Goal: Task Accomplishment & Management: Complete application form

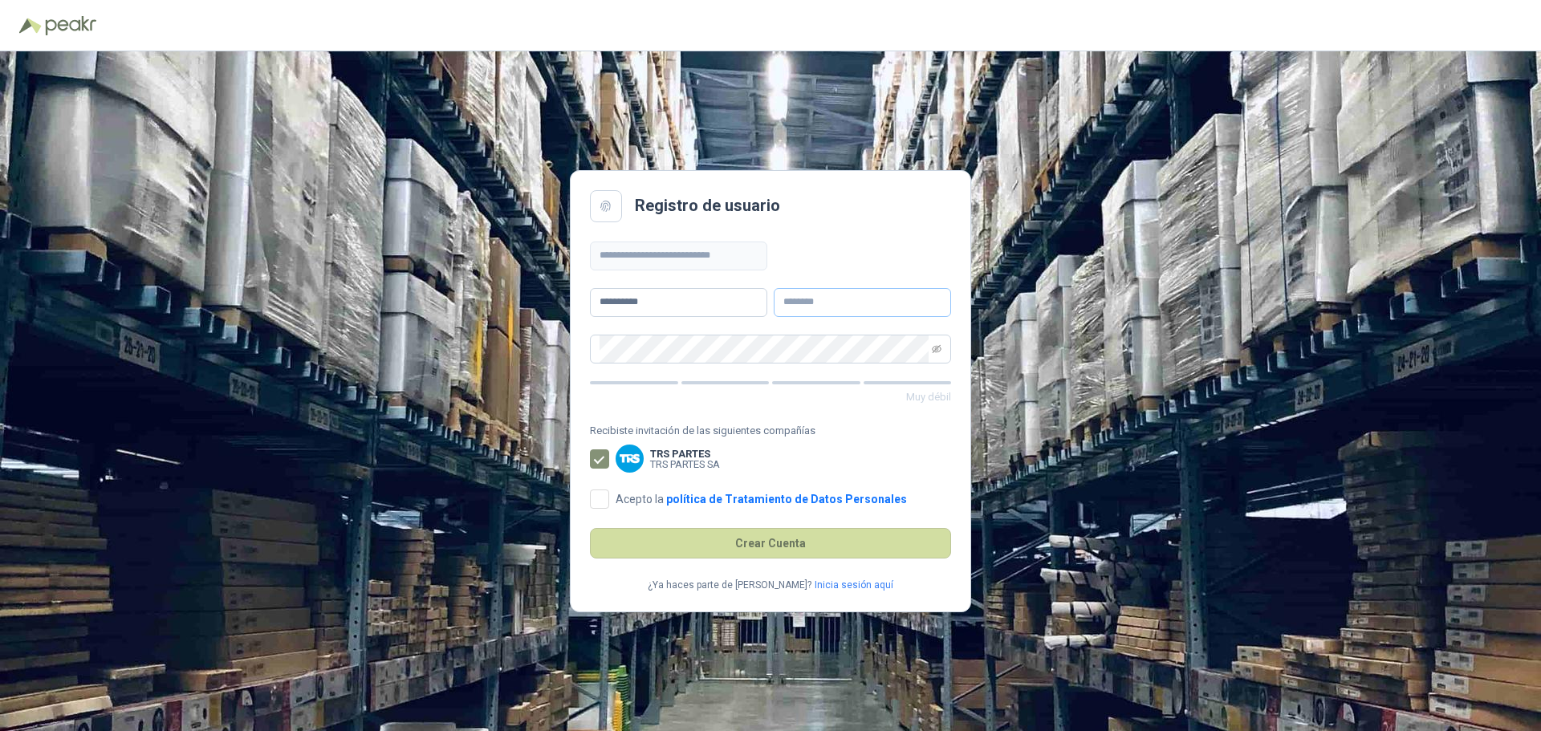
type input "**********"
click at [805, 299] on input "text" at bounding box center [862, 302] width 177 height 29
type input "*********"
click at [1064, 295] on div "**********" at bounding box center [770, 391] width 1541 height 680
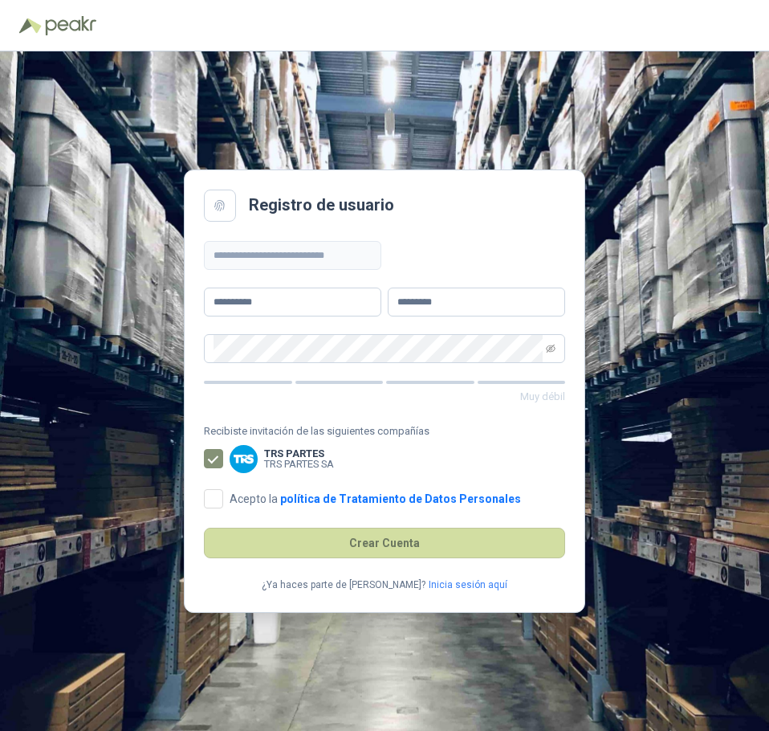
click at [633, 323] on div "**********" at bounding box center [384, 390] width 769 height 679
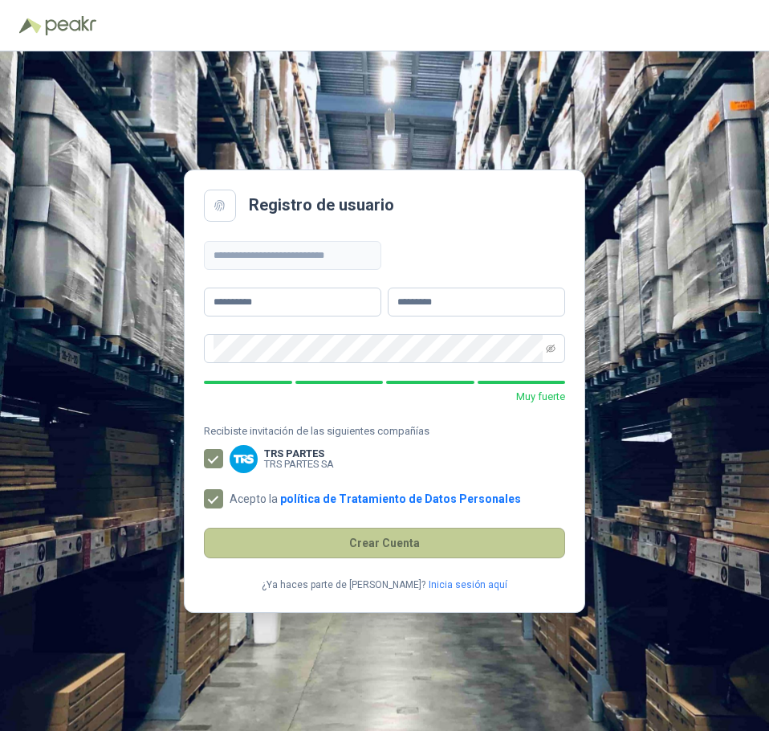
click at [357, 547] on button "Crear Cuenta" at bounding box center [384, 542] width 361 height 31
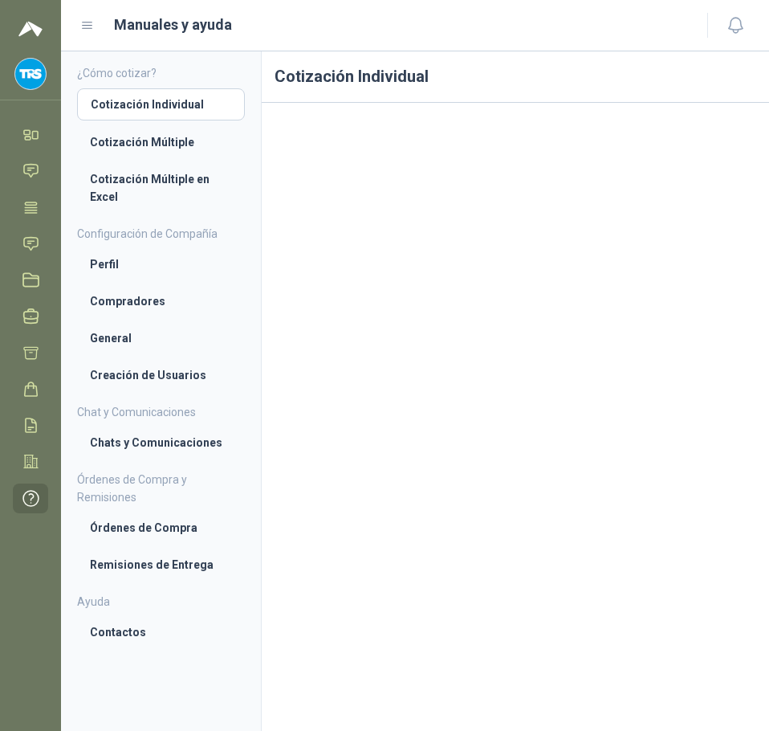
click at [516, 486] on div "Cotización Individual" at bounding box center [515, 390] width 507 height 679
click at [108, 309] on li "Compradores" at bounding box center [161, 301] width 142 height 18
click at [35, 142] on icon at bounding box center [30, 134] width 17 height 17
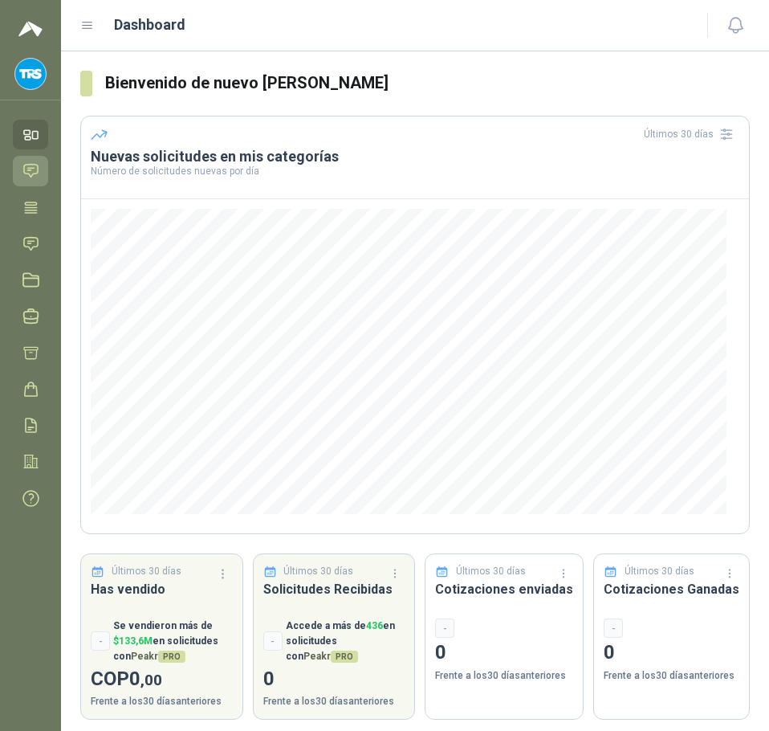
click at [27, 172] on icon at bounding box center [30, 170] width 17 height 17
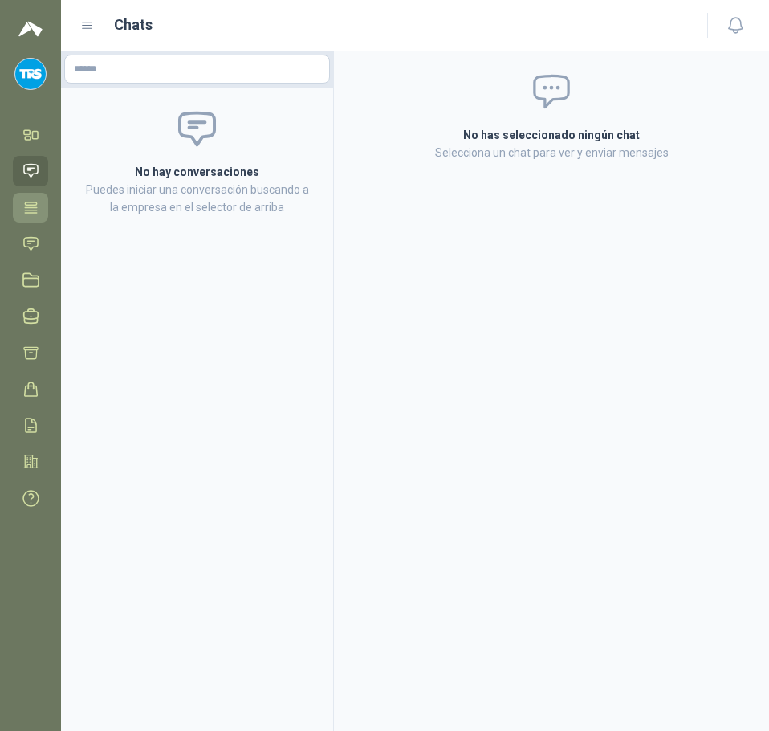
click at [26, 210] on icon at bounding box center [31, 206] width 12 height 10
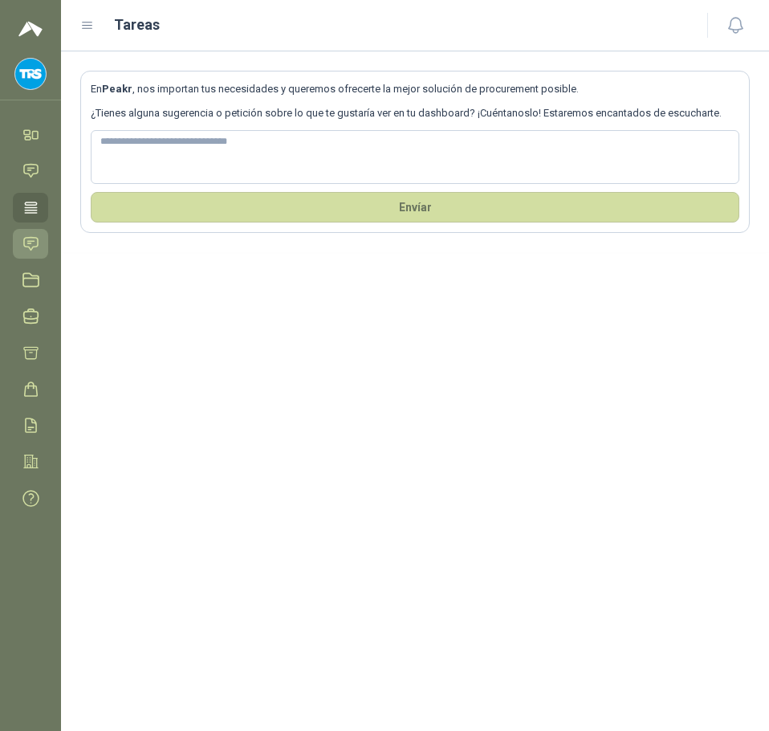
click at [30, 242] on icon at bounding box center [30, 243] width 17 height 17
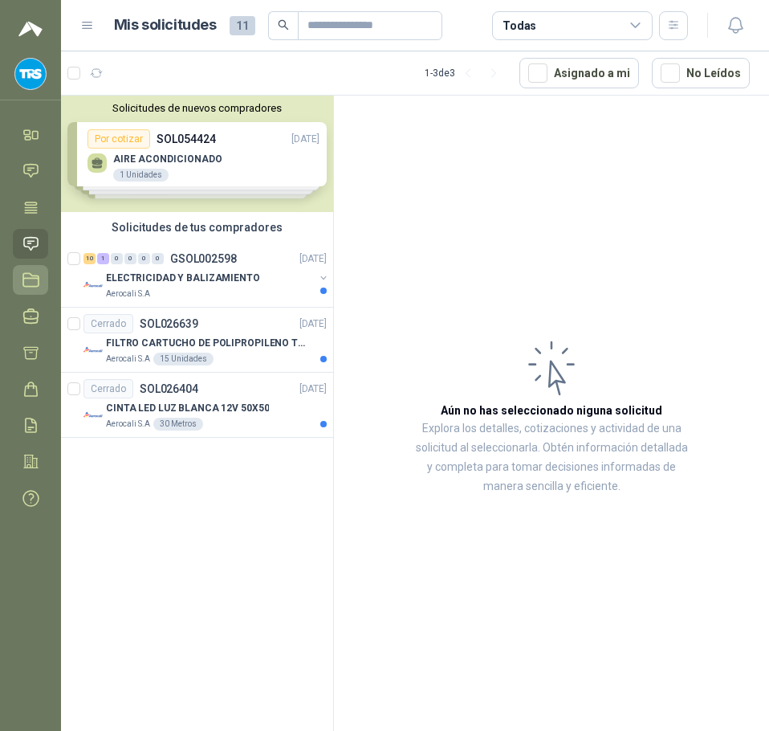
click at [30, 275] on icon at bounding box center [30, 279] width 17 height 17
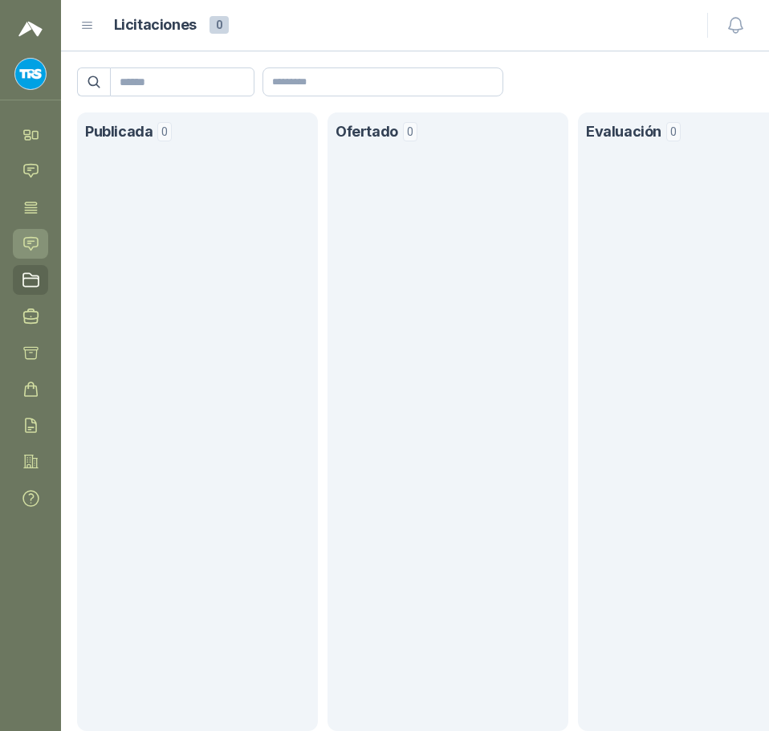
click at [39, 246] on icon at bounding box center [30, 243] width 17 height 17
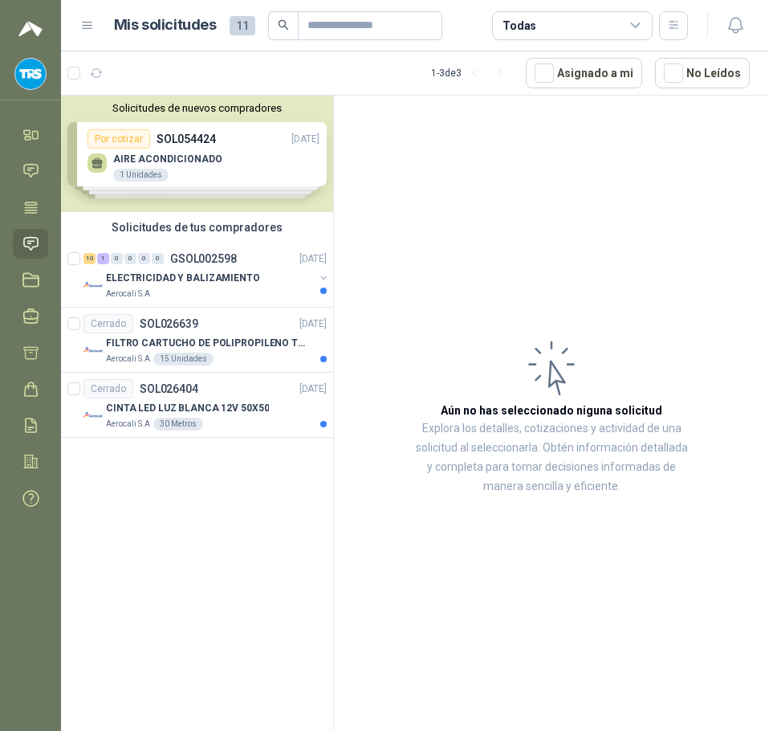
click at [200, 172] on div "Solicitudes de nuevos compradores Por cotizar SOL054424 [DATE] AIRE ACONDICIONA…" at bounding box center [197, 154] width 272 height 116
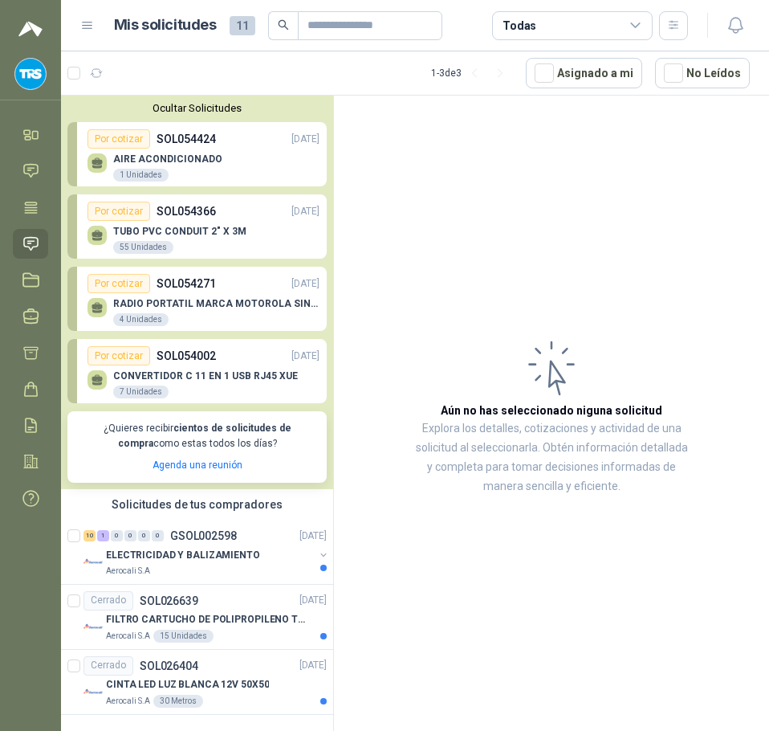
click at [220, 157] on div "AIRE ACONDICIONADO 1 Unidades" at bounding box center [204, 166] width 232 height 34
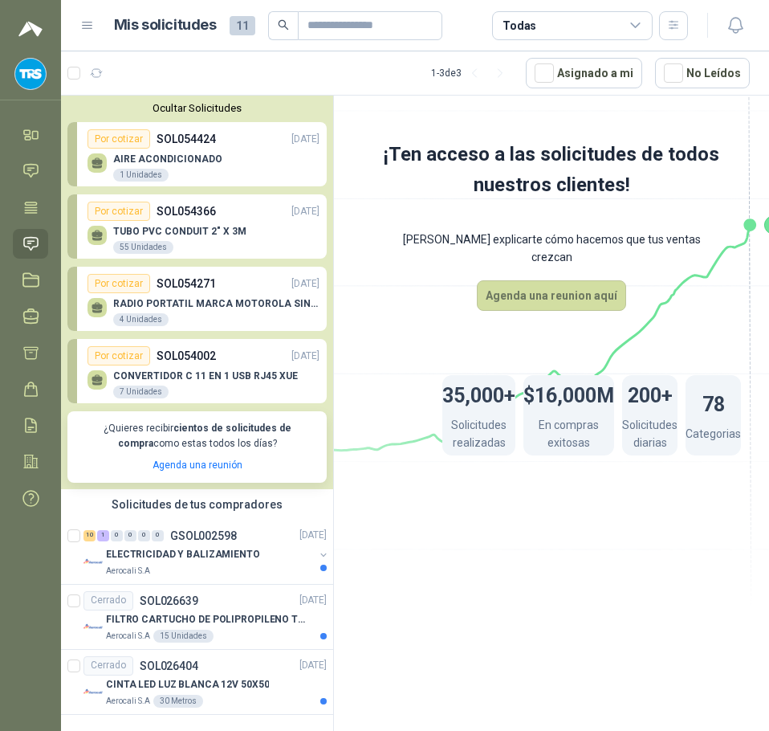
click at [184, 221] on div "Por cotizar SOL054366 [DATE]" at bounding box center [204, 210] width 232 height 19
click at [218, 301] on p "RADIO PORTATIL MARCA MOTOROLA SIN PANTALLA CON GPS, INCLUYE: ANTENA, BATERIA, C…" at bounding box center [216, 303] width 206 height 11
click at [163, 134] on p "SOL054424" at bounding box center [186, 138] width 59 height 18
click at [130, 137] on div "Por cotizar" at bounding box center [119, 137] width 63 height 19
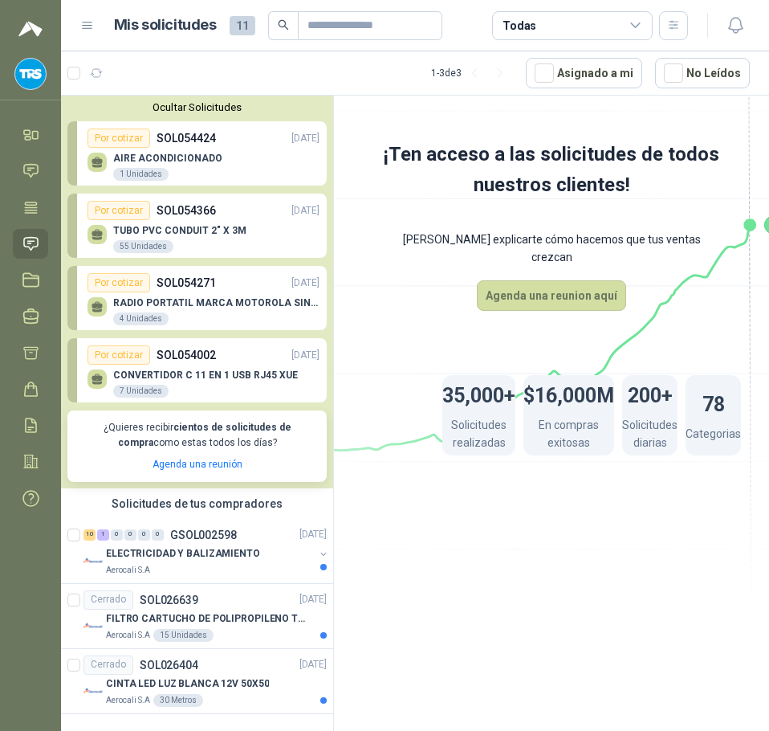
click at [138, 173] on div "1 Unidades" at bounding box center [140, 174] width 55 height 13
click at [176, 134] on p "SOL054424" at bounding box center [186, 138] width 59 height 18
click at [26, 276] on icon at bounding box center [30, 279] width 17 height 17
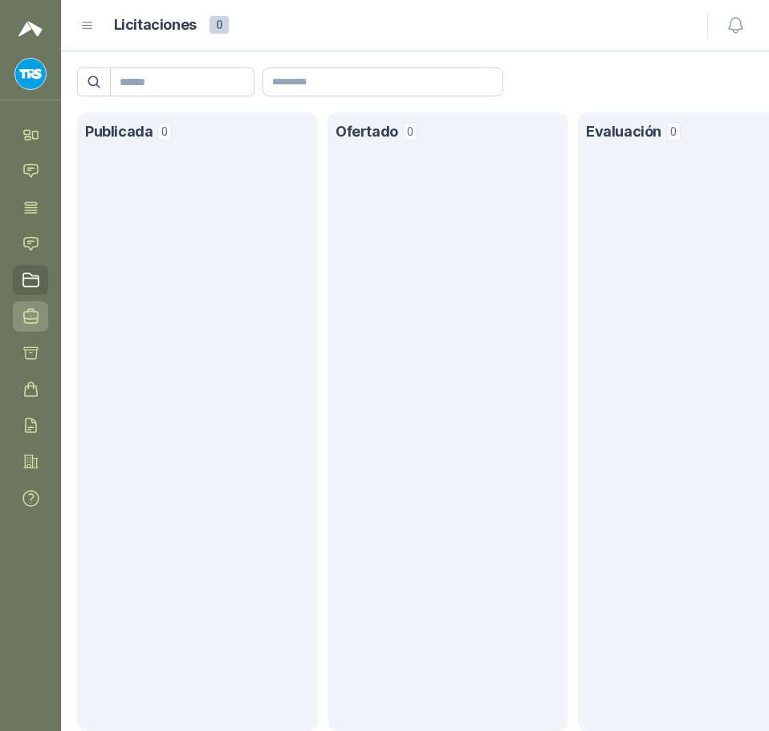
click at [31, 309] on icon at bounding box center [31, 316] width 14 height 14
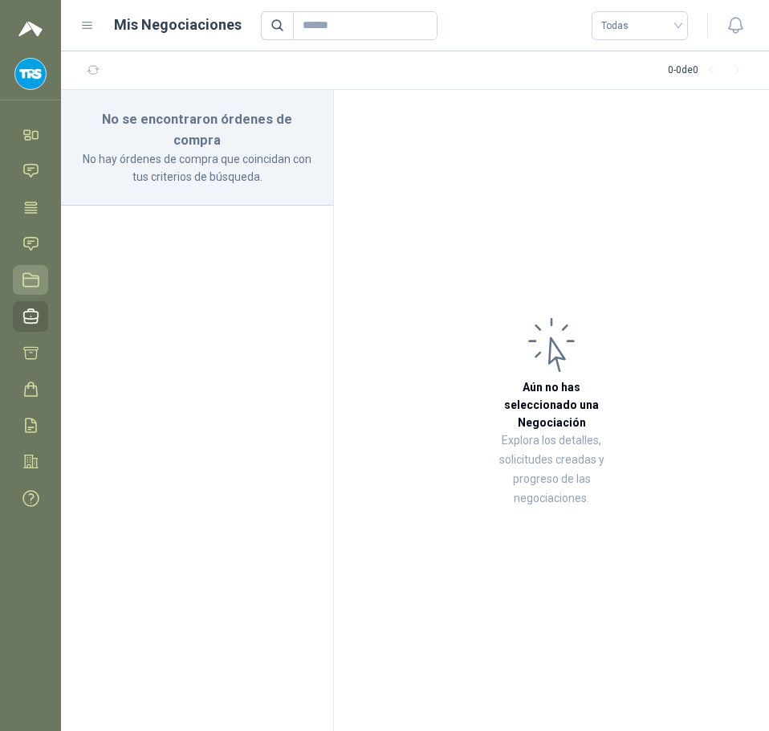
click at [36, 275] on icon at bounding box center [30, 280] width 15 height 13
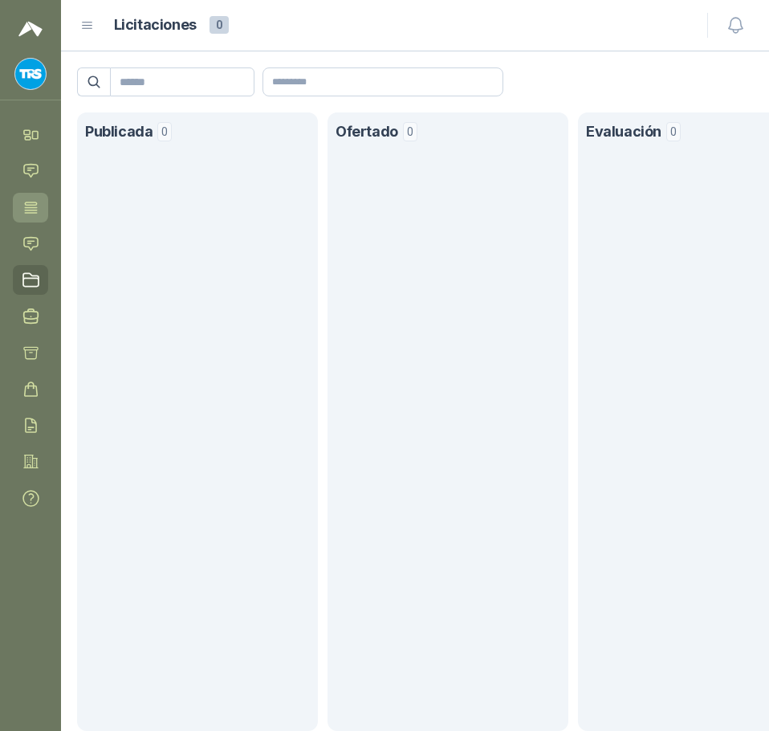
click at [34, 207] on icon at bounding box center [31, 206] width 12 height 10
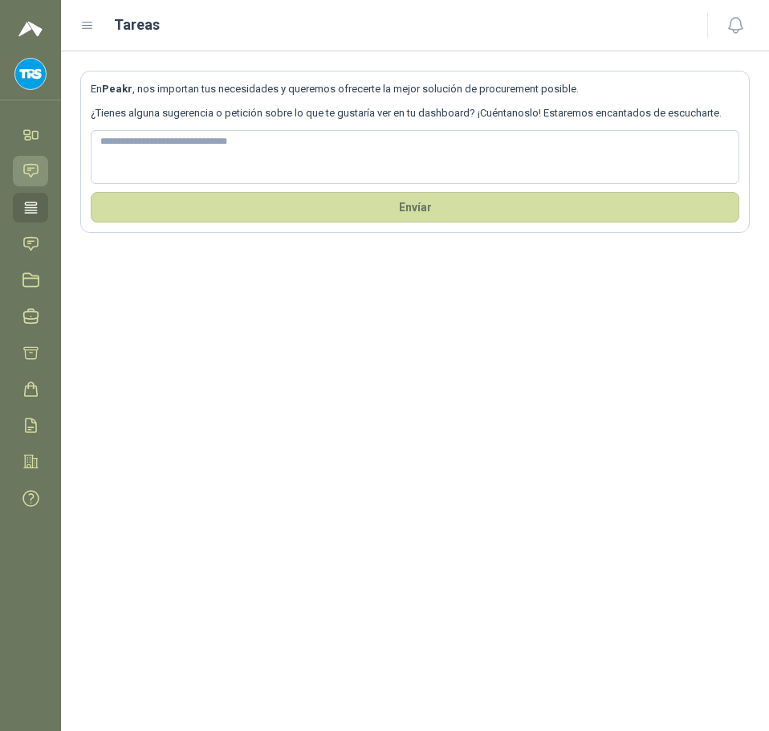
click at [30, 177] on icon at bounding box center [30, 170] width 17 height 17
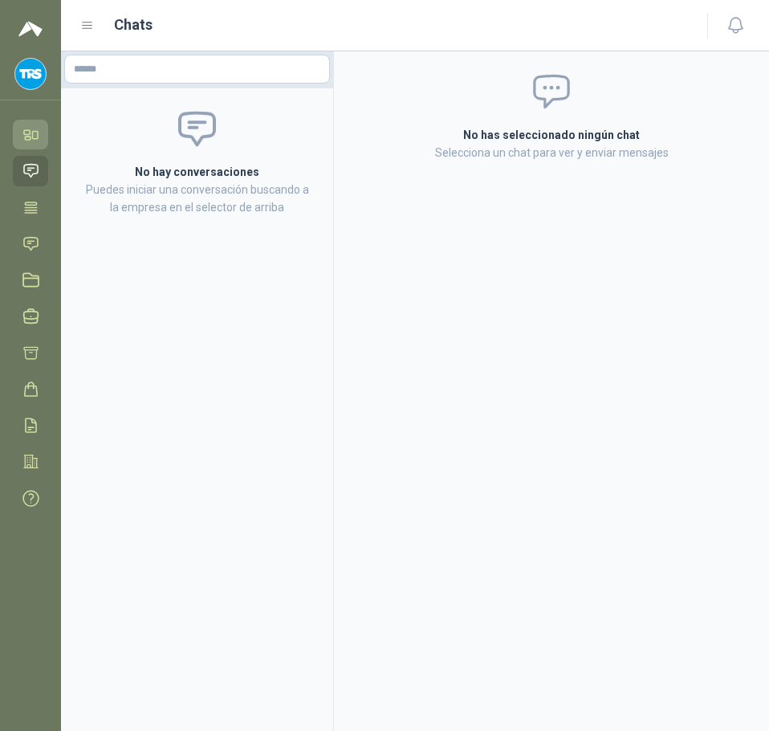
click at [30, 144] on link "Inicio" at bounding box center [30, 135] width 35 height 30
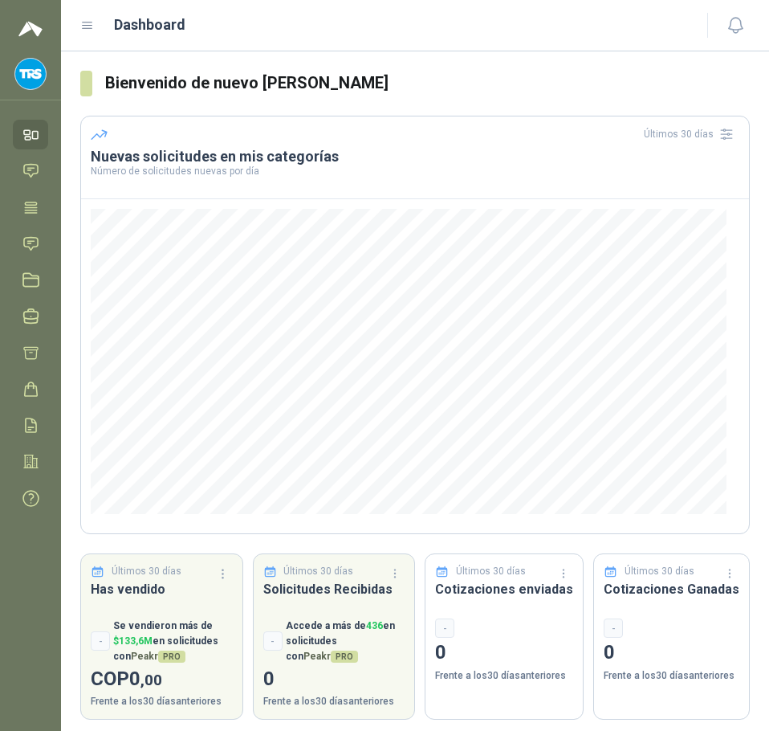
scroll to position [8, 0]
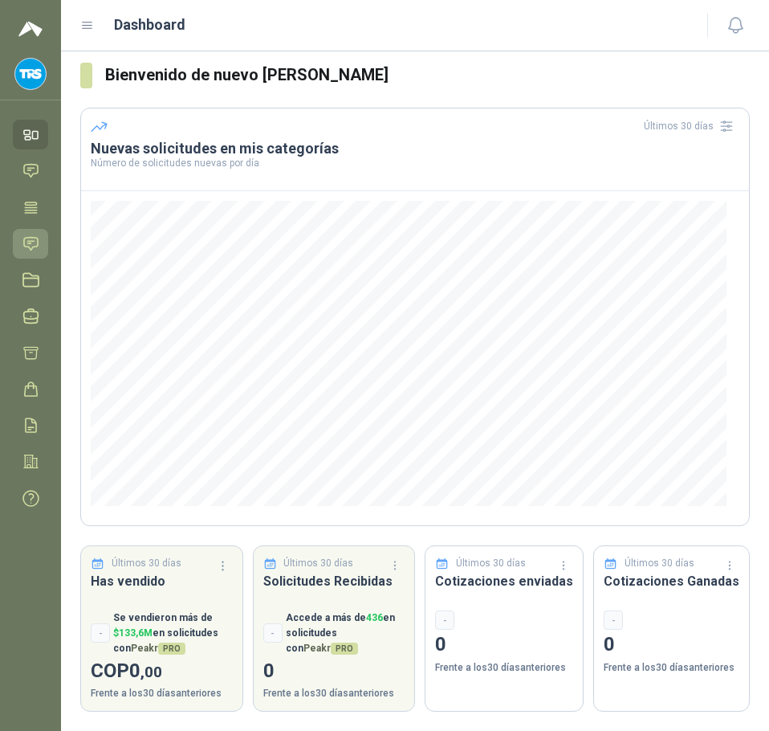
click at [19, 242] on link "Solicitudes" at bounding box center [30, 244] width 35 height 30
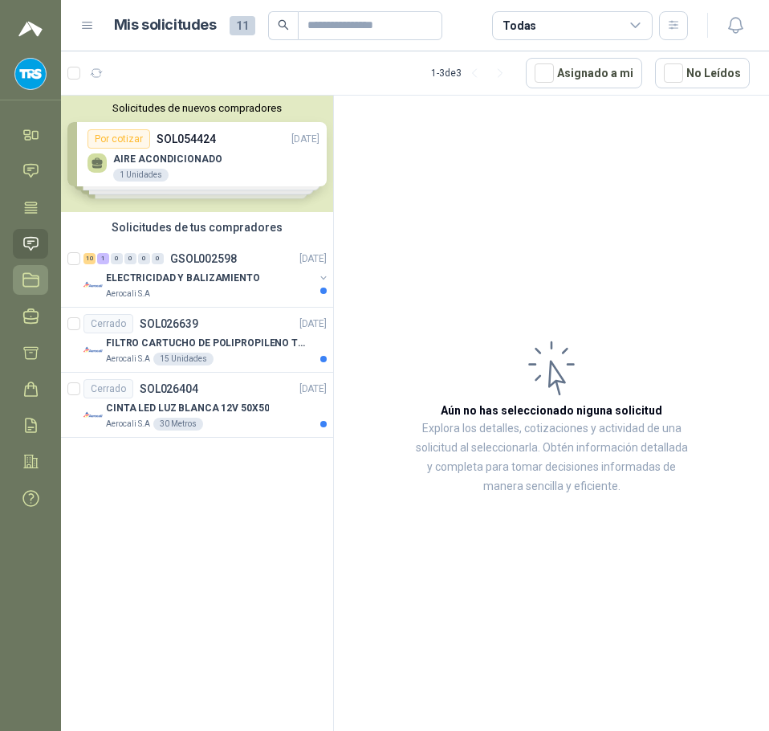
click at [23, 270] on link "Licitaciones" at bounding box center [30, 280] width 35 height 30
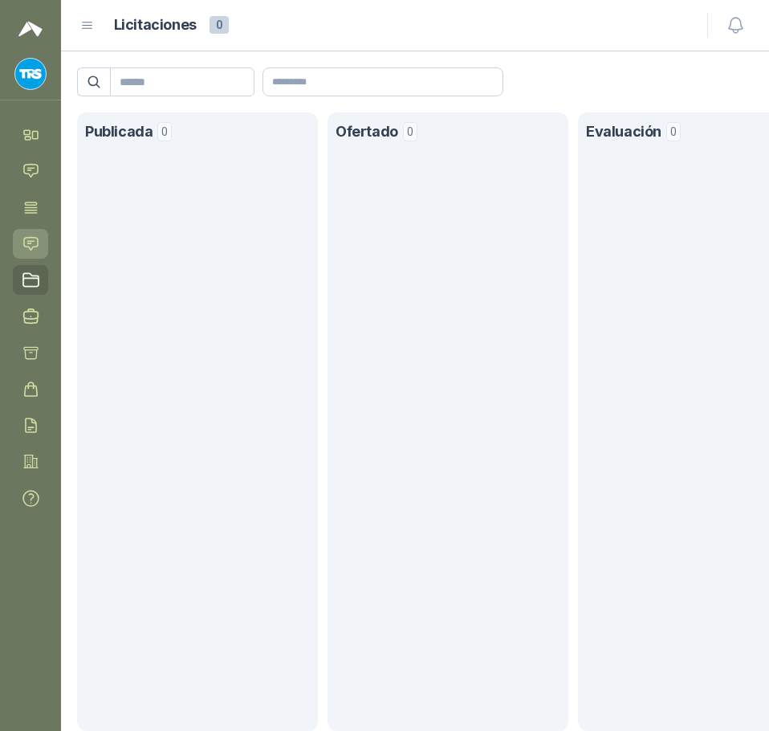
click at [26, 242] on icon at bounding box center [30, 243] width 17 height 17
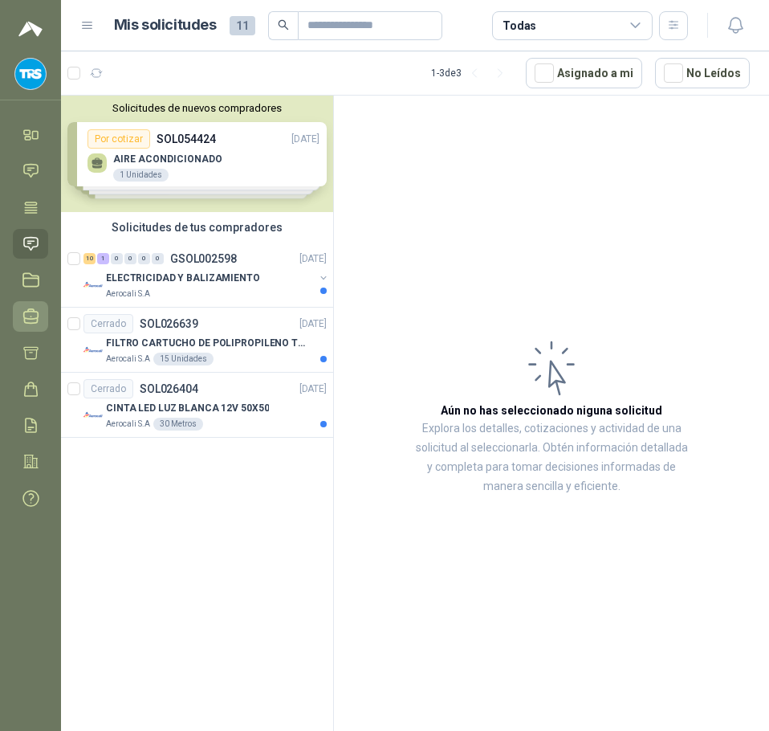
click at [38, 307] on icon at bounding box center [30, 315] width 17 height 17
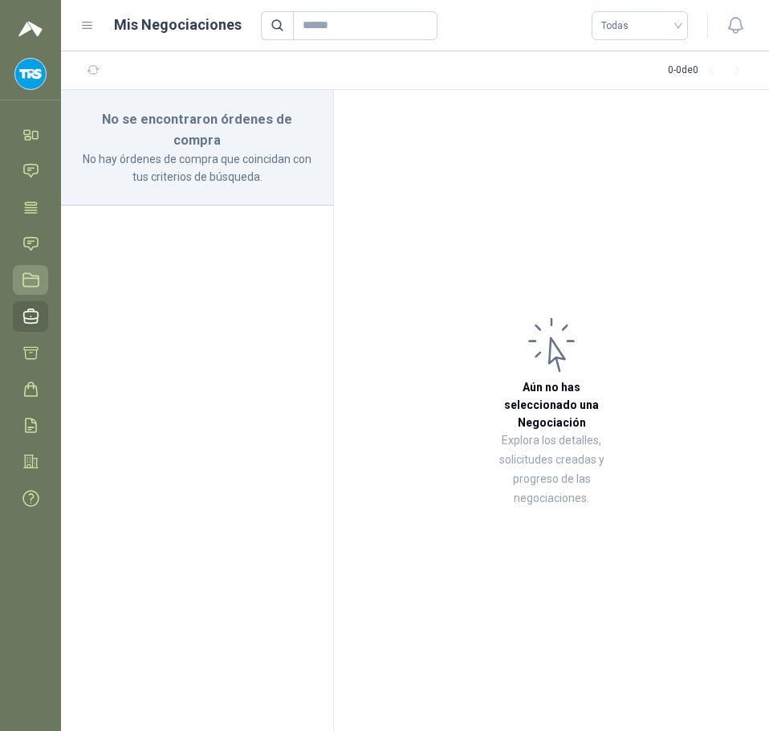
click at [39, 278] on icon at bounding box center [30, 280] width 15 height 13
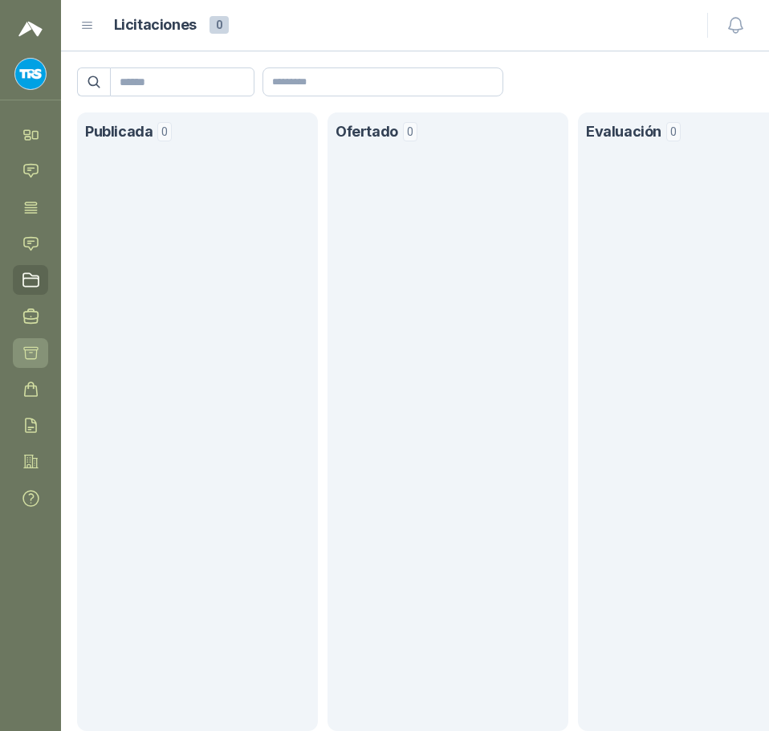
click at [31, 354] on icon at bounding box center [30, 352] width 17 height 17
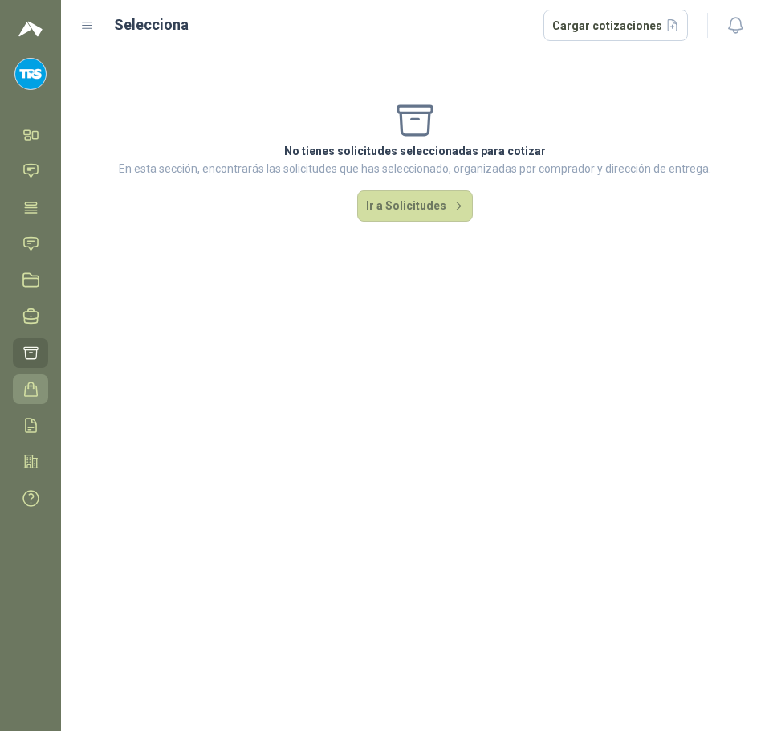
click at [23, 386] on icon at bounding box center [30, 389] width 17 height 17
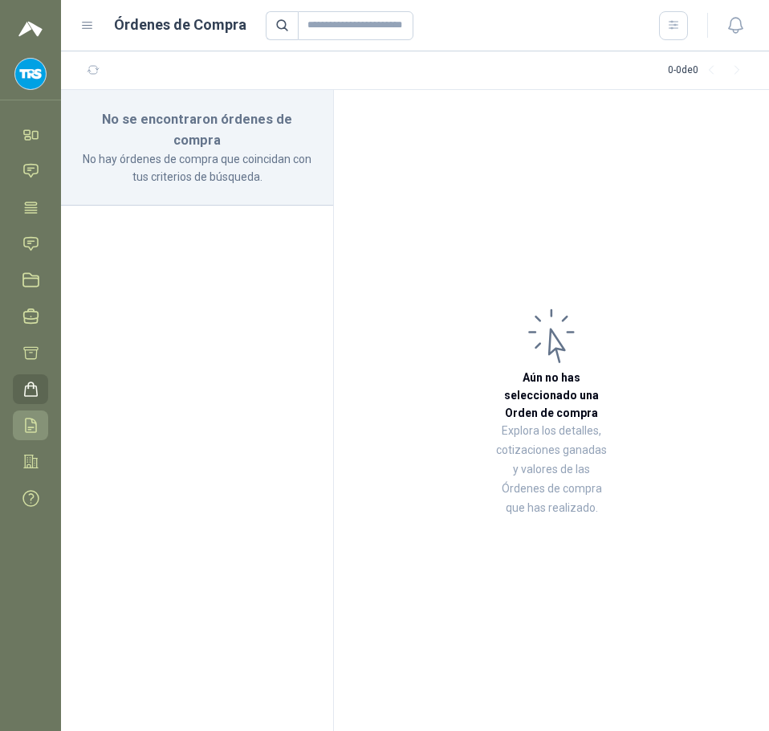
click at [31, 426] on icon at bounding box center [30, 425] width 17 height 17
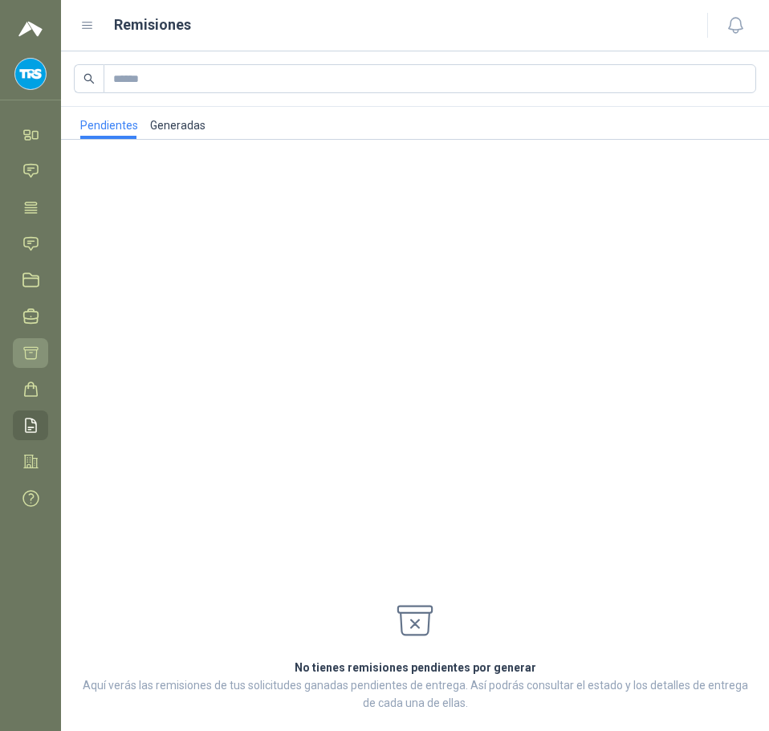
click at [43, 352] on link "Cotizar" at bounding box center [30, 353] width 35 height 30
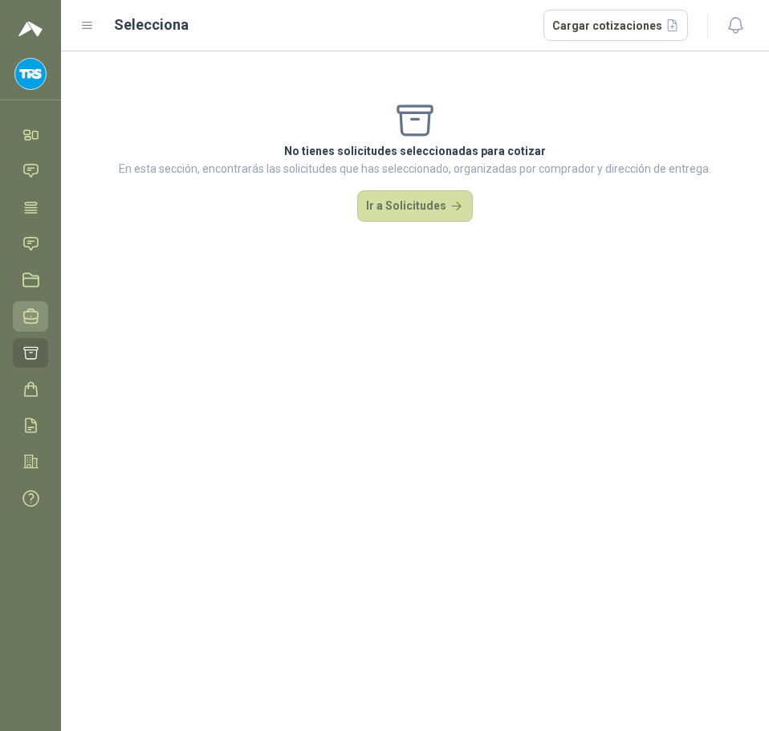
click at [36, 319] on icon at bounding box center [31, 316] width 14 height 14
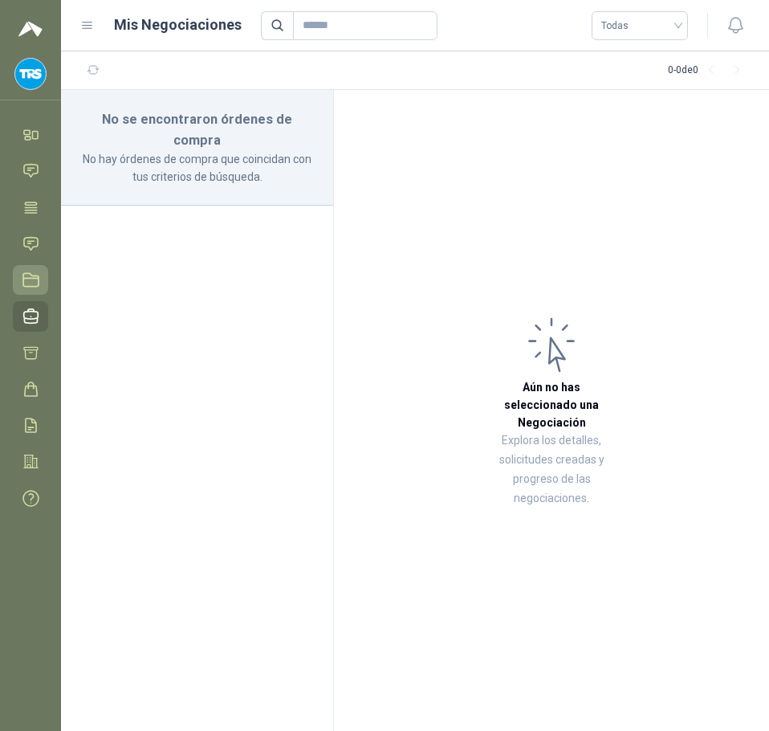
click at [31, 286] on icon at bounding box center [30, 280] width 15 height 13
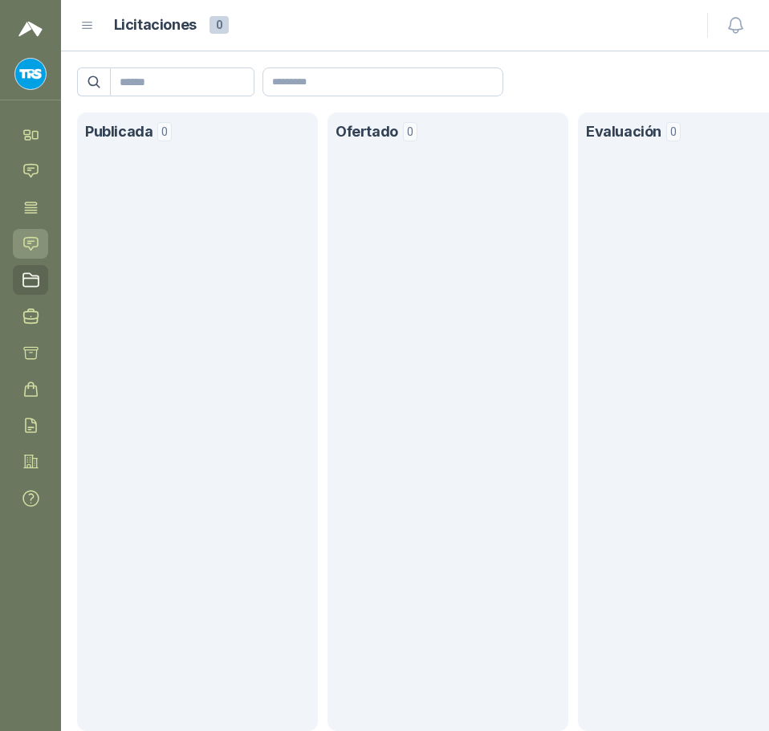
click at [32, 230] on link "Solicitudes" at bounding box center [30, 244] width 35 height 30
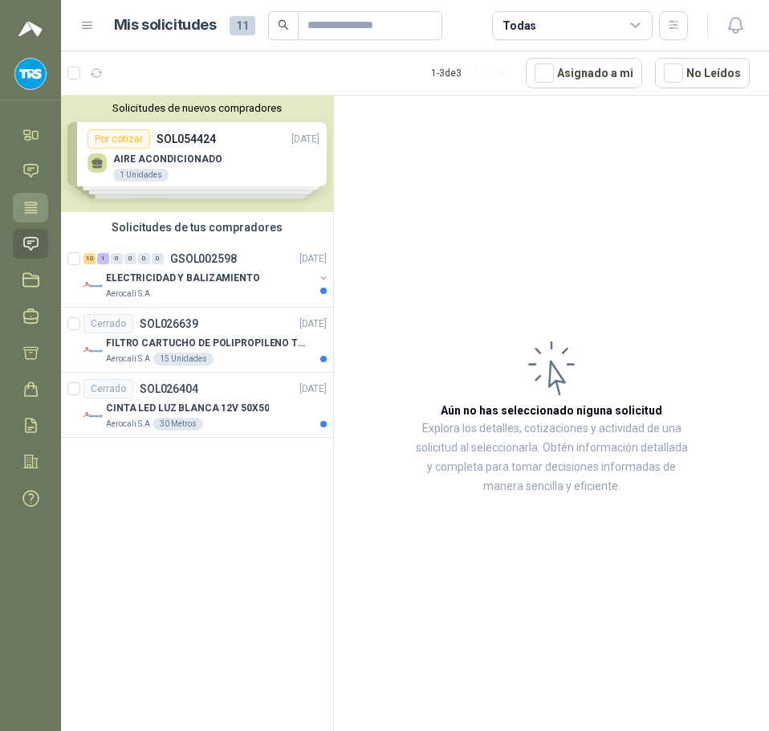
click at [33, 210] on icon at bounding box center [31, 206] width 12 height 10
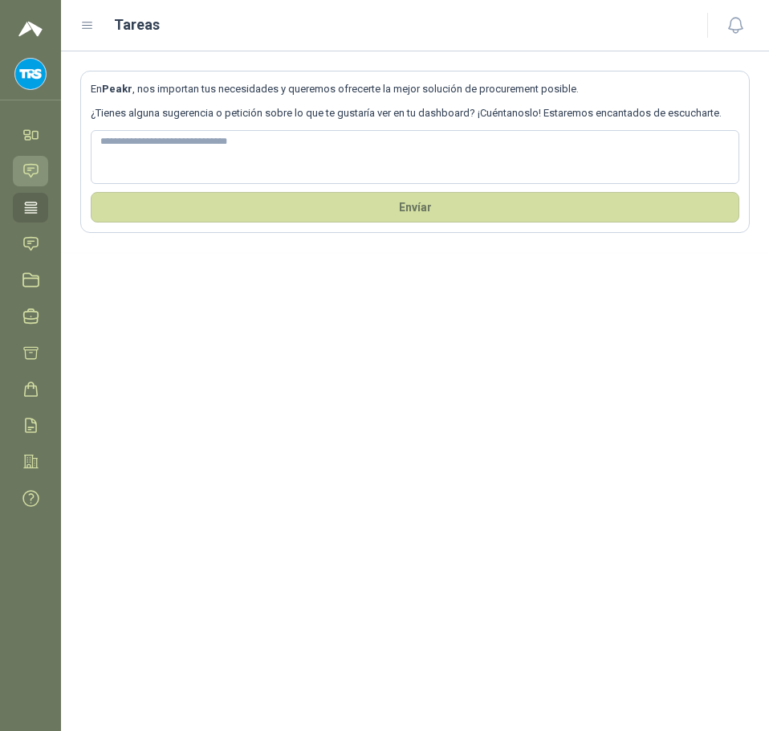
click at [35, 177] on icon at bounding box center [30, 170] width 17 height 17
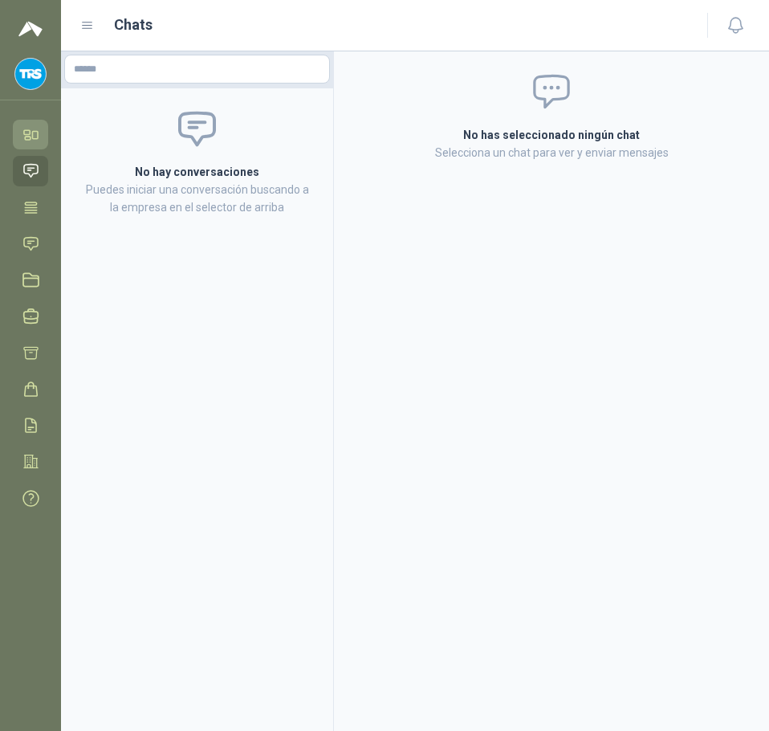
click at [33, 149] on link "Inicio" at bounding box center [30, 135] width 35 height 30
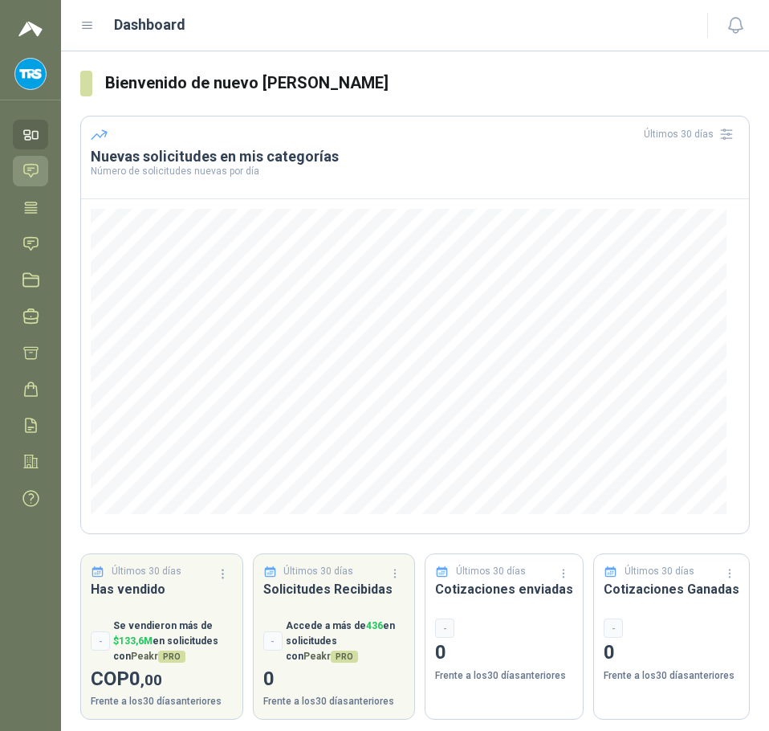
click at [35, 179] on icon at bounding box center [30, 170] width 17 height 17
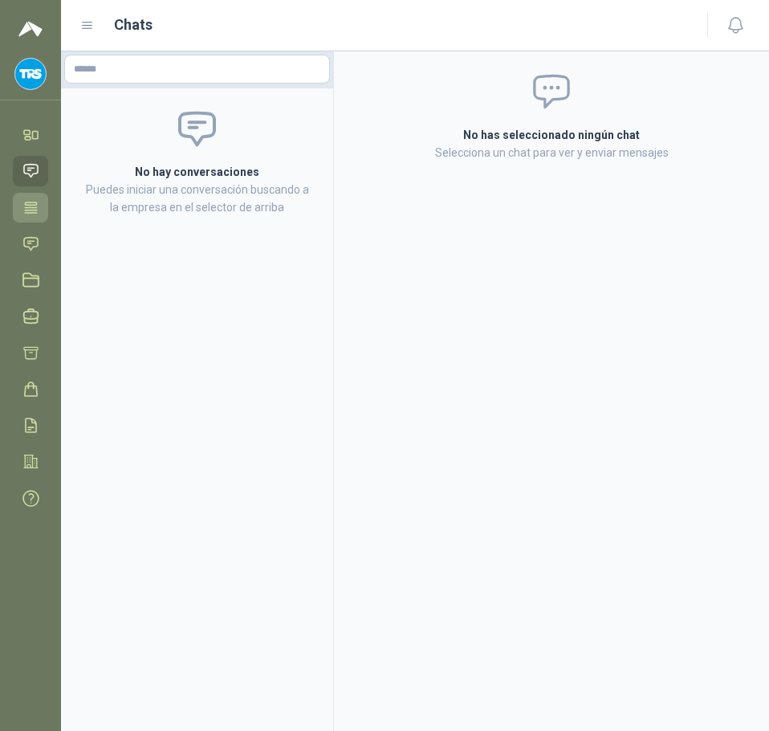
click at [31, 208] on icon at bounding box center [30, 207] width 17 height 17
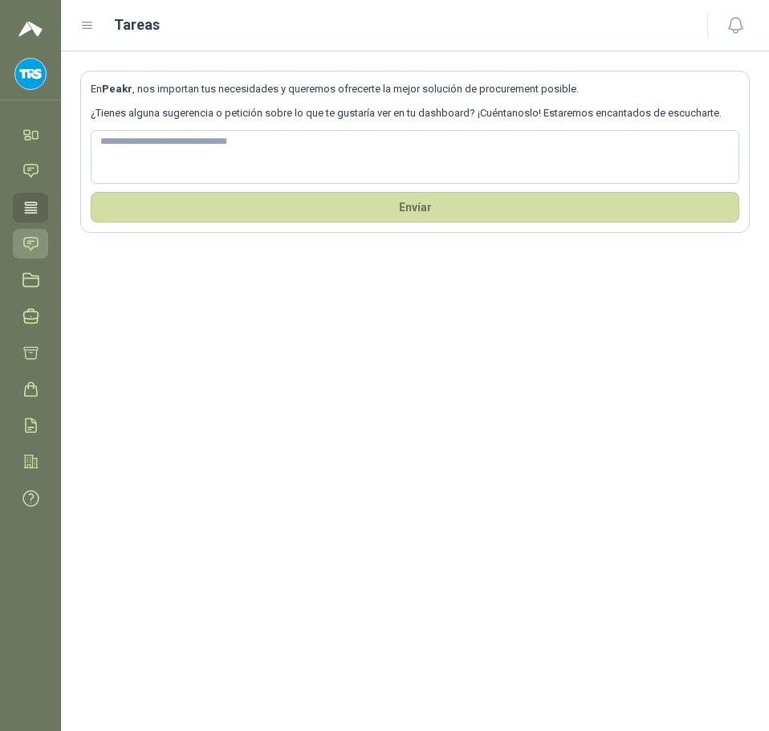
click at [29, 238] on icon at bounding box center [30, 243] width 17 height 17
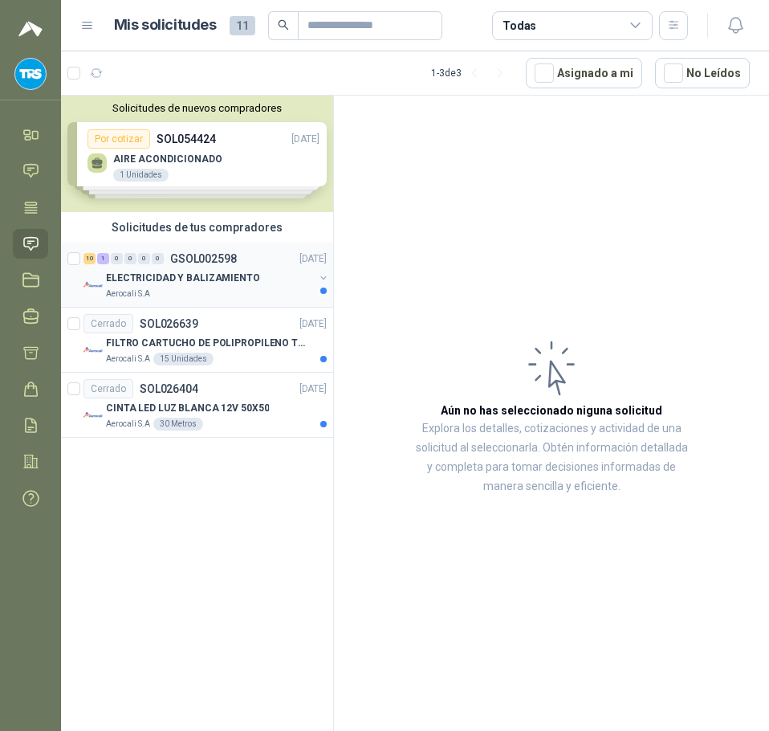
click at [175, 258] on p "GSOL002598" at bounding box center [203, 258] width 67 height 11
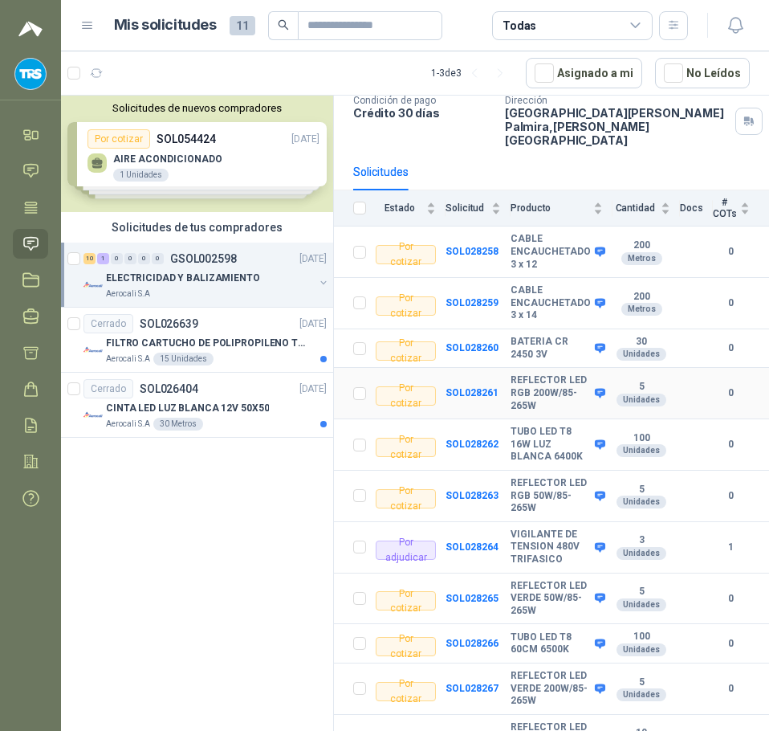
scroll to position [129, 0]
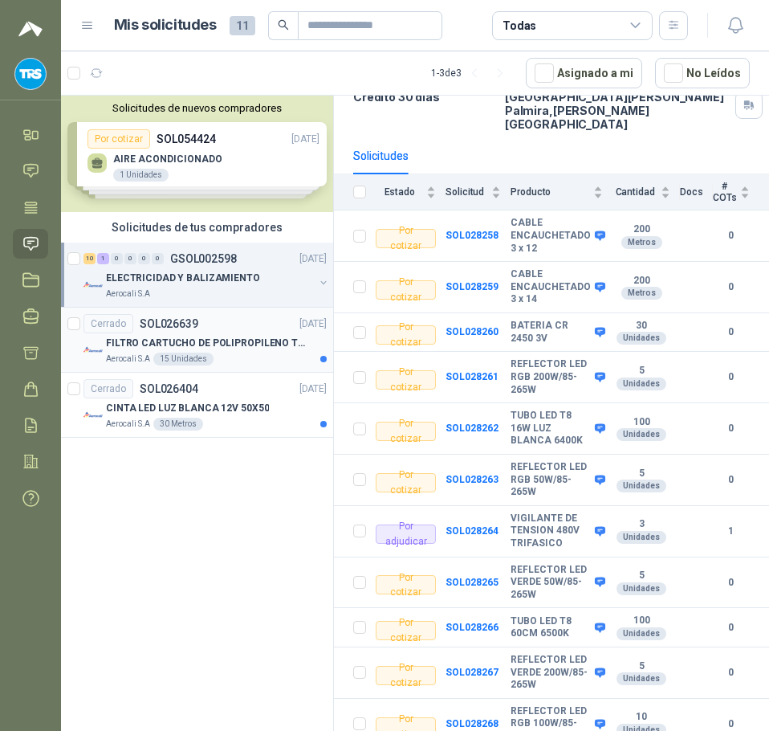
click at [199, 338] on p "FILTRO CARTUCHO DE POLIPROPILENO TERMOFUSIONADO DIAM. 4.5", ALTURA 20", 10 MICR…" at bounding box center [206, 343] width 200 height 15
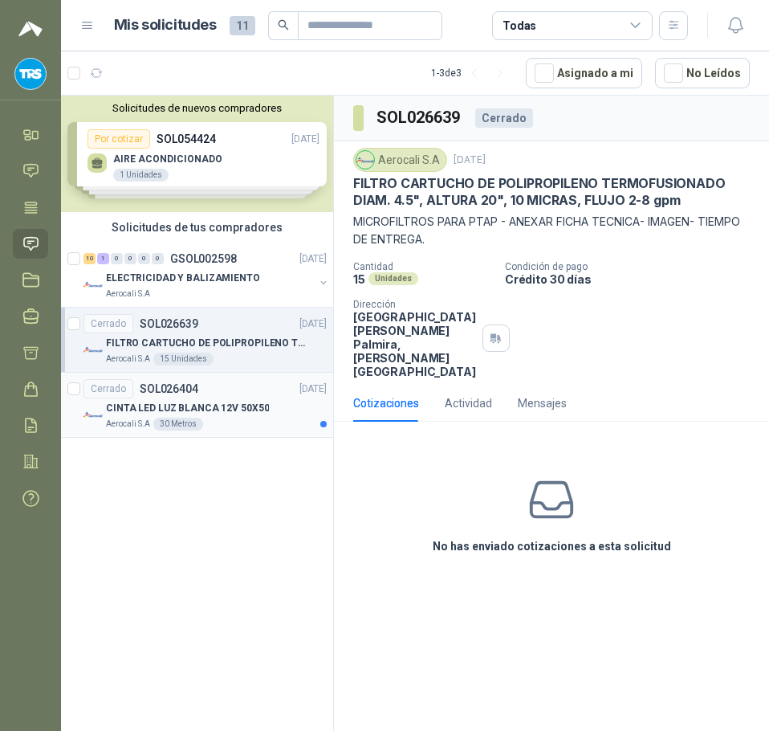
click at [242, 407] on p "CINTA LED LUZ BLANCA 12V 50X50" at bounding box center [187, 408] width 163 height 15
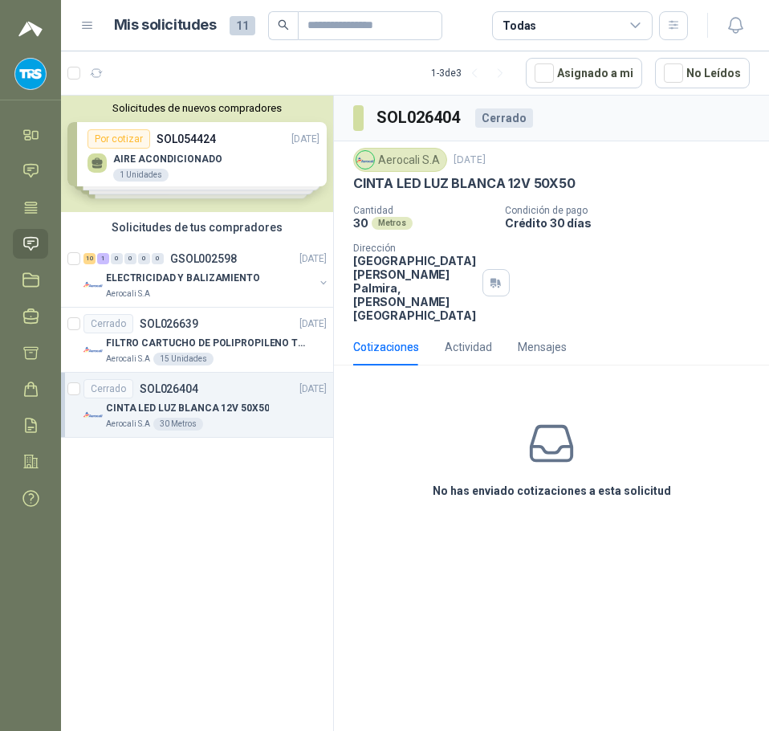
click at [152, 160] on div "Solicitudes de nuevos compradores Por cotizar SOL054424 [DATE] AIRE ACONDICIONA…" at bounding box center [197, 154] width 272 height 116
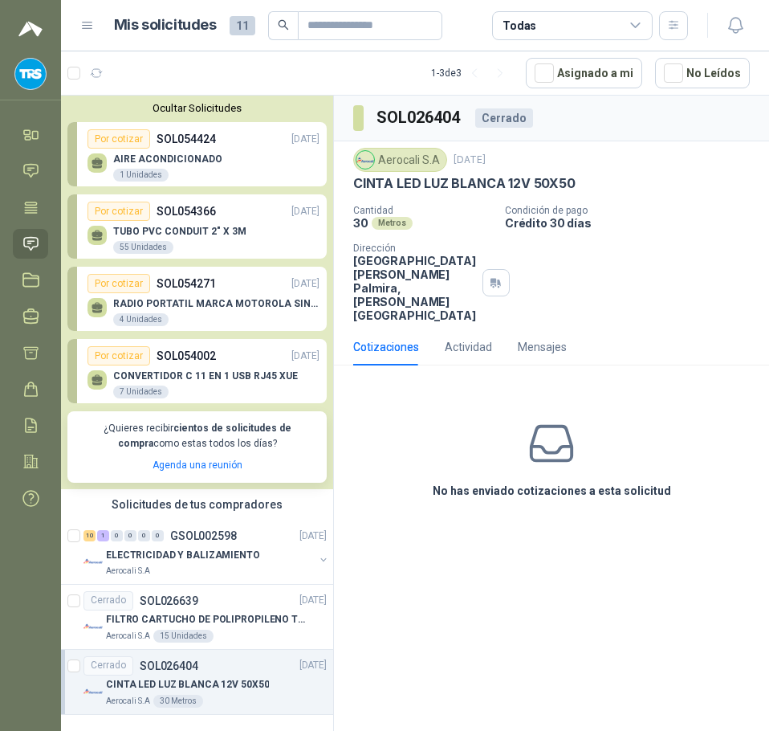
click at [149, 227] on p "TUBO PVC CONDUIT 2" X 3M" at bounding box center [179, 231] width 133 height 11
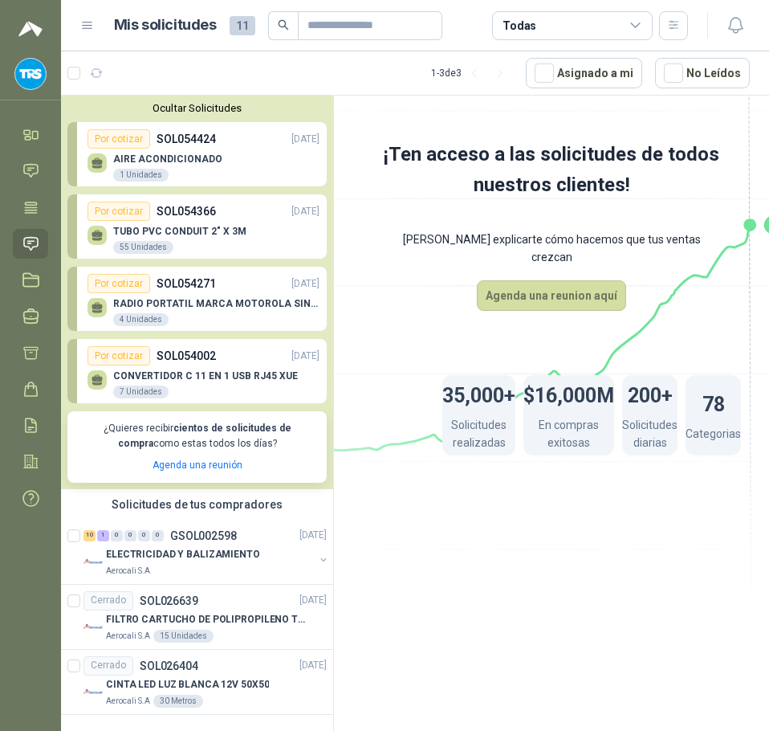
click at [169, 292] on p "SOL054271" at bounding box center [186, 284] width 59 height 18
click at [198, 385] on div "CONVERTIDOR C 11 EN 1 USB RJ45 XUE 7 Unidades" at bounding box center [205, 384] width 185 height 29
click at [175, 146] on p "SOL054424" at bounding box center [186, 139] width 59 height 18
click at [350, 311] on icon at bounding box center [551, 274] width 899 height 759
click at [163, 21] on h1 "Mis solicitudes" at bounding box center [165, 25] width 103 height 23
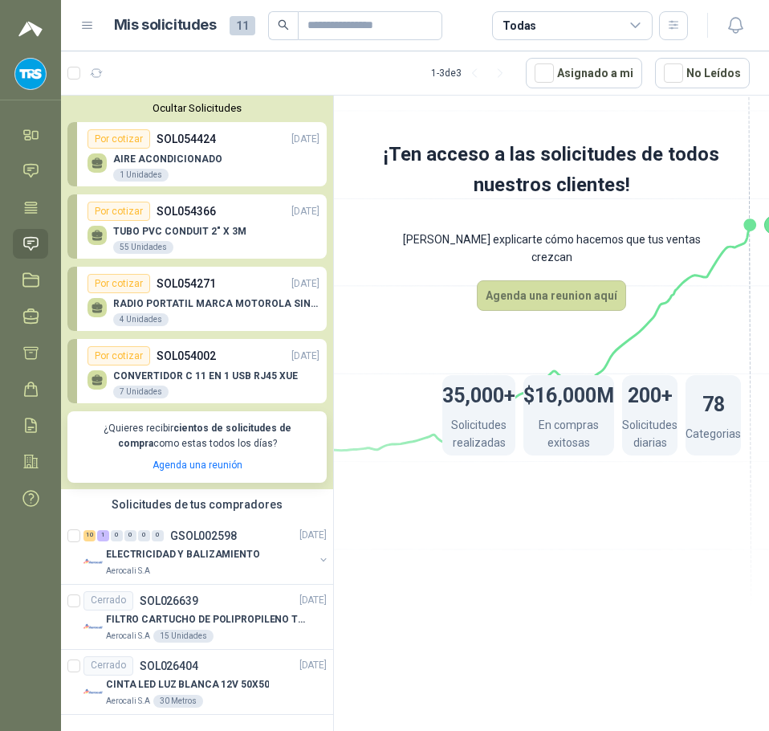
click at [83, 21] on icon at bounding box center [87, 25] width 14 height 14
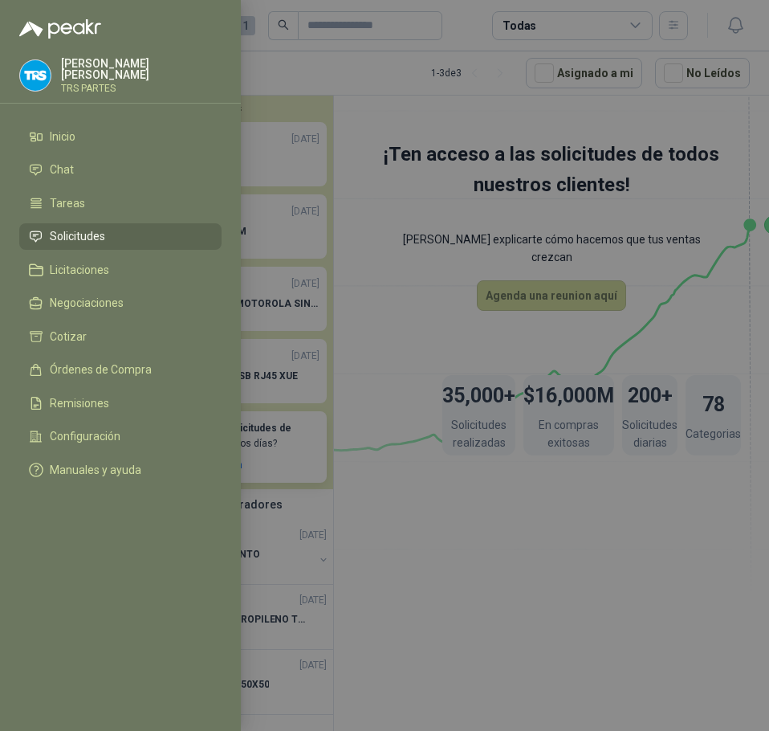
click at [83, 21] on img at bounding box center [60, 28] width 82 height 19
click at [294, 75] on div at bounding box center [384, 365] width 769 height 731
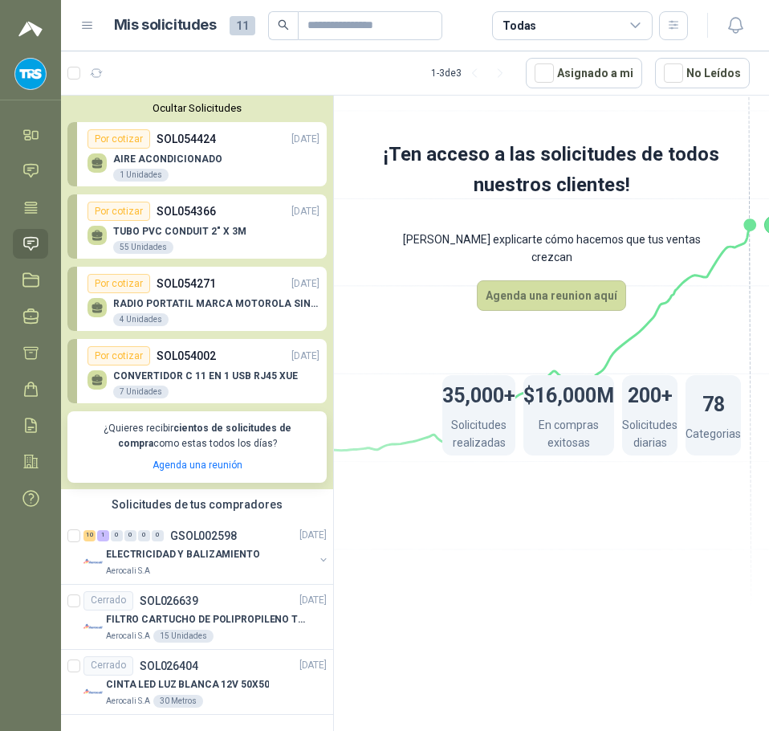
scroll to position [2, 0]
click at [171, 161] on p "AIRE ACONDICIONADO" at bounding box center [167, 158] width 109 height 11
click at [153, 165] on div "AIRE ACONDICIONADO 1 Unidades" at bounding box center [167, 167] width 109 height 29
click at [129, 136] on div "Por cotizar" at bounding box center [119, 137] width 63 height 19
click at [629, 21] on icon at bounding box center [636, 25] width 14 height 14
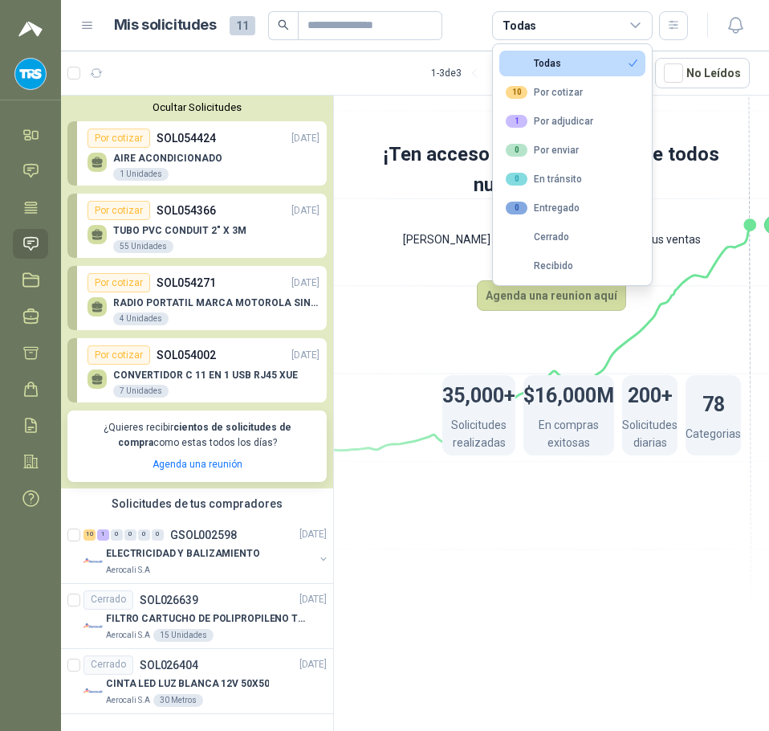
click at [629, 21] on icon at bounding box center [636, 25] width 14 height 14
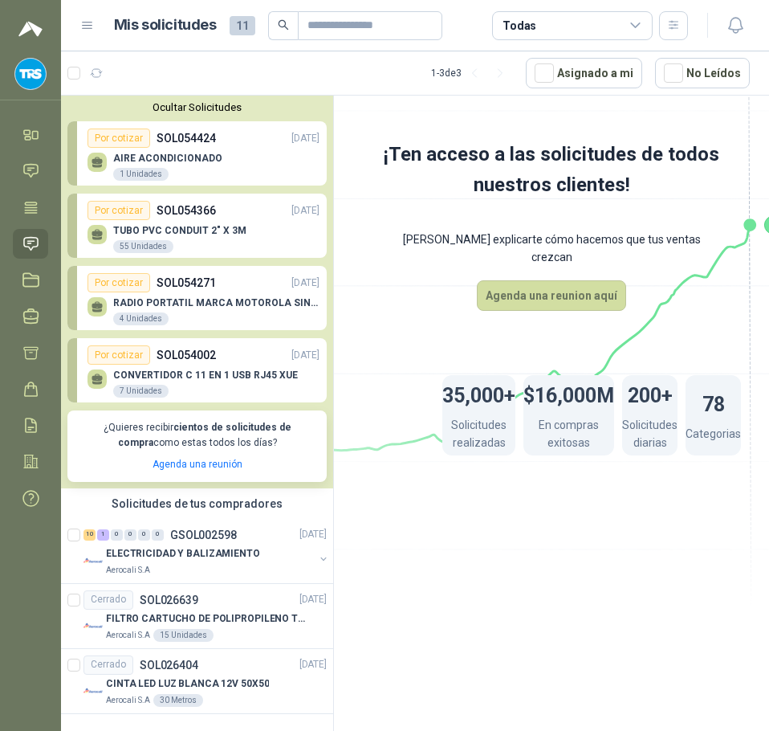
click at [629, 21] on icon at bounding box center [636, 25] width 14 height 14
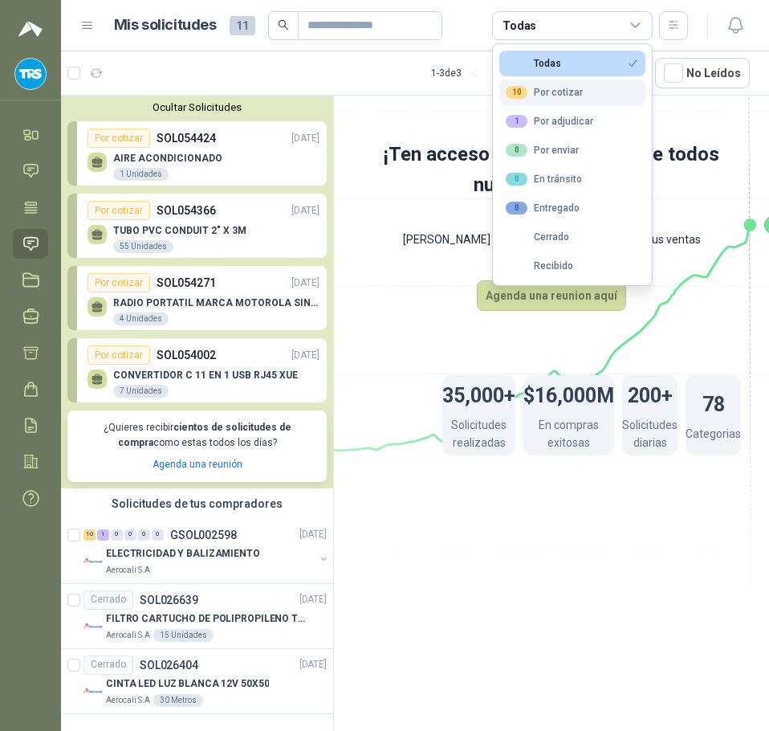
click at [556, 90] on div "10 Por cotizar" at bounding box center [544, 92] width 77 height 13
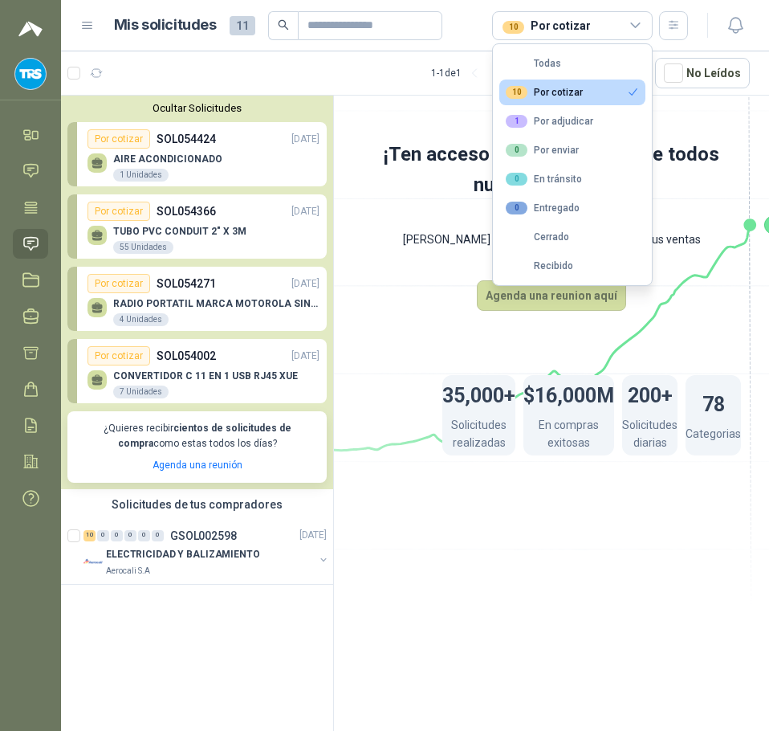
scroll to position [0, 0]
click at [556, 118] on div "1 Por adjudicar" at bounding box center [550, 121] width 88 height 13
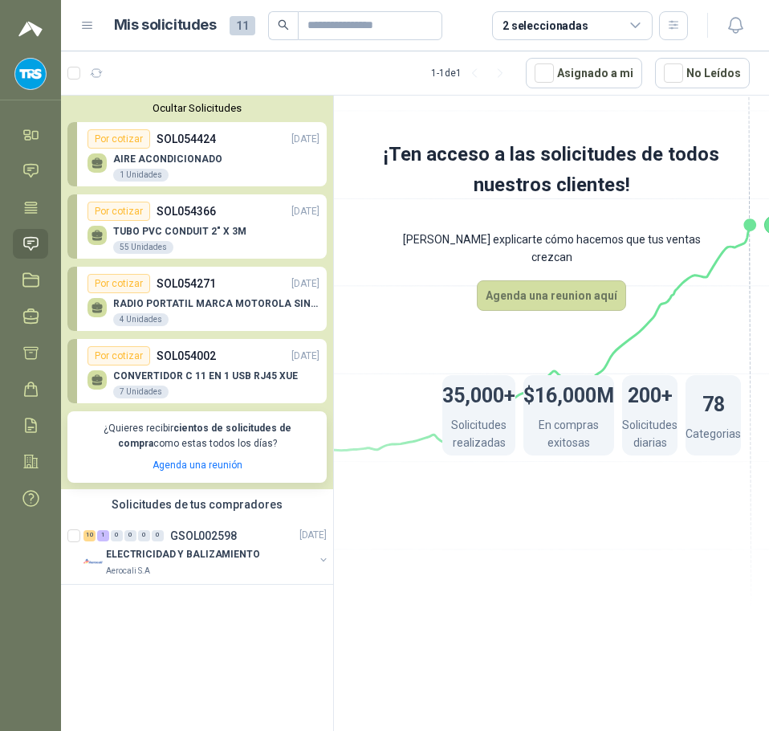
click at [401, 93] on article "1 - 1 de 1 Asignado a mi No Leídos" at bounding box center [415, 72] width 708 height 43
click at [35, 282] on icon at bounding box center [30, 279] width 17 height 17
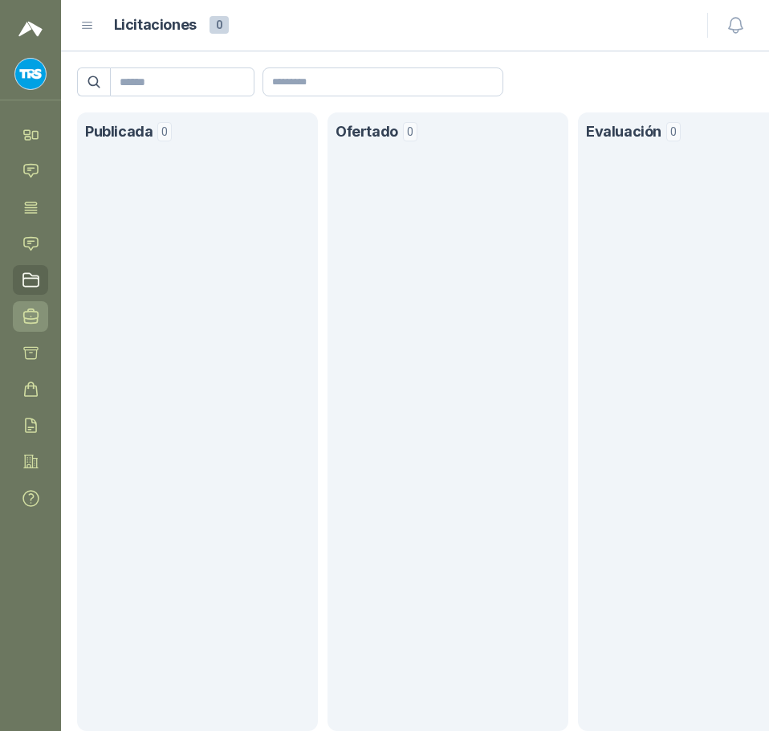
click at [37, 305] on link "Negociaciones" at bounding box center [30, 316] width 35 height 30
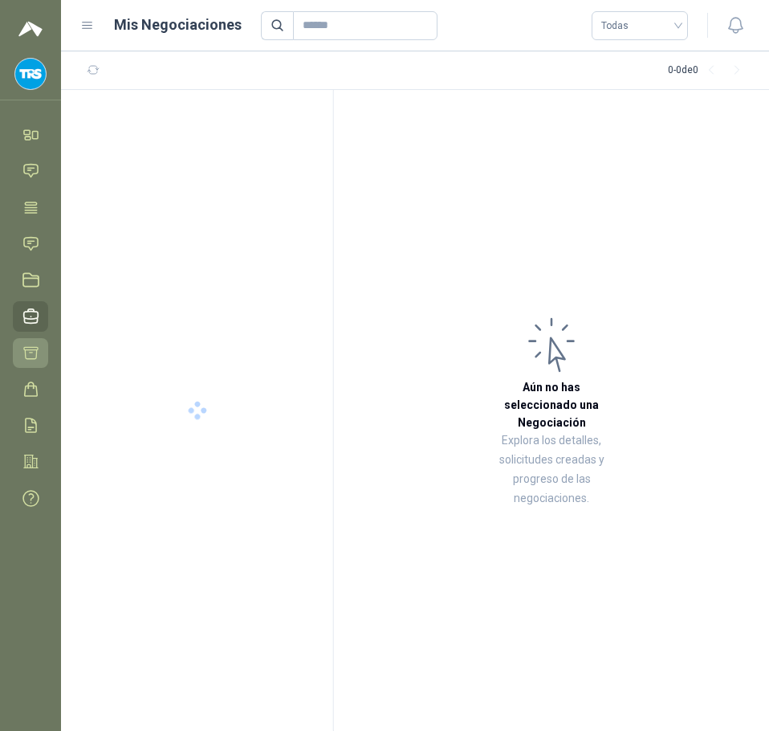
click at [30, 352] on icon at bounding box center [31, 353] width 14 height 12
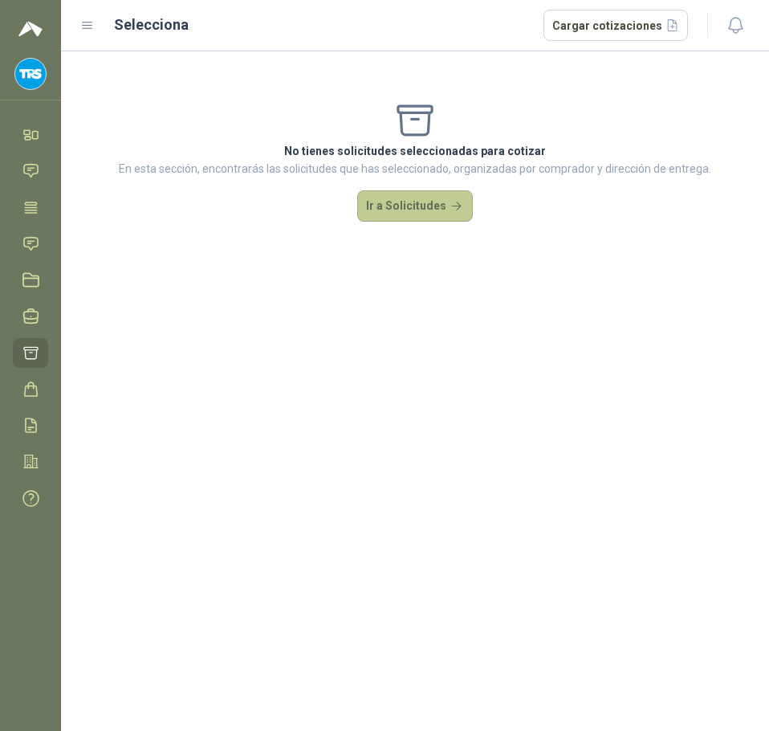
click at [405, 215] on button "Ir a Solicitudes" at bounding box center [415, 206] width 116 height 32
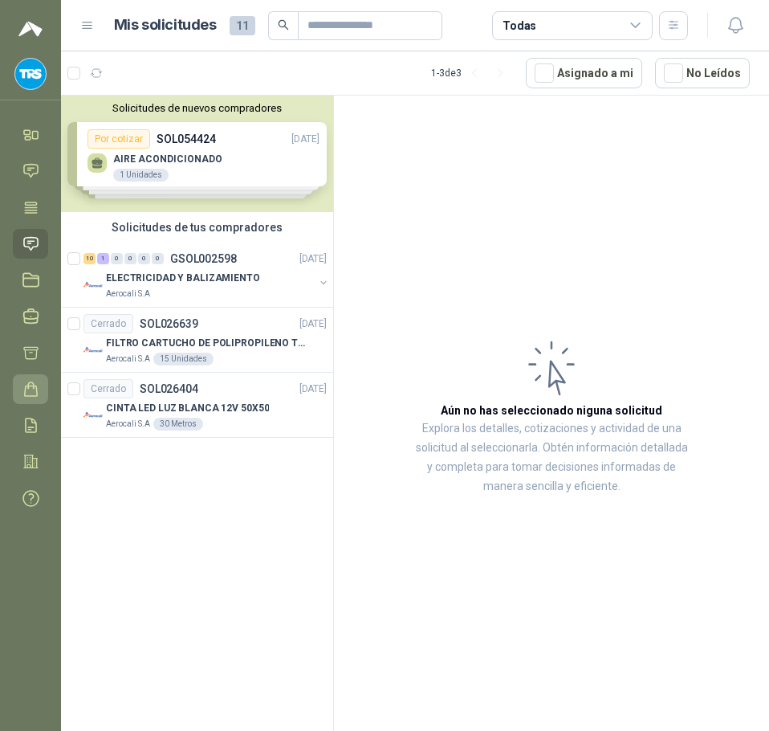
click at [27, 392] on icon at bounding box center [30, 389] width 17 height 17
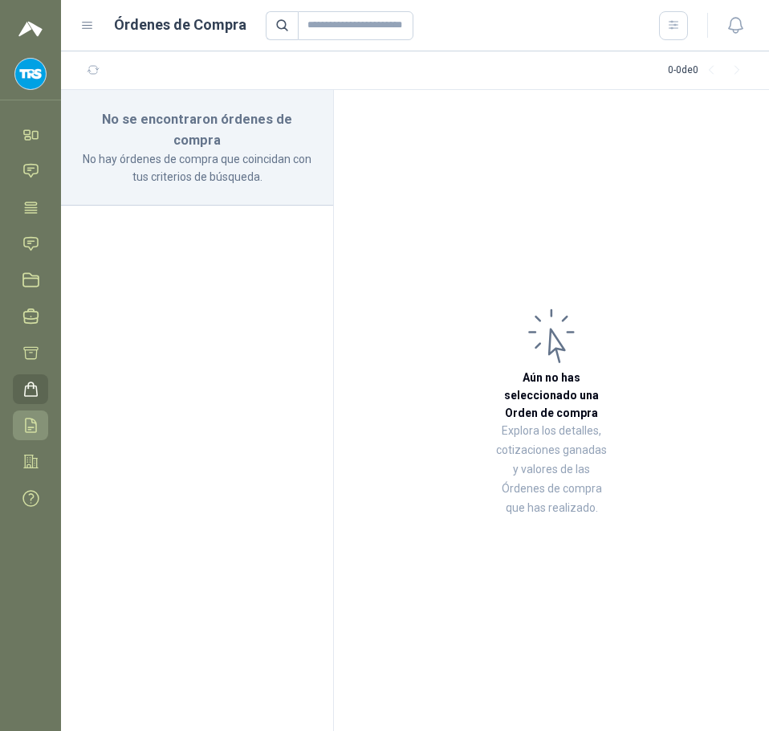
click at [22, 419] on link "Remisiones" at bounding box center [30, 425] width 35 height 30
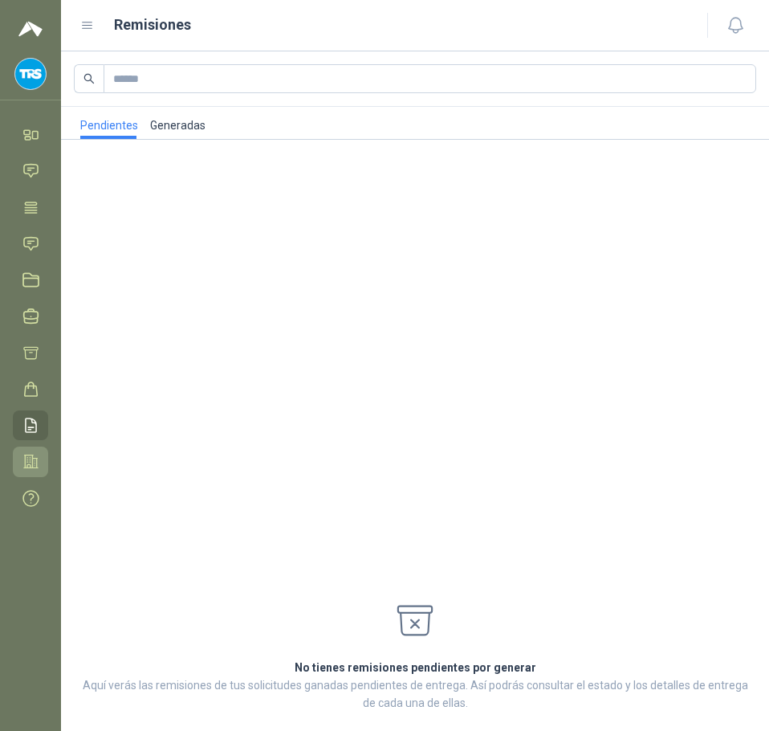
click at [30, 457] on icon at bounding box center [30, 461] width 17 height 17
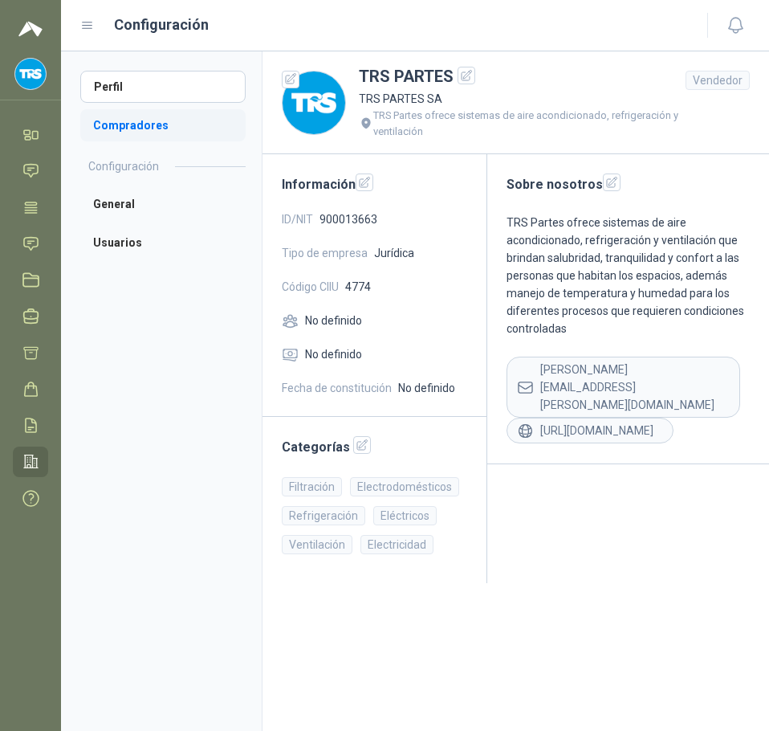
click at [140, 120] on li "Compradores" at bounding box center [162, 125] width 165 height 32
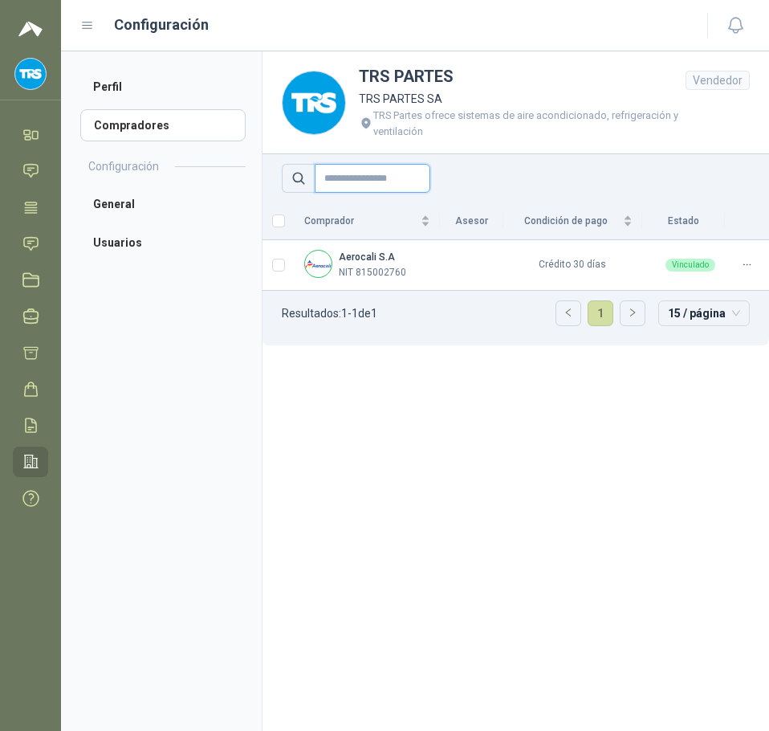
click at [393, 177] on input "text" at bounding box center [373, 178] width 116 height 29
drag, startPoint x: 291, startPoint y: 416, endPoint x: 296, endPoint y: 389, distance: 27.7
click at [296, 389] on section "TRS PARTES TRS PARTES SA TRS Partes ofrece sistemas de aire acondicionado, refr…" at bounding box center [515, 390] width 507 height 679
click at [134, 208] on li "General" at bounding box center [162, 204] width 165 height 32
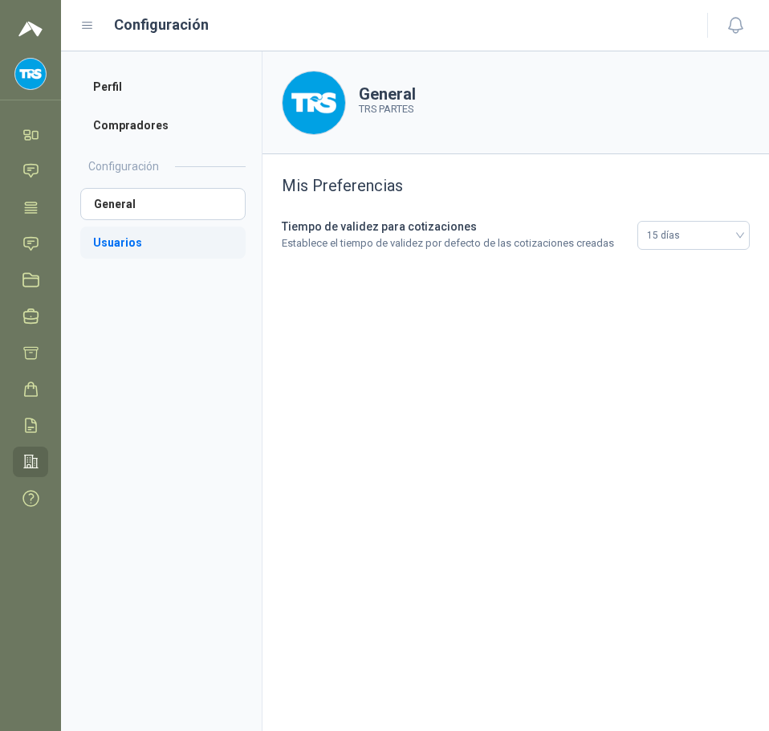
click at [124, 243] on li "Usuarios" at bounding box center [162, 242] width 165 height 32
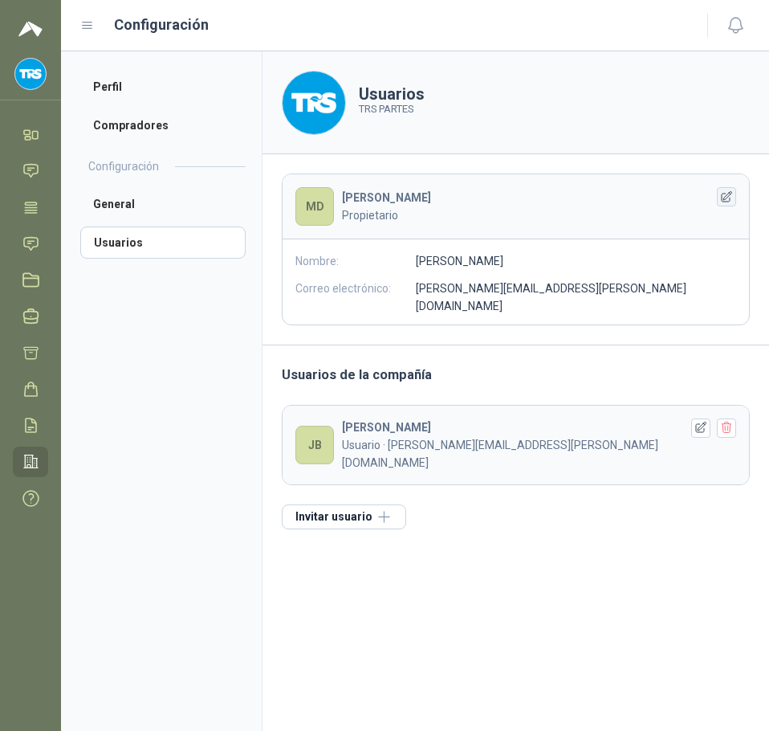
click at [725, 191] on icon "button" at bounding box center [727, 197] width 14 height 14
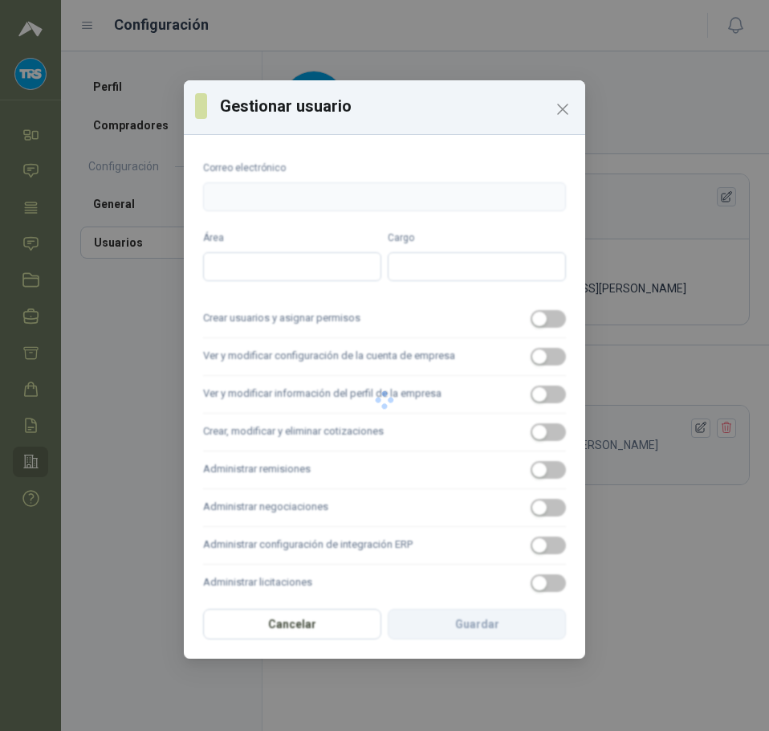
type input "**********"
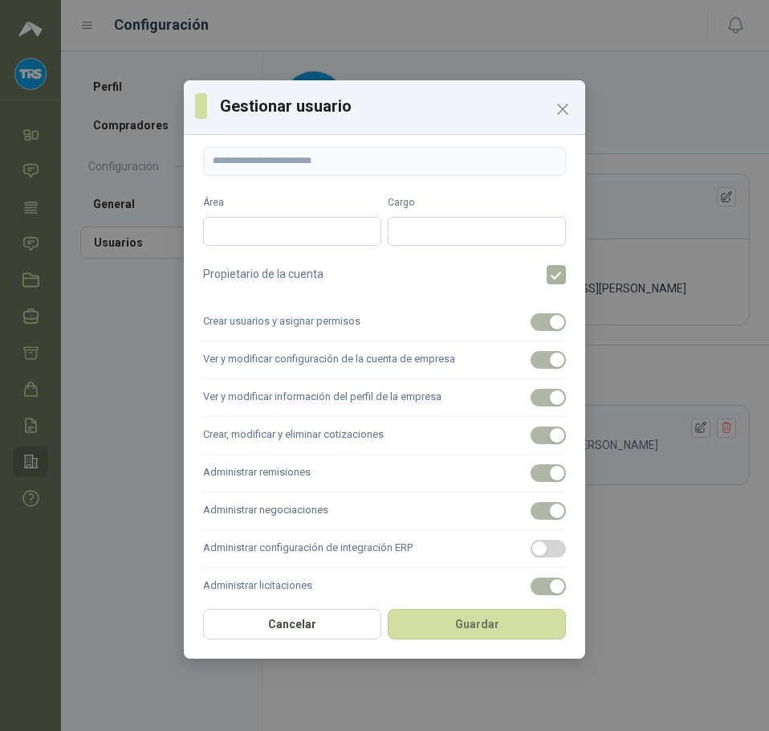
scroll to position [55, 0]
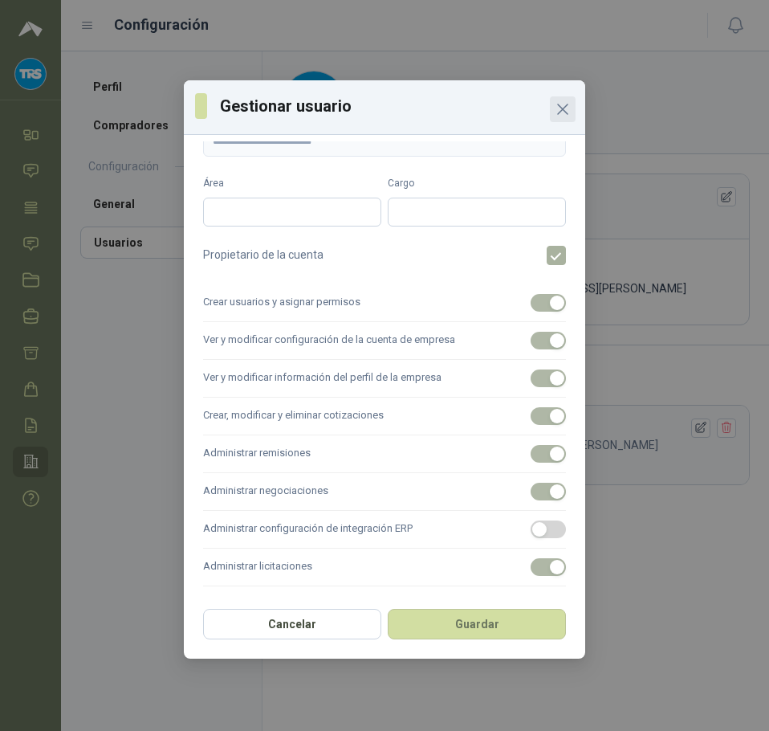
click at [565, 104] on icon "Close" at bounding box center [562, 109] width 19 height 19
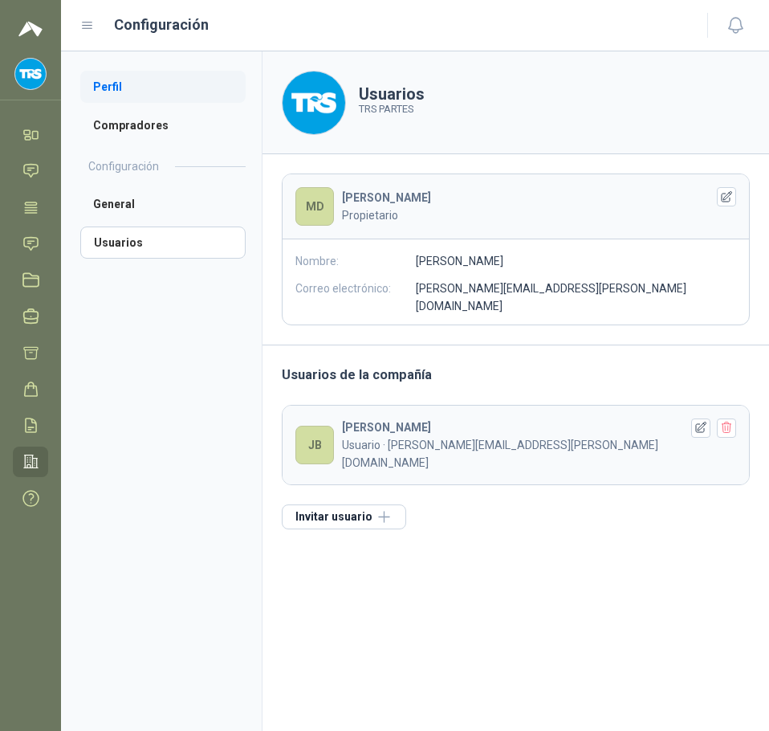
click at [116, 92] on li "Perfil" at bounding box center [162, 87] width 165 height 32
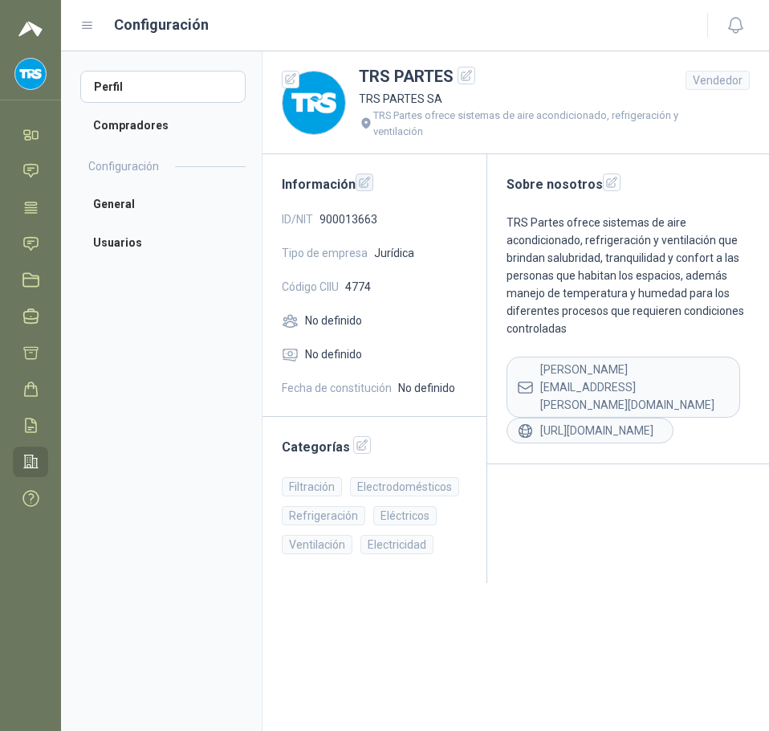
click at [363, 186] on icon "button" at bounding box center [365, 183] width 14 height 14
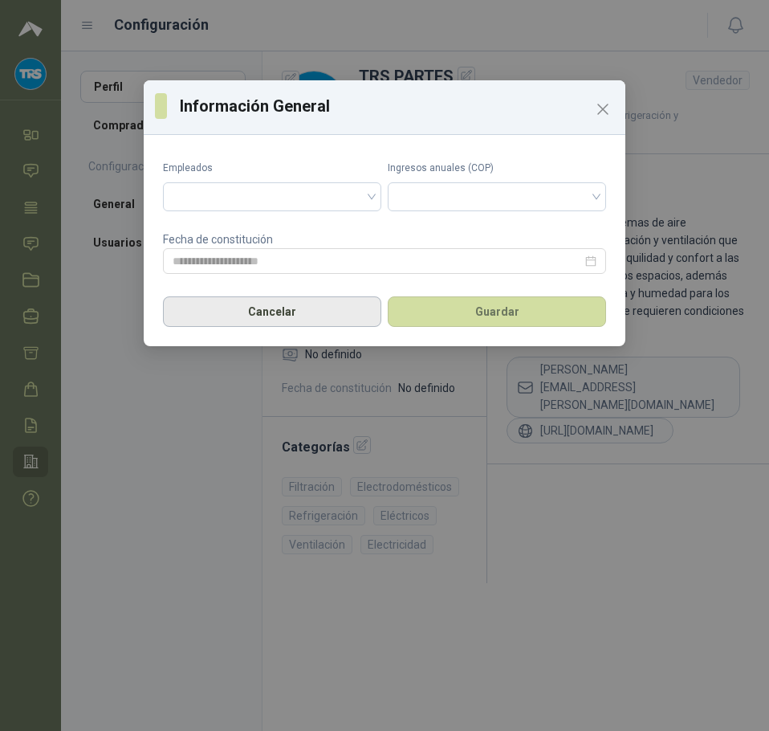
click at [340, 323] on button "Cancelar" at bounding box center [272, 311] width 218 height 31
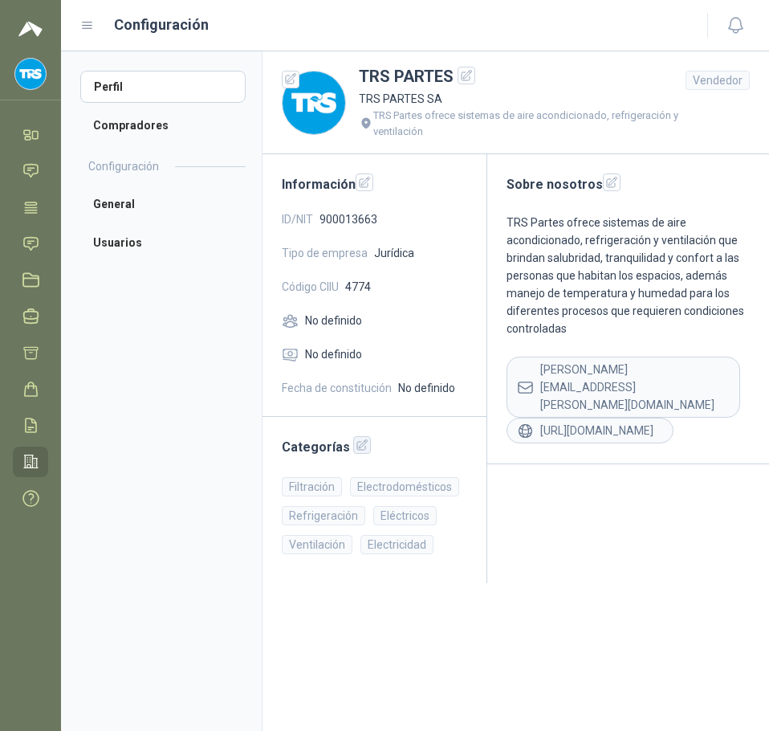
click at [361, 443] on icon "button" at bounding box center [363, 445] width 14 height 14
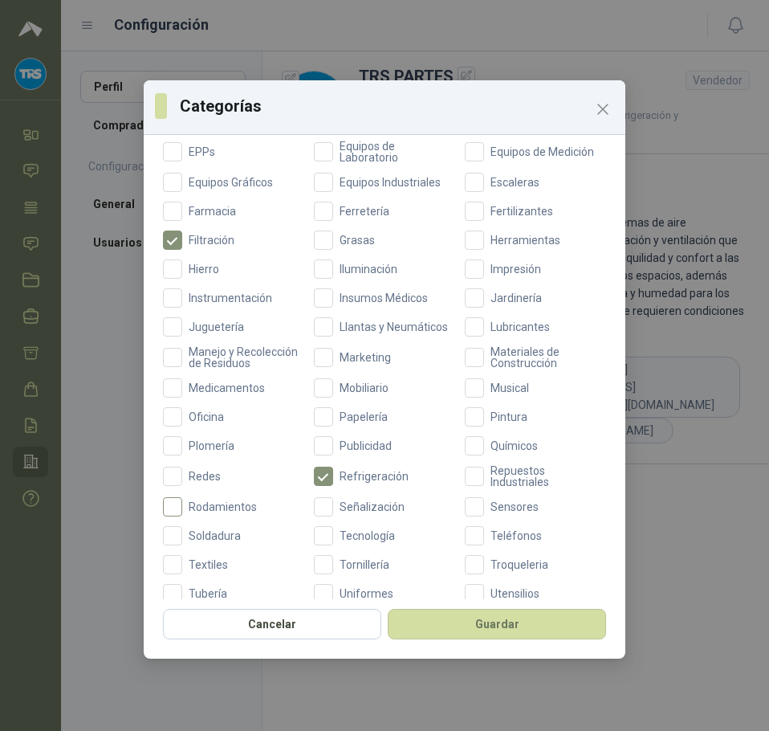
scroll to position [462, 0]
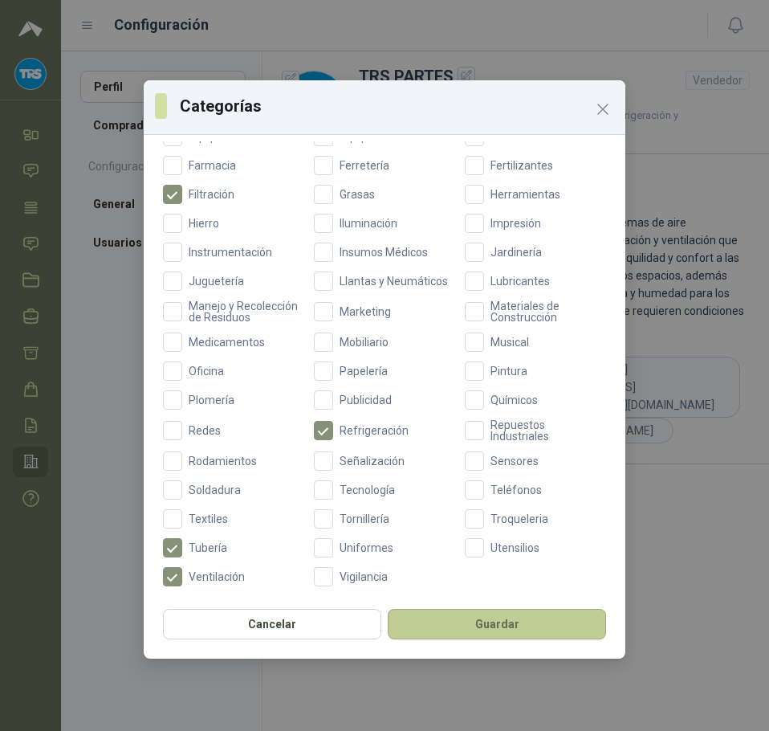
click at [454, 622] on button "Guardar" at bounding box center [497, 623] width 218 height 31
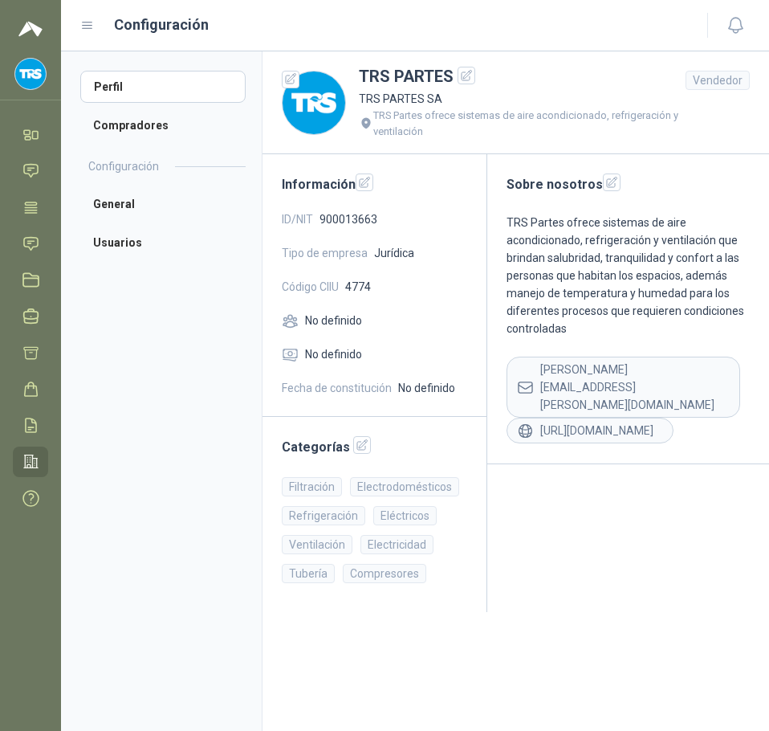
click at [157, 367] on aside "Perfil Compradores Configuración General Usuarios" at bounding box center [161, 390] width 201 height 679
click at [31, 82] on img at bounding box center [30, 74] width 31 height 31
click at [157, 386] on aside "Perfil Compradores Configuración General Usuarios" at bounding box center [161, 390] width 201 height 679
click at [26, 168] on icon at bounding box center [30, 170] width 17 height 17
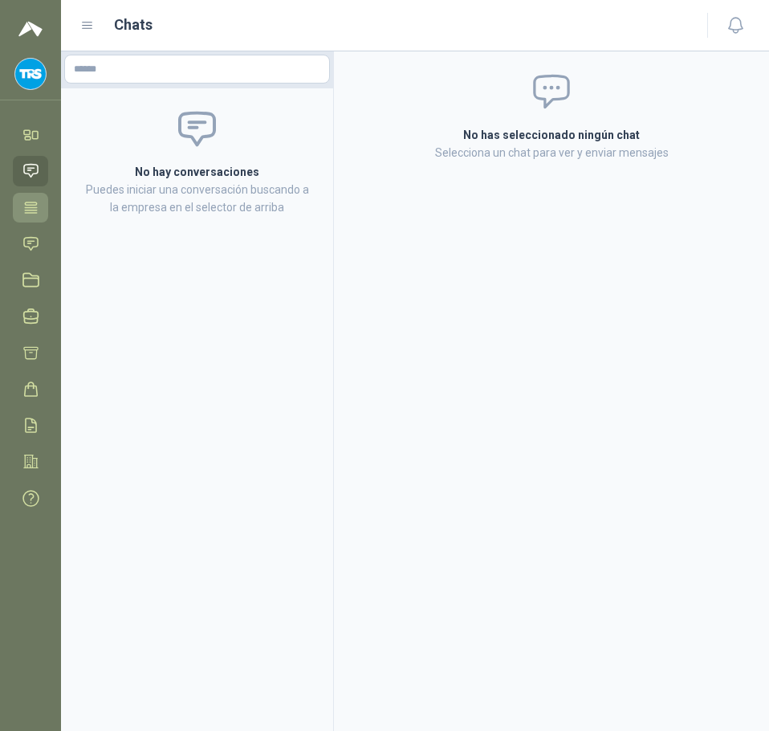
click at [21, 200] on link "Tareas" at bounding box center [30, 208] width 35 height 30
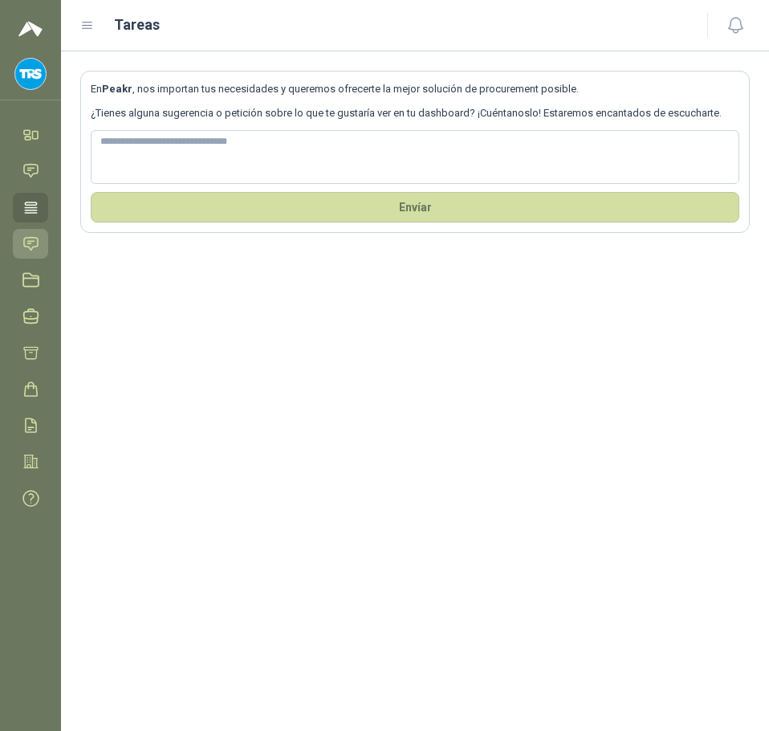
click at [39, 238] on icon at bounding box center [30, 243] width 17 height 17
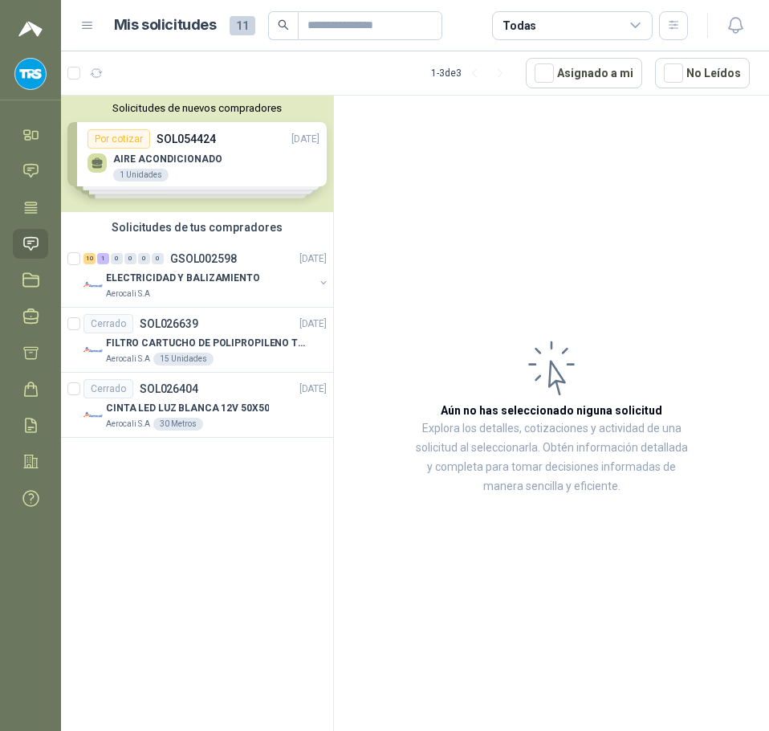
click at [29, 117] on menu "[PERSON_NAME] TRS PARTES Inicio Chat Tareas Solicitudes Licitaciones Negociacio…" at bounding box center [30, 365] width 61 height 731
click at [34, 129] on icon at bounding box center [30, 134] width 17 height 17
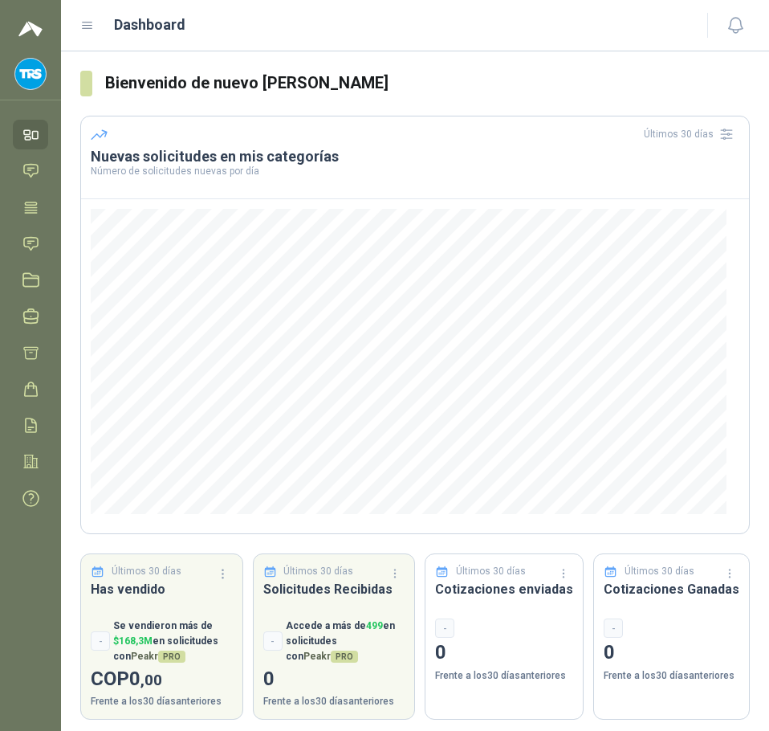
scroll to position [8, 0]
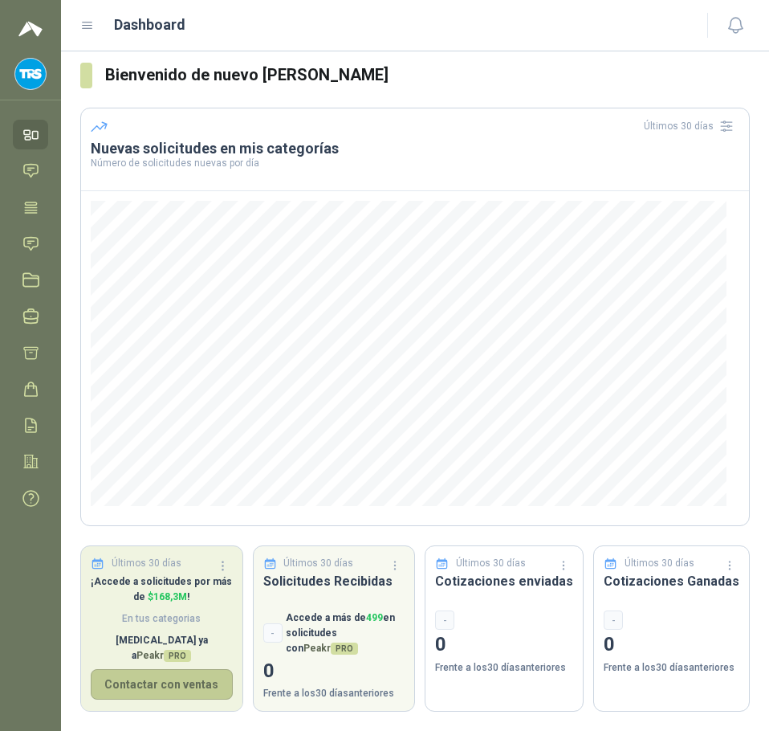
click at [181, 669] on button "Contactar con ventas" at bounding box center [162, 684] width 142 height 31
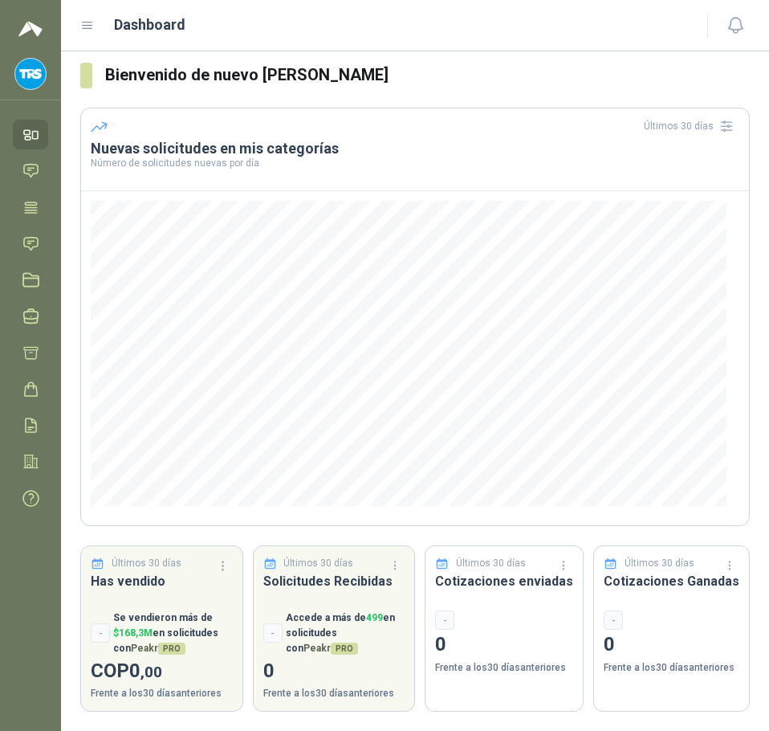
click at [469, 546] on div "Últimos 30 días Cotizaciones enviadas - 0 Frente a los 30 días anteriores" at bounding box center [504, 628] width 159 height 166
click at [32, 214] on icon at bounding box center [30, 207] width 17 height 17
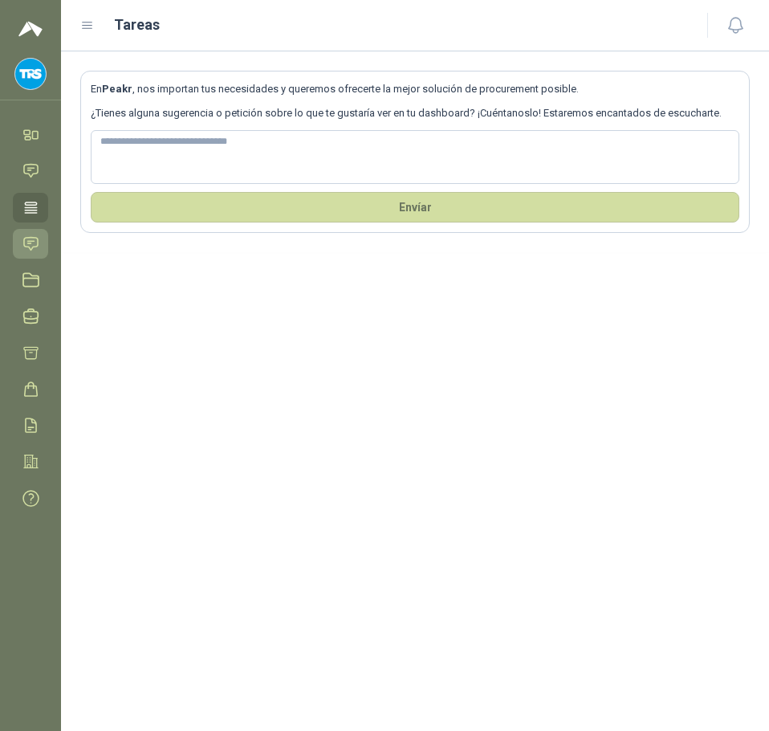
click at [27, 249] on icon at bounding box center [30, 243] width 17 height 17
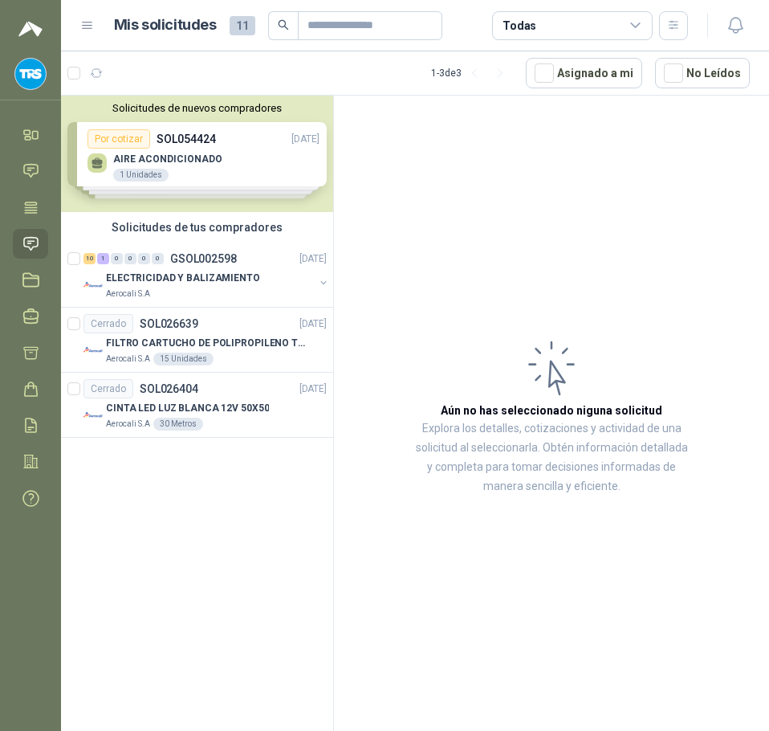
click at [28, 240] on icon at bounding box center [30, 243] width 17 height 17
click at [170, 324] on p "SOL026639" at bounding box center [169, 323] width 59 height 11
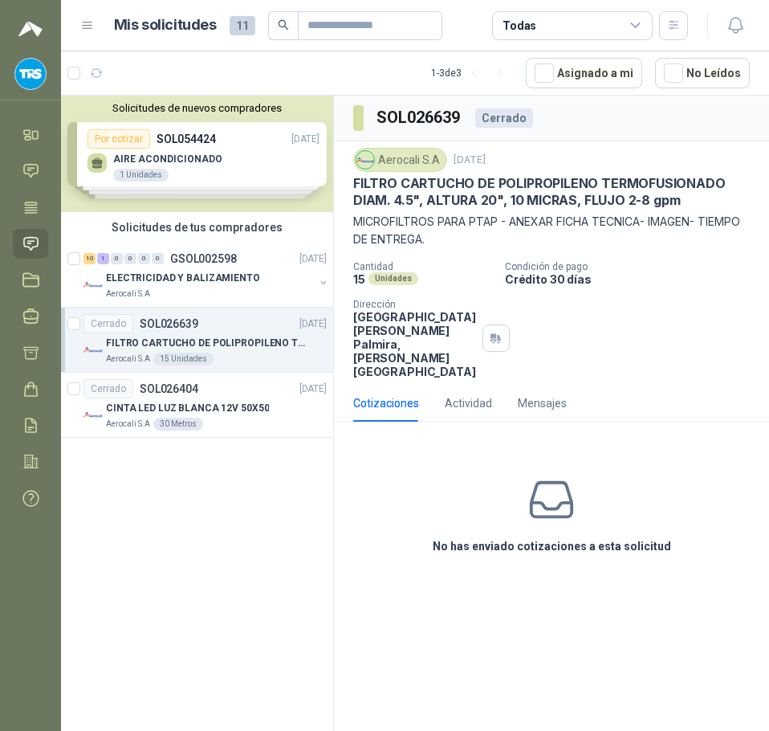
click at [267, 157] on div "Solicitudes de nuevos compradores Por cotizar SOL054424 01/09/25 AIRE ACONDICIO…" at bounding box center [197, 154] width 272 height 116
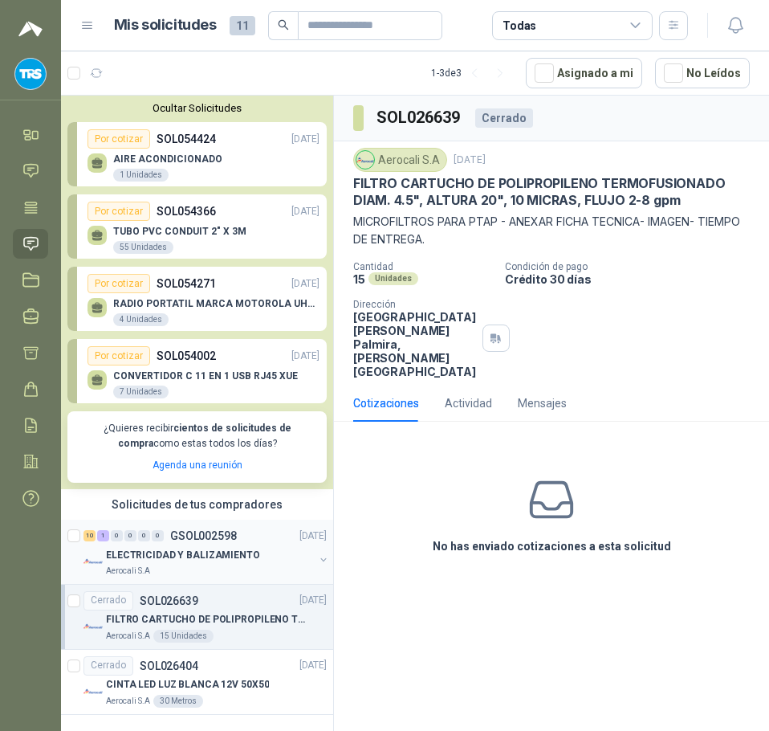
click at [207, 551] on p "ELECTRICIDAD Y BALIZAMIENTO" at bounding box center [183, 554] width 154 height 15
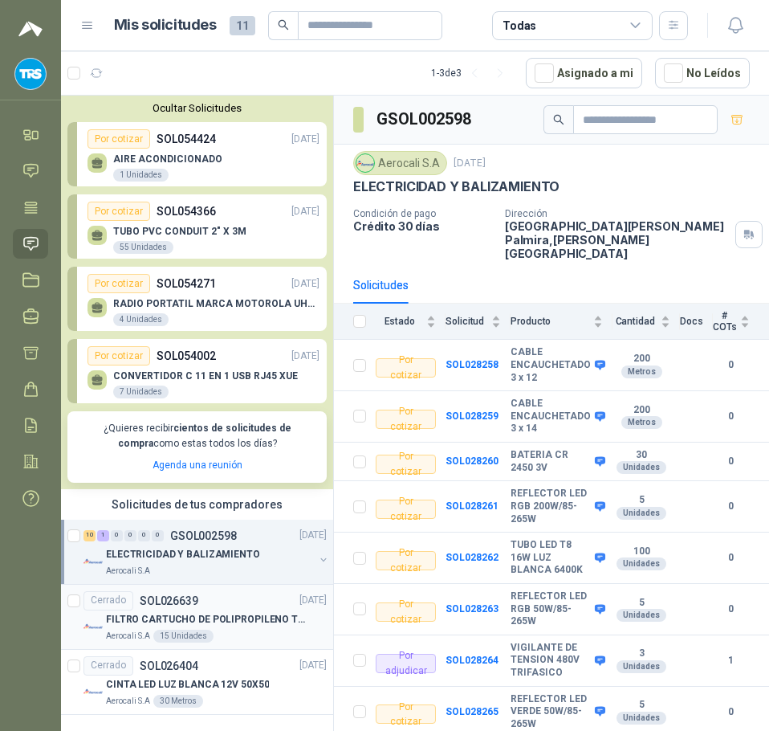
click at [144, 616] on p "FILTRO CARTUCHO DE POLIPROPILENO TERMOFUSIONADO DIAM. 4.5", ALTURA 20", 10 MICR…" at bounding box center [206, 619] width 200 height 15
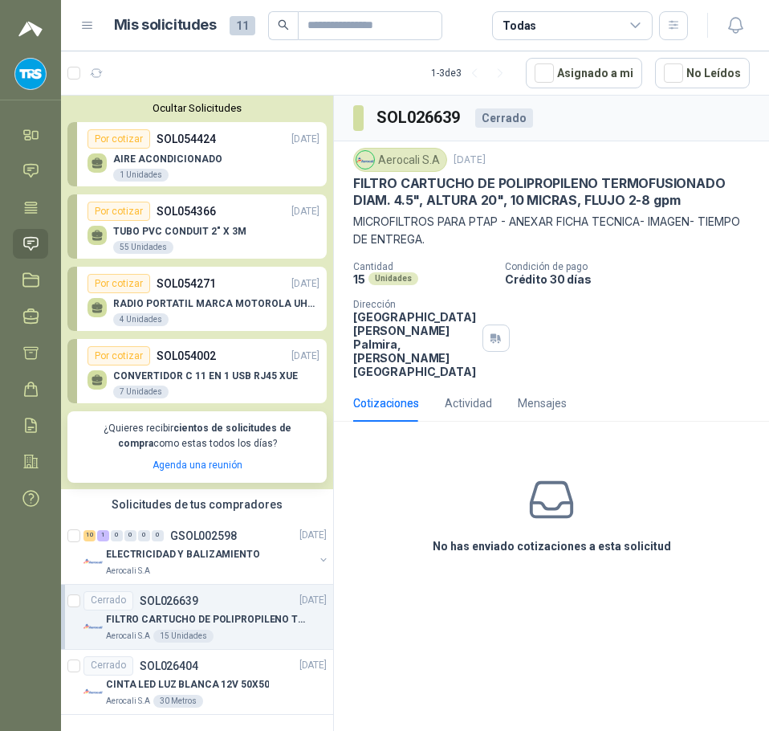
click at [477, 279] on div "15 Unidades" at bounding box center [422, 279] width 139 height 14
click at [458, 394] on div "Actividad" at bounding box center [468, 403] width 47 height 18
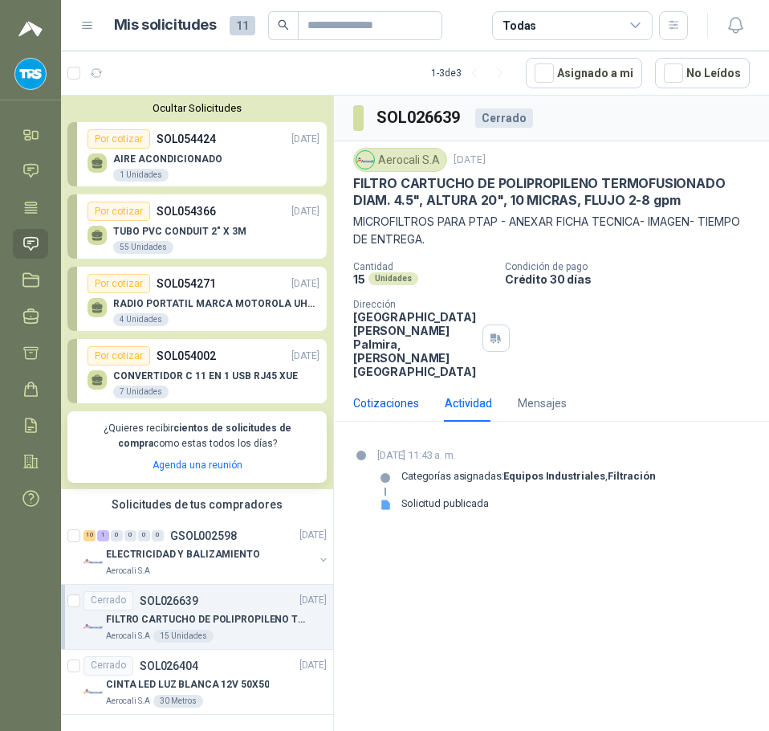
click at [397, 395] on div "Cotizaciones" at bounding box center [386, 403] width 66 height 18
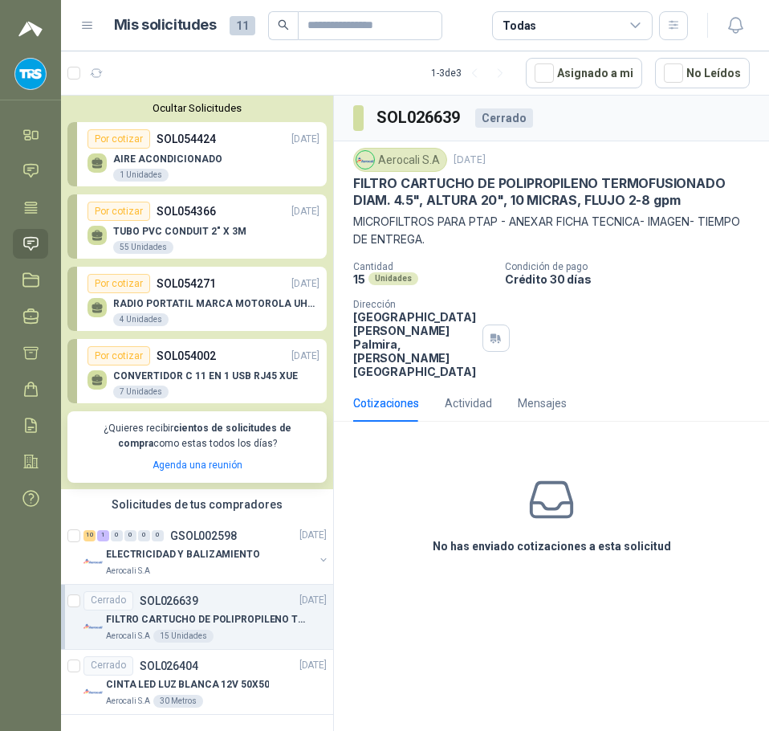
drag, startPoint x: 519, startPoint y: 494, endPoint x: 531, endPoint y: 530, distance: 37.8
click at [521, 495] on div "No has enviado cotizaciones a esta solicitud" at bounding box center [551, 514] width 435 height 161
drag, startPoint x: 531, startPoint y: 531, endPoint x: 536, endPoint y: 523, distance: 10.1
click at [533, 537] on h3 "No has enviado cotizaciones a esta solicitud" at bounding box center [552, 546] width 238 height 18
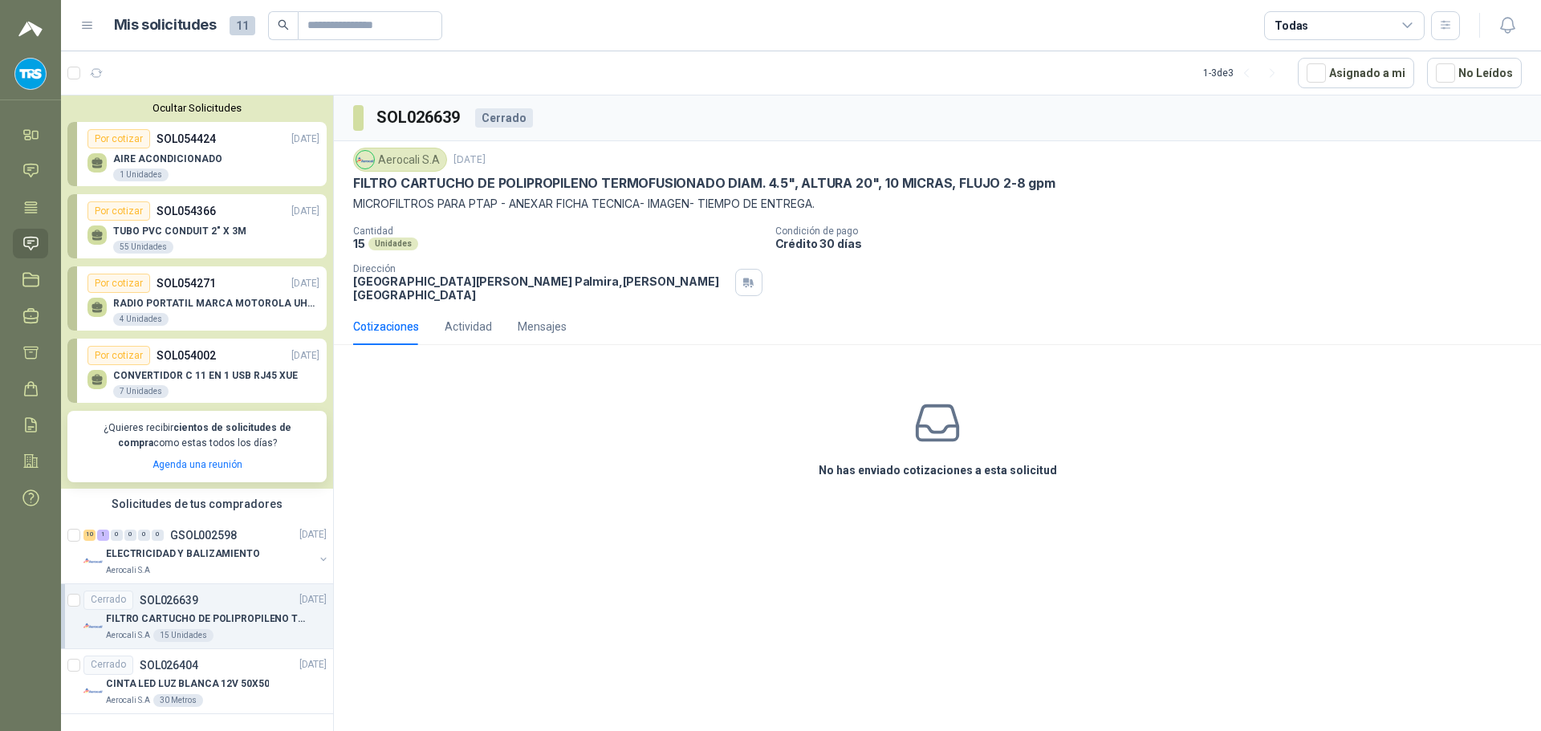
click at [768, 392] on div "No has enviado cotizaciones a esta solicitud" at bounding box center [937, 438] width 1207 height 161
click at [461, 318] on div "Actividad" at bounding box center [468, 327] width 47 height 18
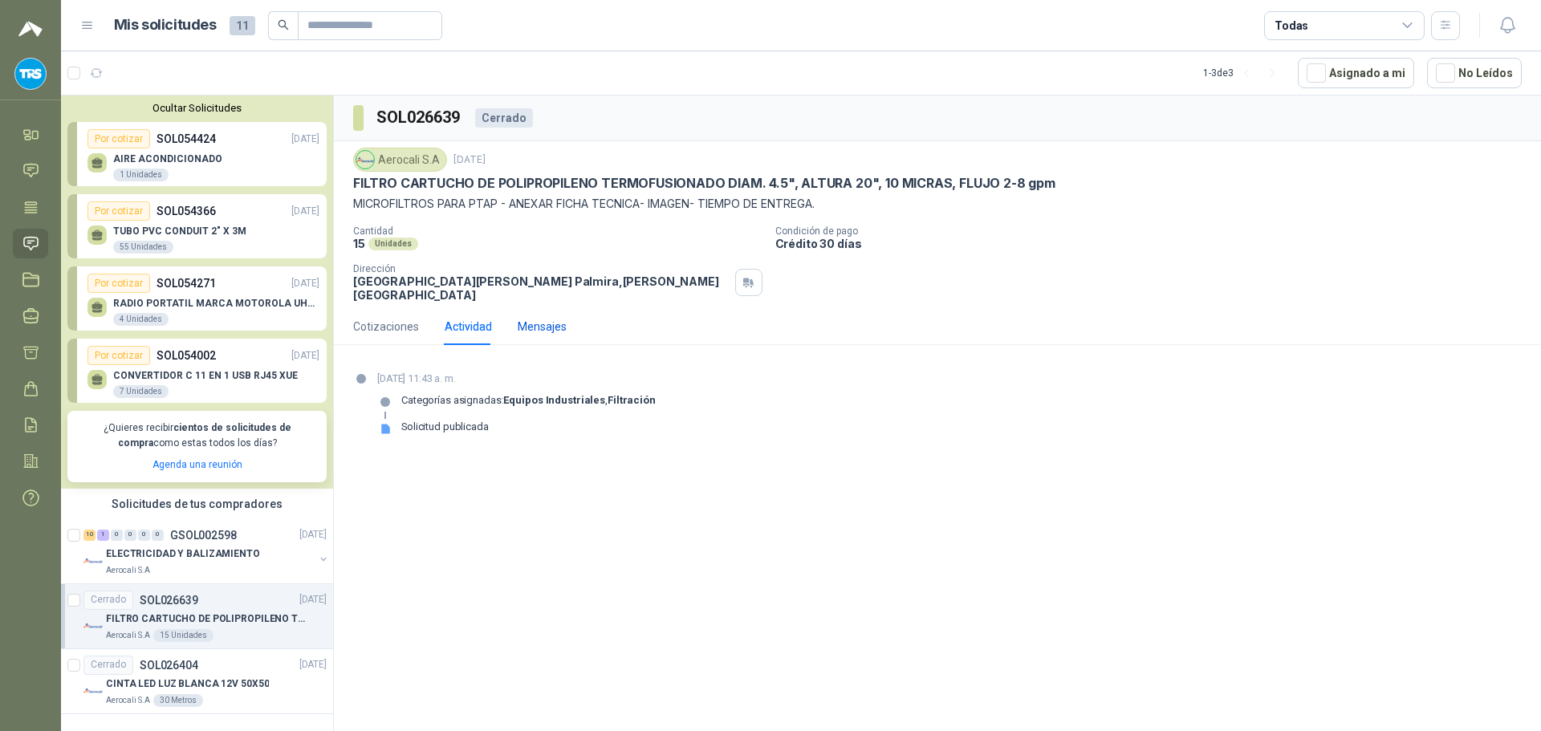
click at [549, 322] on div "Mensajes" at bounding box center [542, 327] width 49 height 18
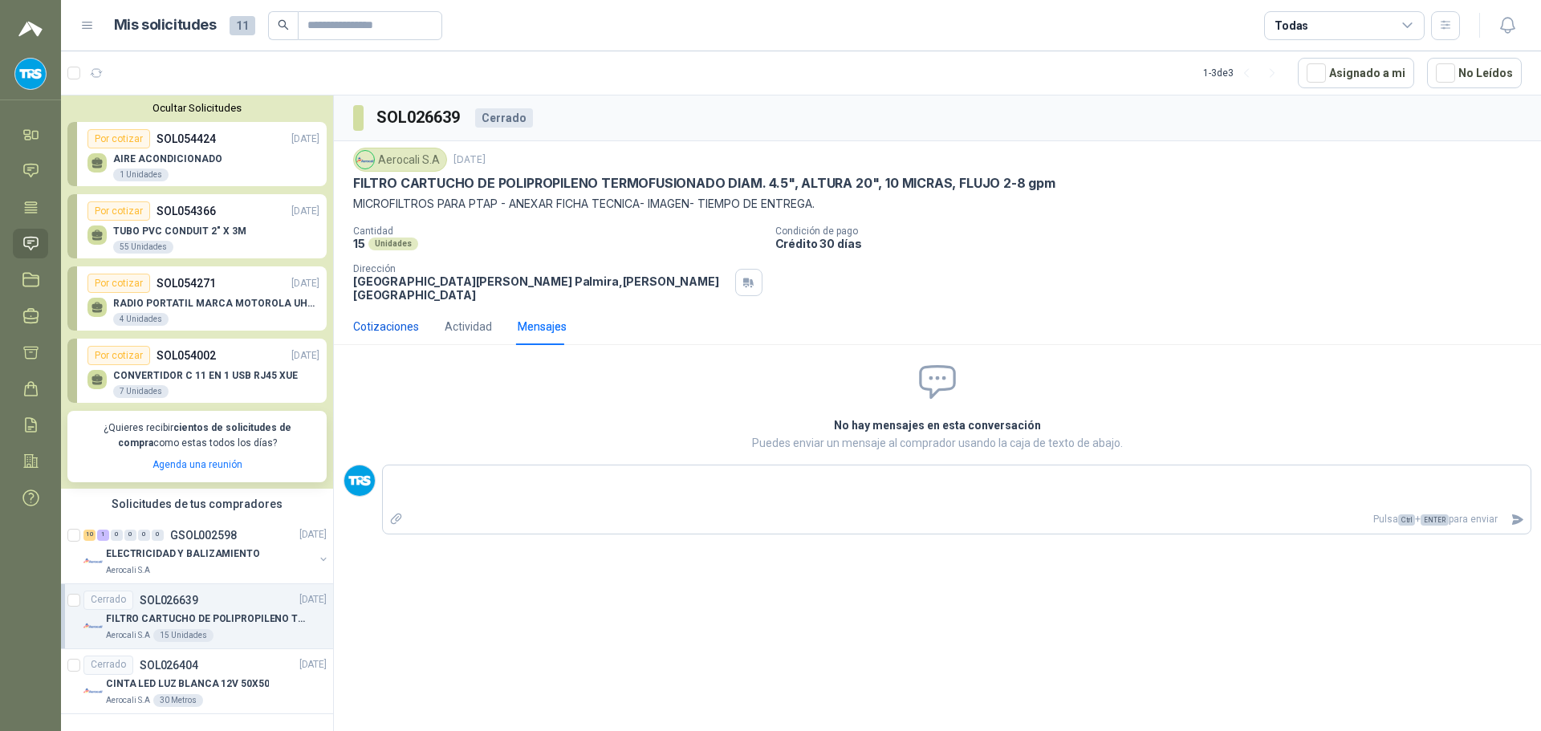
click at [381, 318] on div "Cotizaciones" at bounding box center [386, 327] width 66 height 18
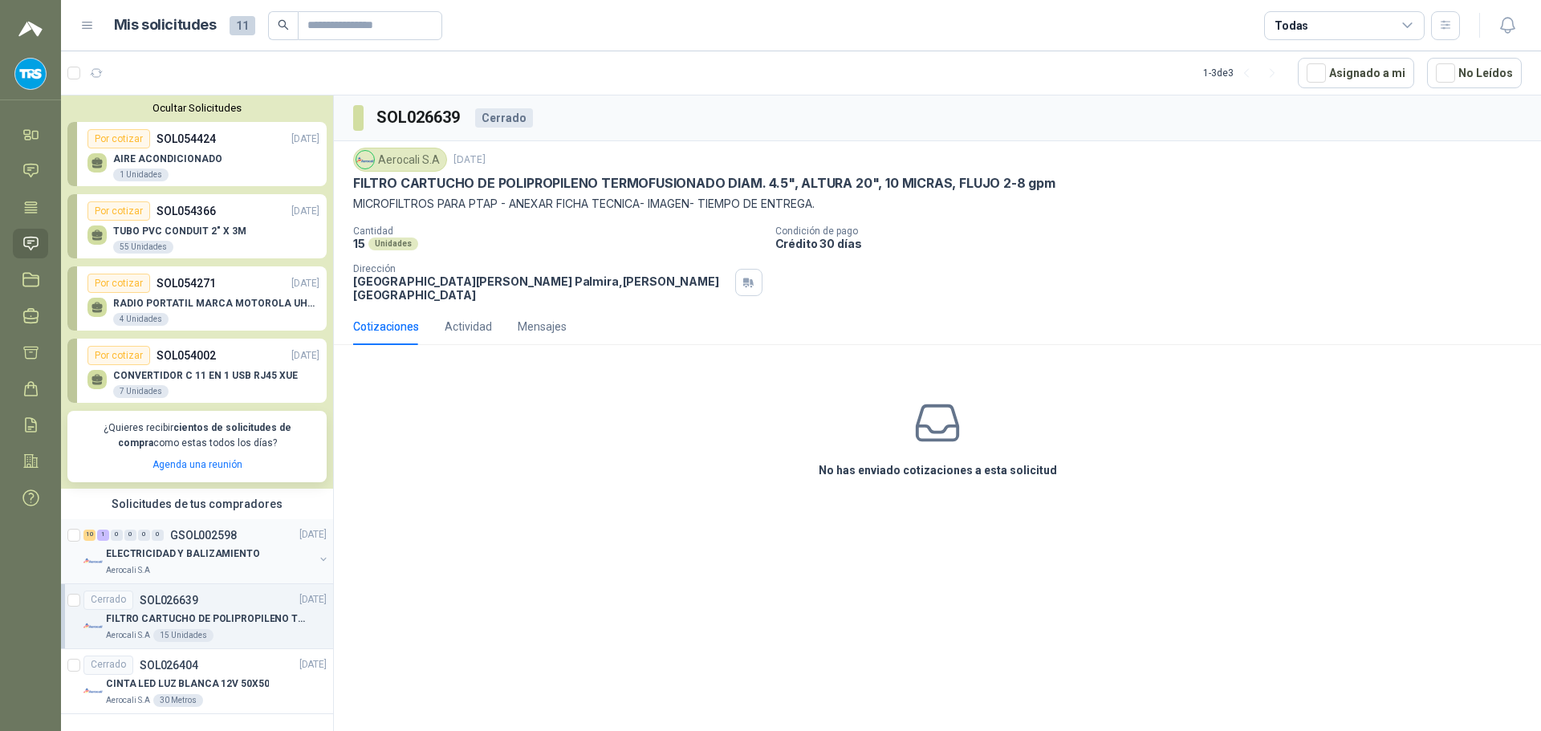
click at [216, 543] on div "10 1 0 0 0 0 GSOL002598 26/11/24" at bounding box center [206, 535] width 246 height 19
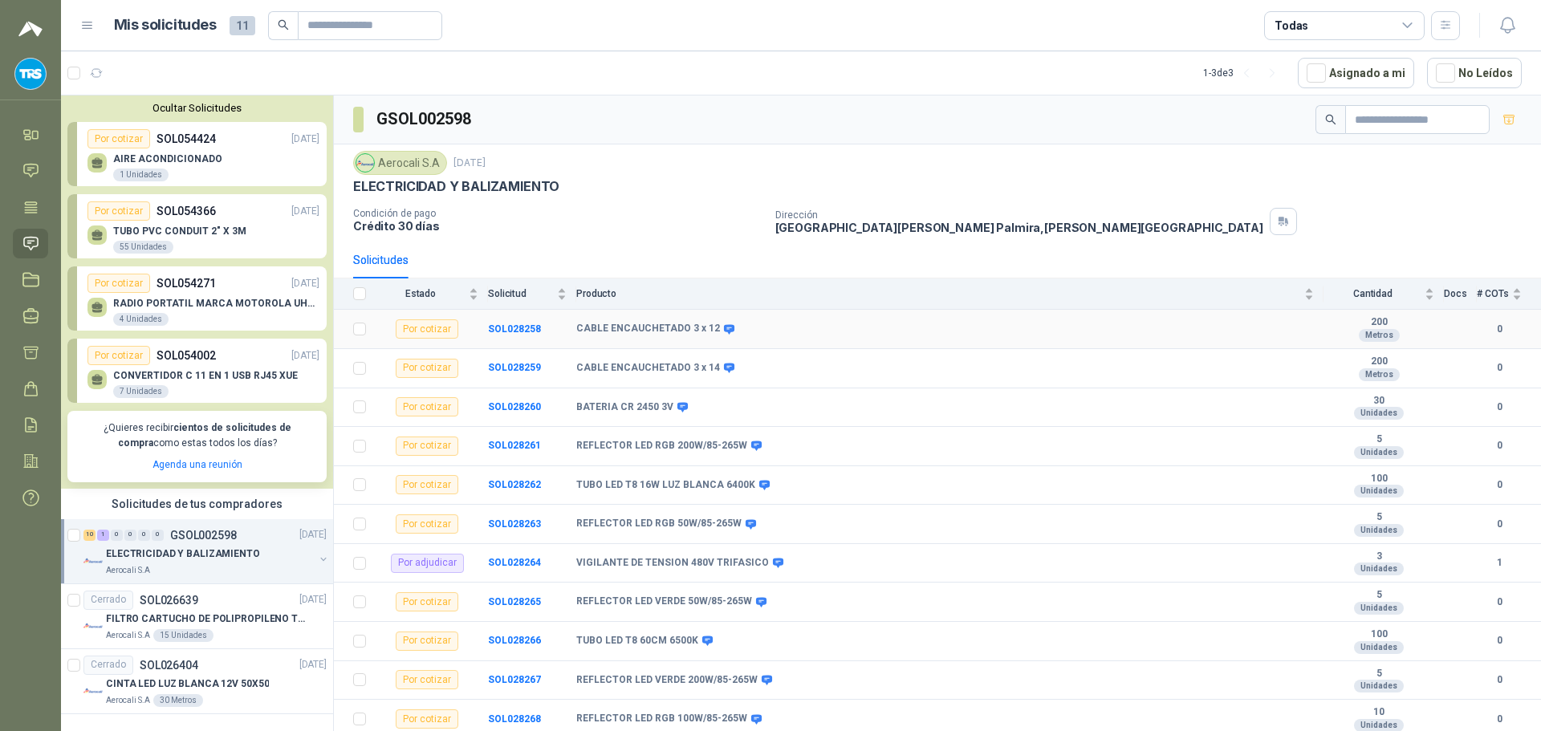
click at [440, 328] on div "Por cotizar" at bounding box center [427, 328] width 63 height 19
click at [544, 328] on td "SOL028258" at bounding box center [532, 329] width 88 height 39
click at [768, 326] on b "0" at bounding box center [1499, 329] width 45 height 15
click at [768, 324] on b "200" at bounding box center [1379, 322] width 111 height 13
click at [768, 323] on div "CABLE ENCAUCHETADO 3 x 12" at bounding box center [945, 329] width 738 height 13
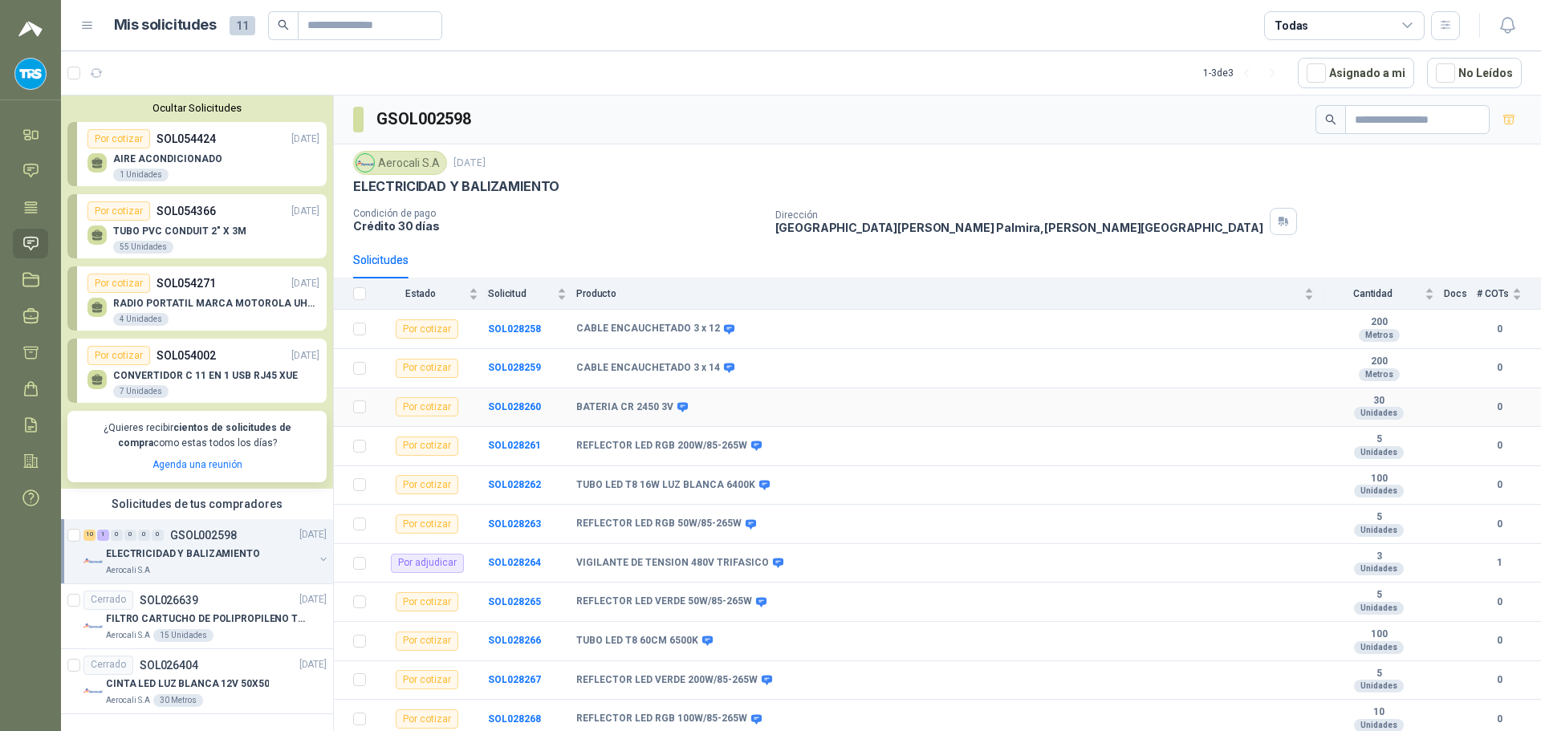
scroll to position [2, 0]
click at [690, 356] on td "CABLE ENCAUCHETADO 3 x 14" at bounding box center [949, 366] width 747 height 39
click at [724, 323] on icon at bounding box center [729, 327] width 10 height 10
click at [530, 325] on b "SOL028258" at bounding box center [514, 326] width 53 height 11
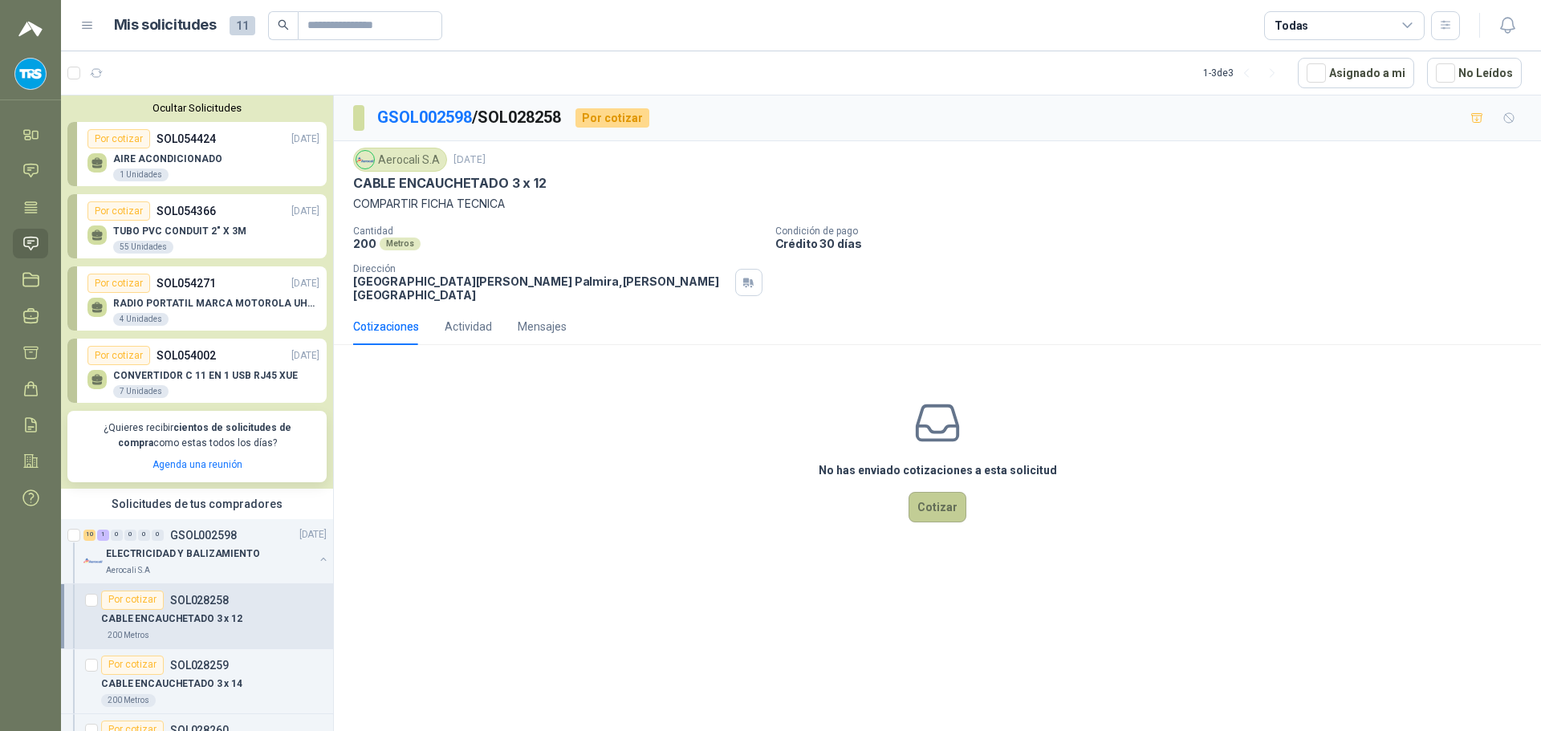
click at [768, 494] on button "Cotizar" at bounding box center [938, 507] width 58 height 31
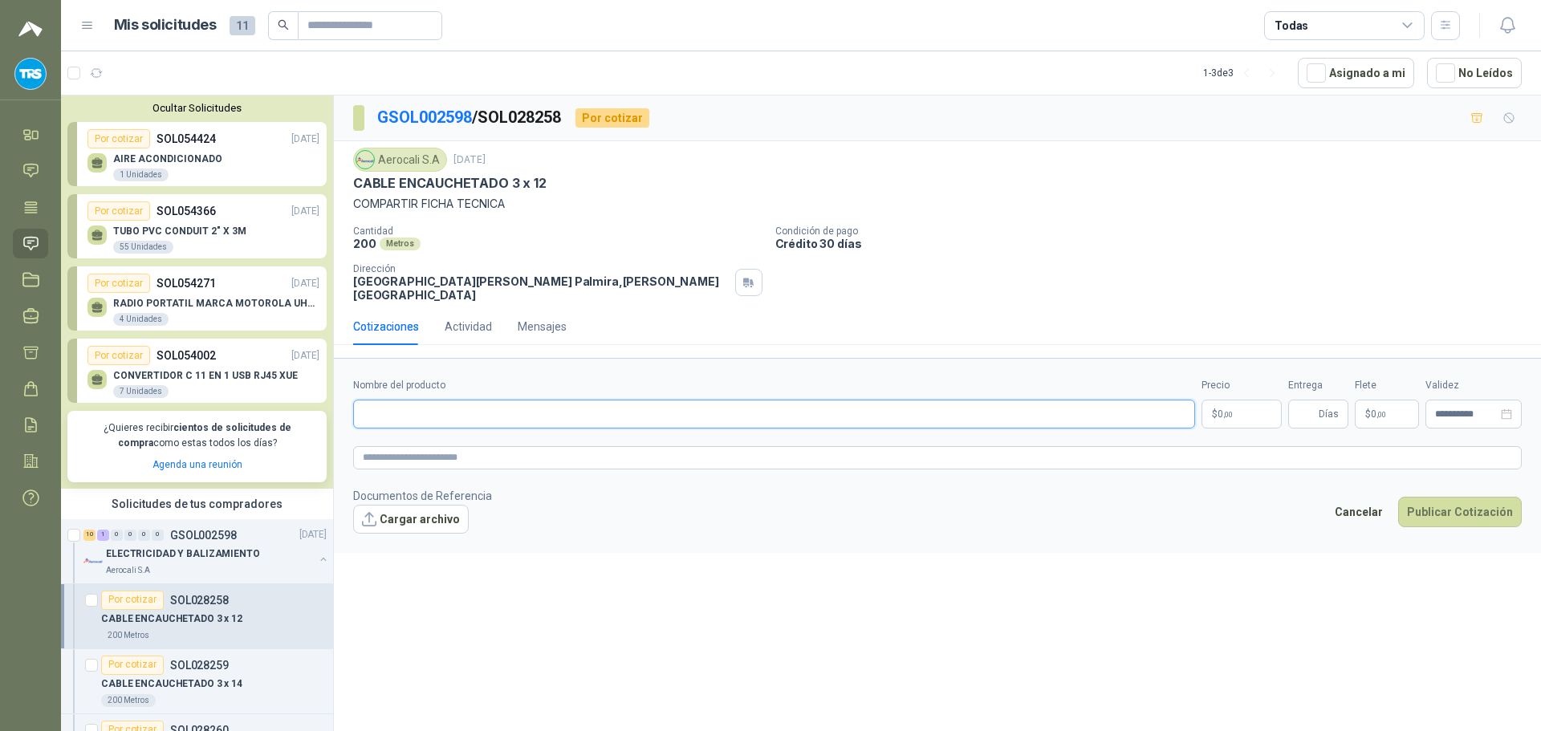
click at [768, 403] on input "Nombre del producto" at bounding box center [774, 414] width 842 height 29
click at [768, 497] on button "Cancelar" at bounding box center [1359, 512] width 66 height 31
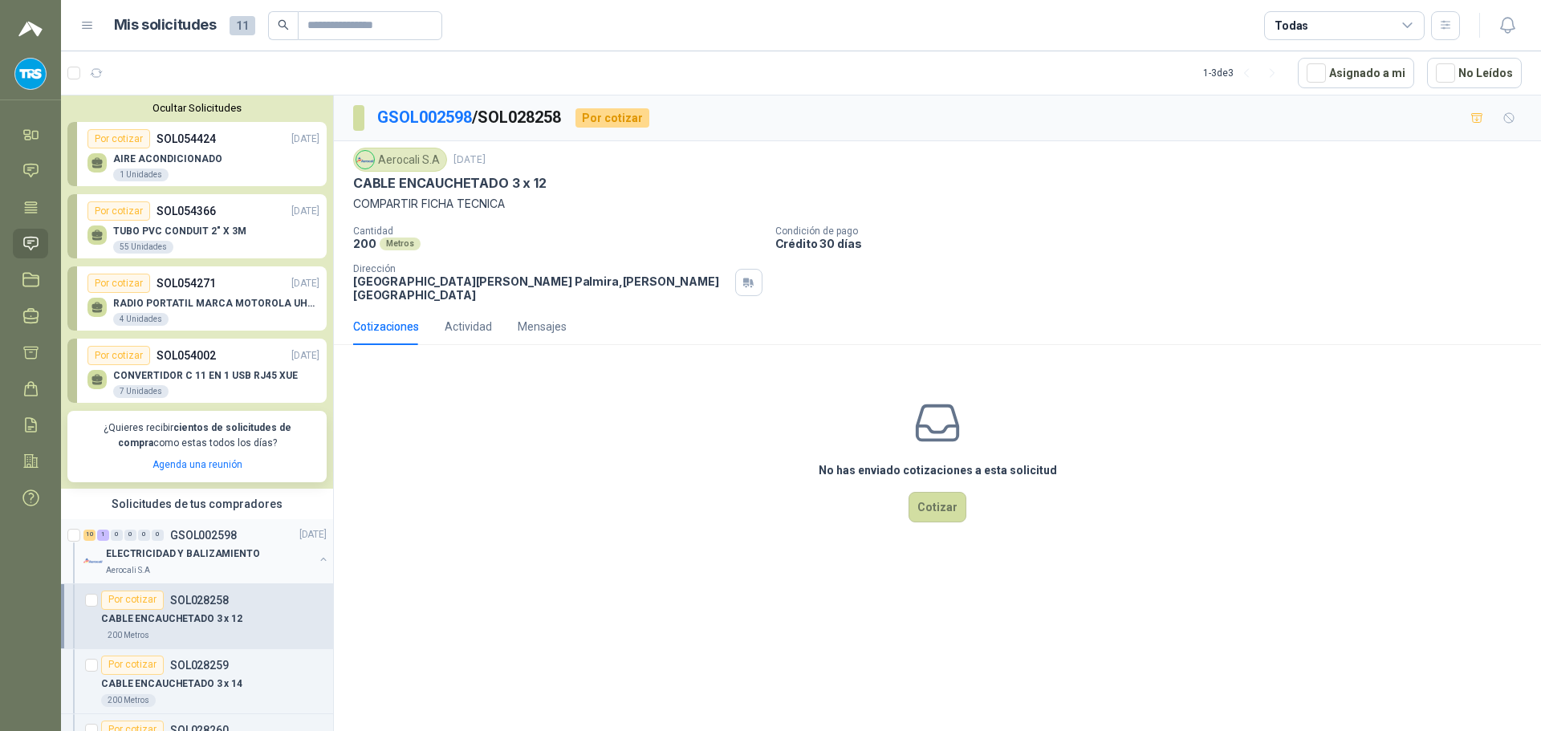
click at [179, 559] on p "ELECTRICIDAD Y BALIZAMIENTO" at bounding box center [183, 554] width 154 height 15
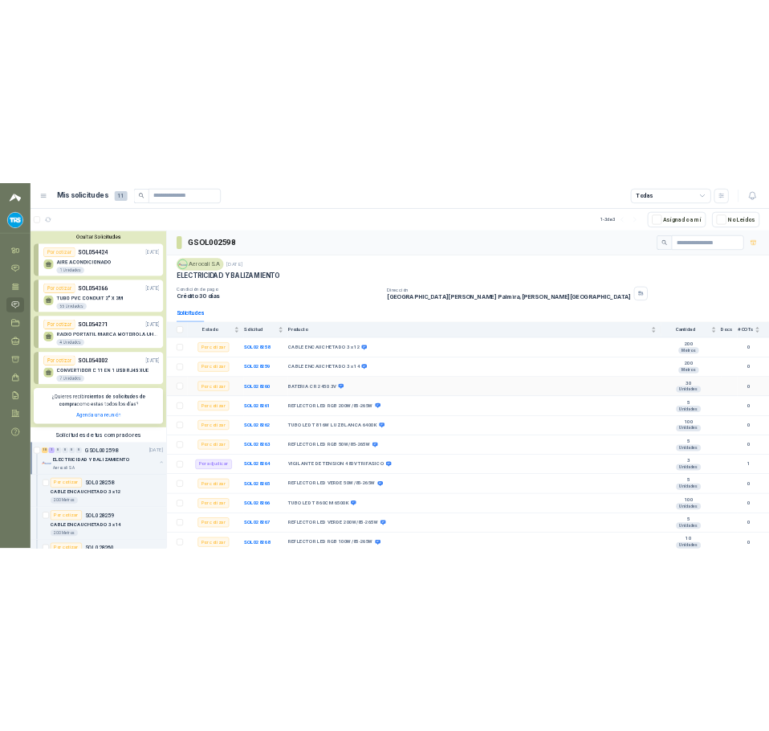
scroll to position [2, 0]
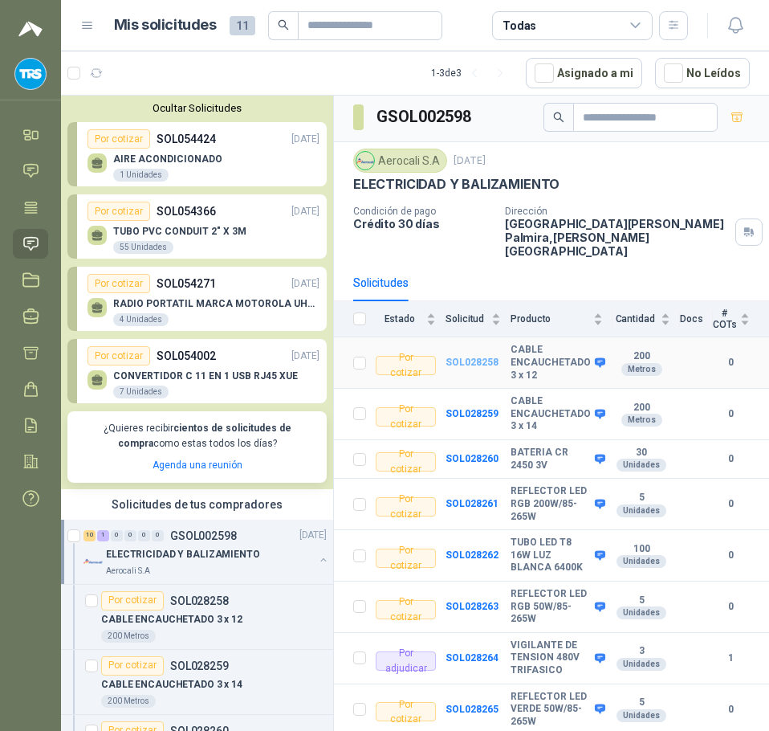
click at [471, 356] on b "SOL028258" at bounding box center [472, 361] width 53 height 11
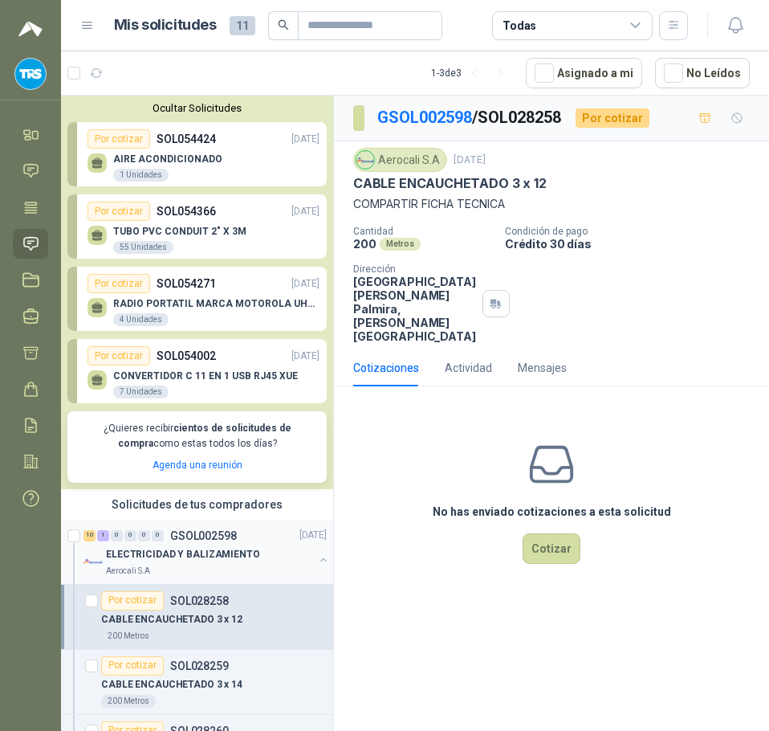
click at [156, 550] on p "ELECTRICIDAD Y BALIZAMIENTO" at bounding box center [183, 554] width 154 height 15
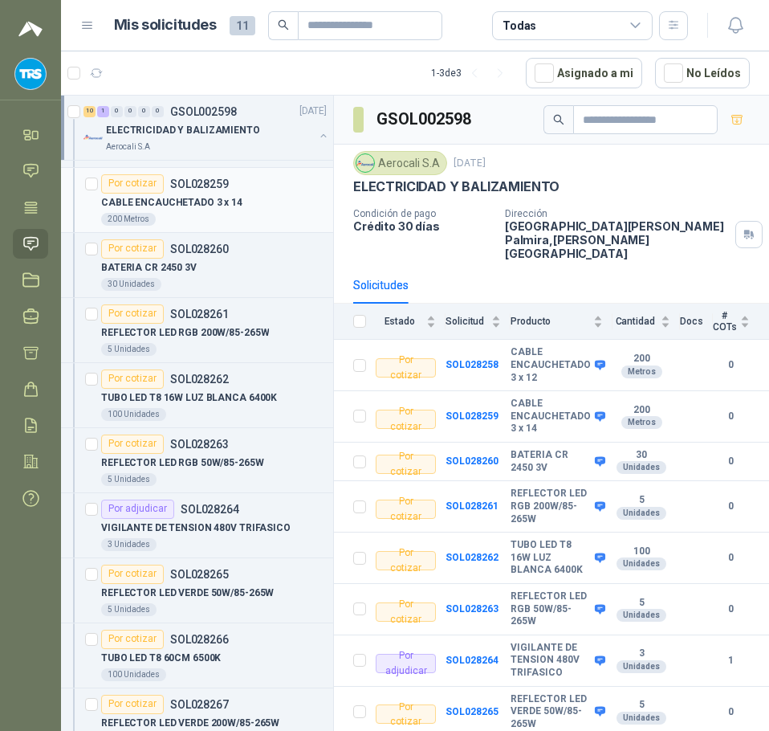
scroll to position [717, 0]
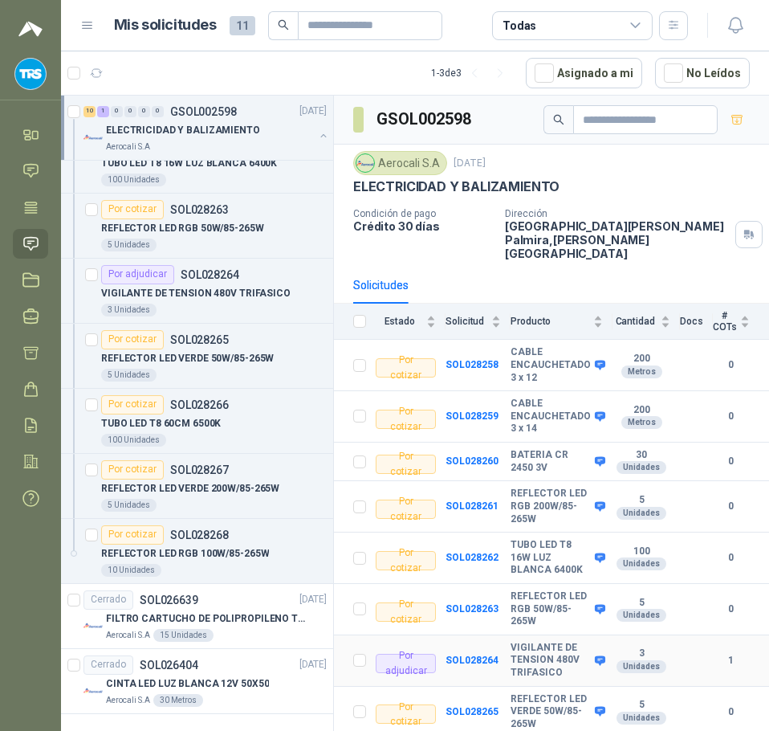
click at [391, 653] on div "Por adjudicar" at bounding box center [406, 662] width 60 height 19
click at [470, 654] on b "SOL028264" at bounding box center [472, 659] width 53 height 11
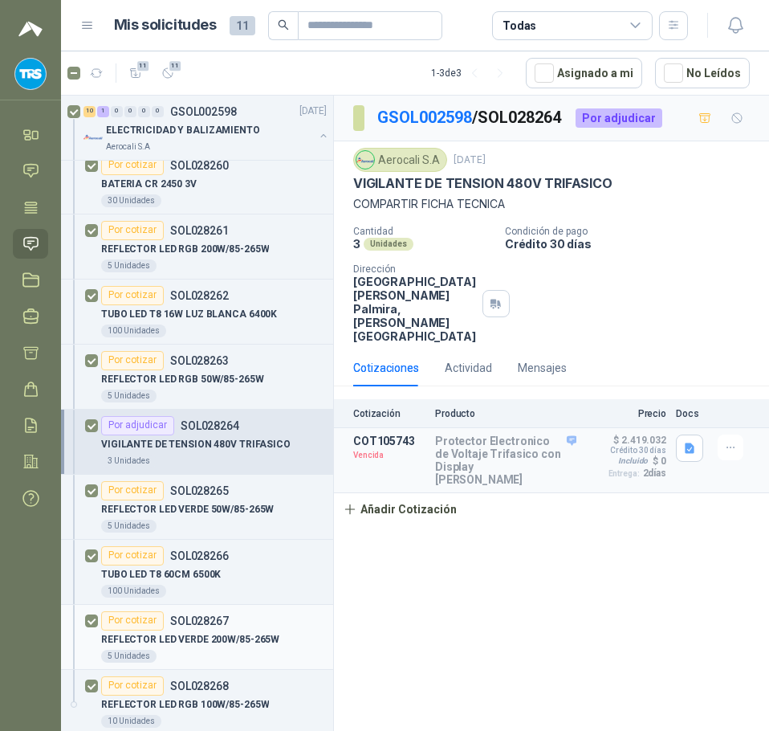
scroll to position [396, 0]
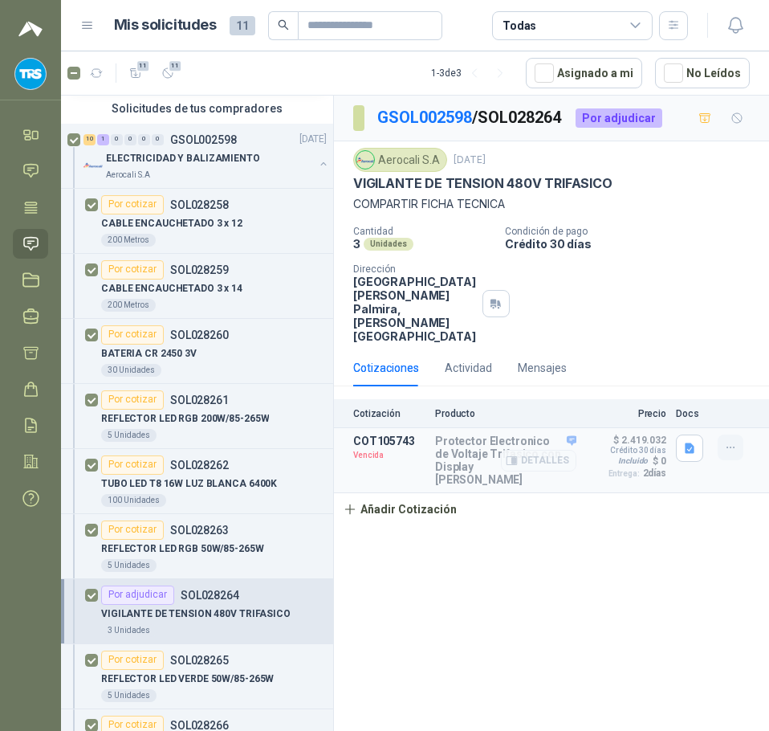
click at [724, 441] on icon "button" at bounding box center [731, 448] width 14 height 14
click at [686, 443] on icon "button" at bounding box center [690, 448] width 10 height 10
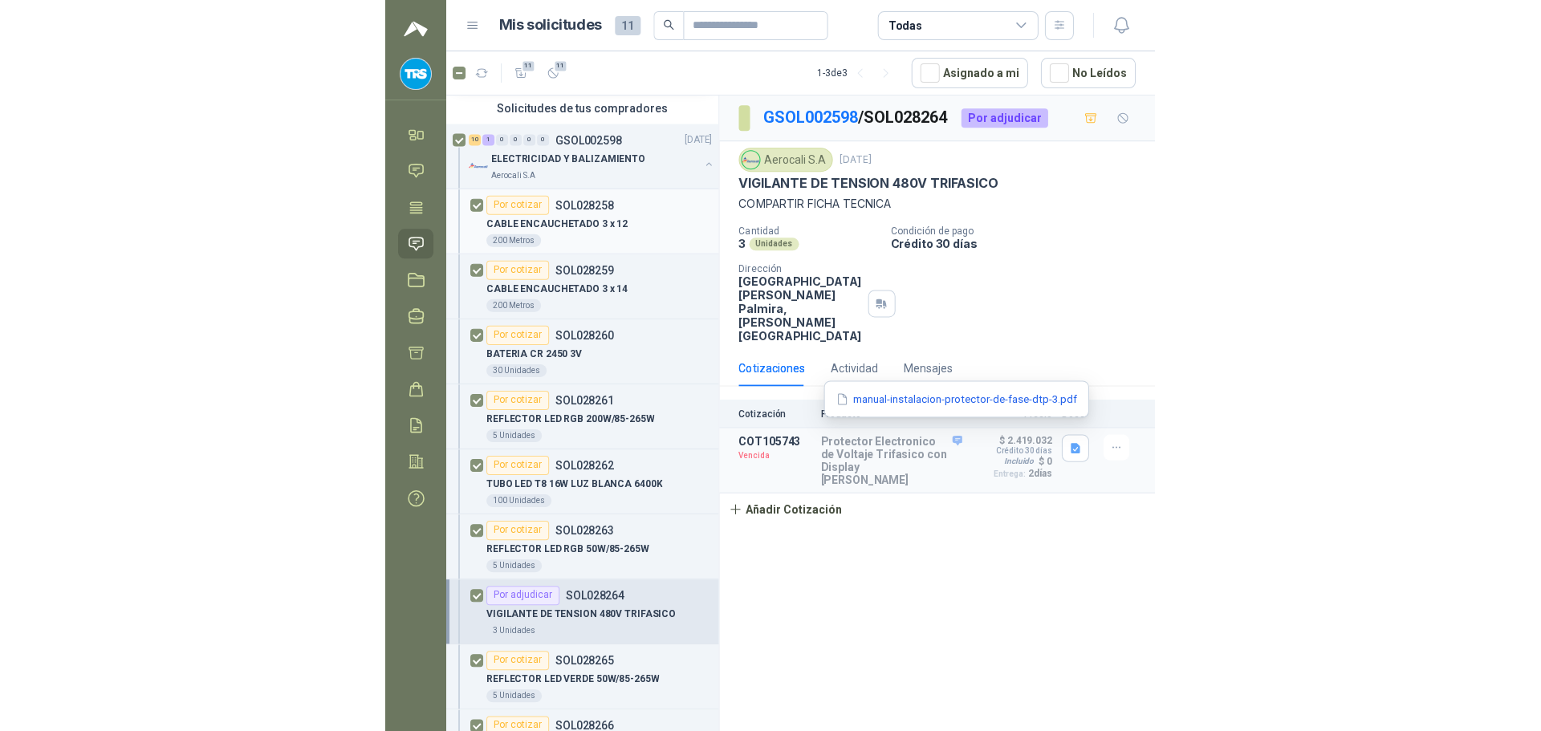
scroll to position [0, 0]
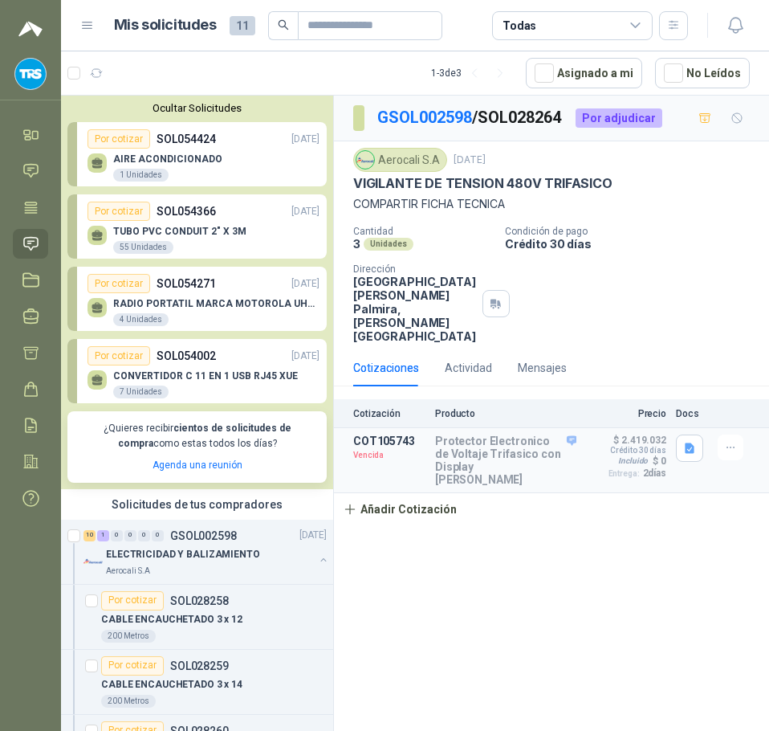
click at [239, 158] on div "AIRE ACONDICIONADO 1 Unidades" at bounding box center [204, 166] width 232 height 34
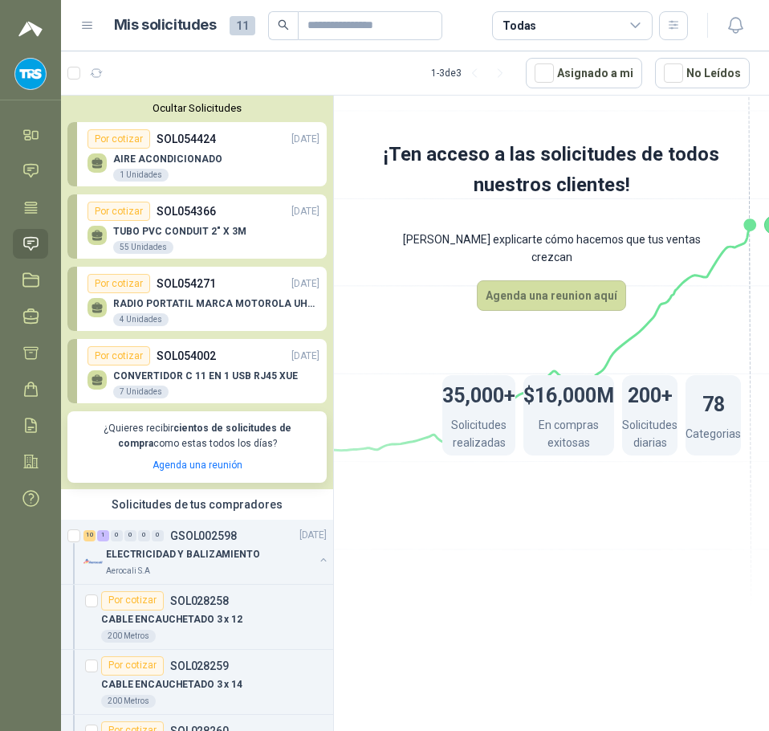
click at [174, 157] on p "AIRE ACONDICIONADO" at bounding box center [167, 158] width 109 height 11
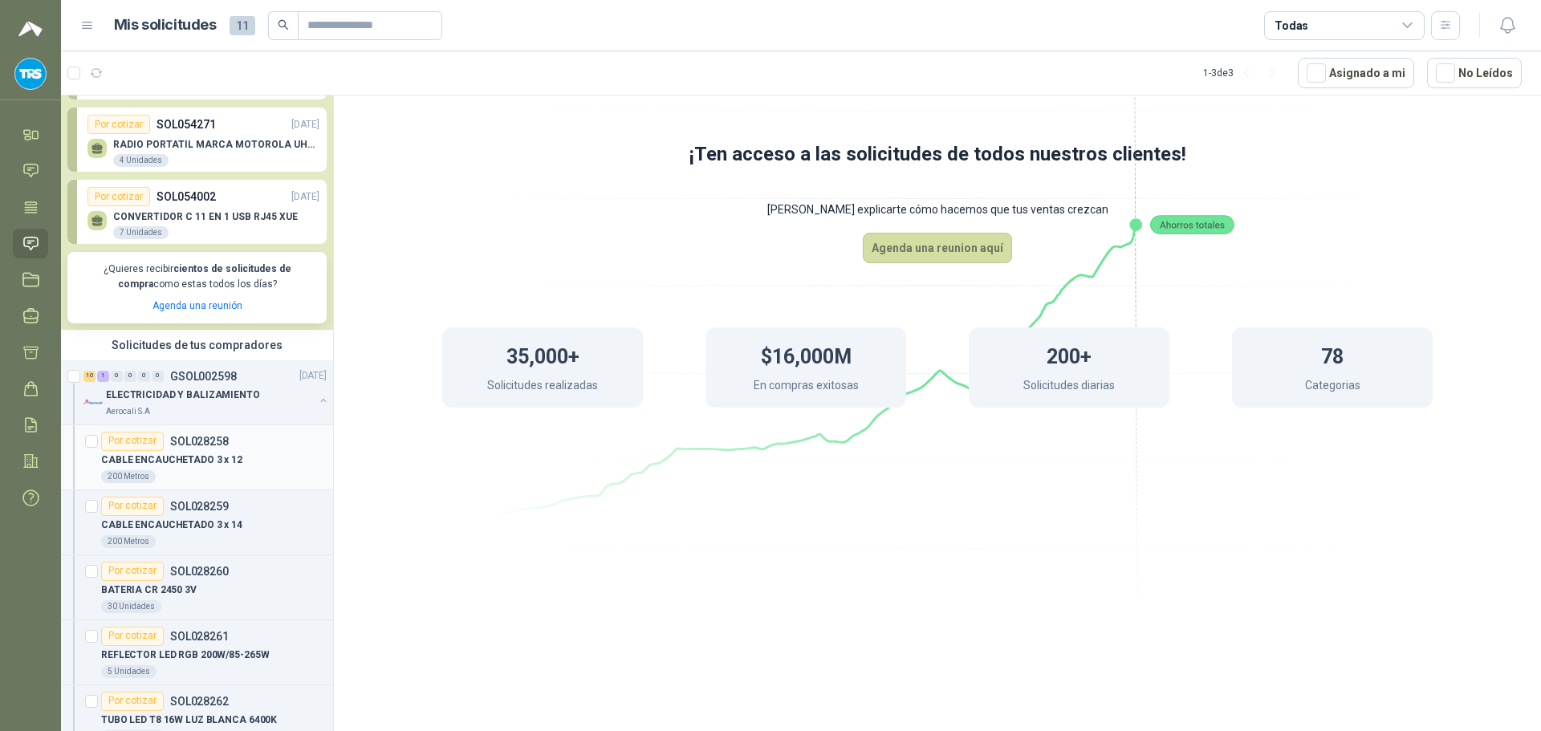
scroll to position [161, 0]
click at [229, 385] on div "ELECTRICIDAD Y BALIZAMIENTO" at bounding box center [210, 394] width 208 height 19
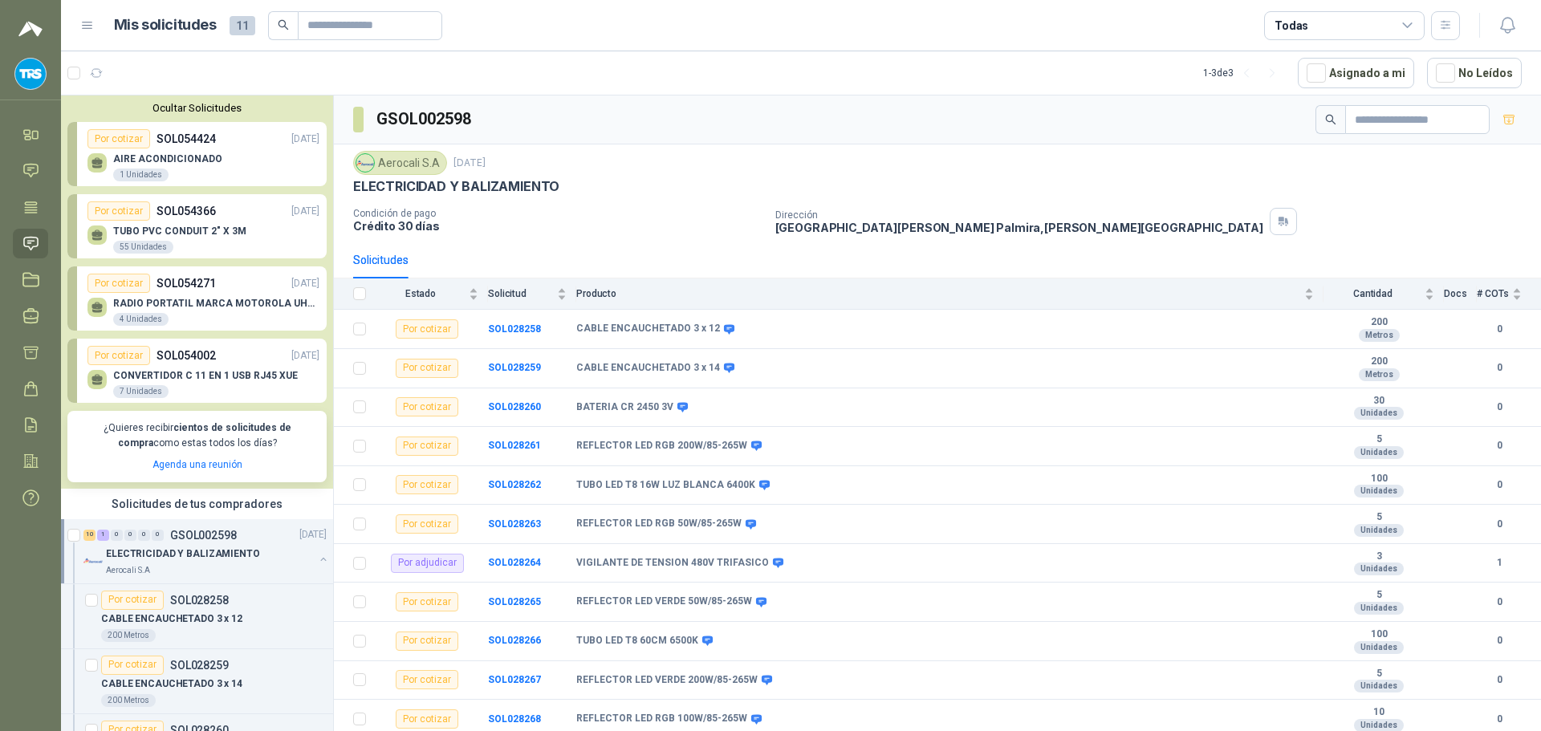
click at [203, 156] on p "AIRE ACONDICIONADO" at bounding box center [167, 158] width 109 height 11
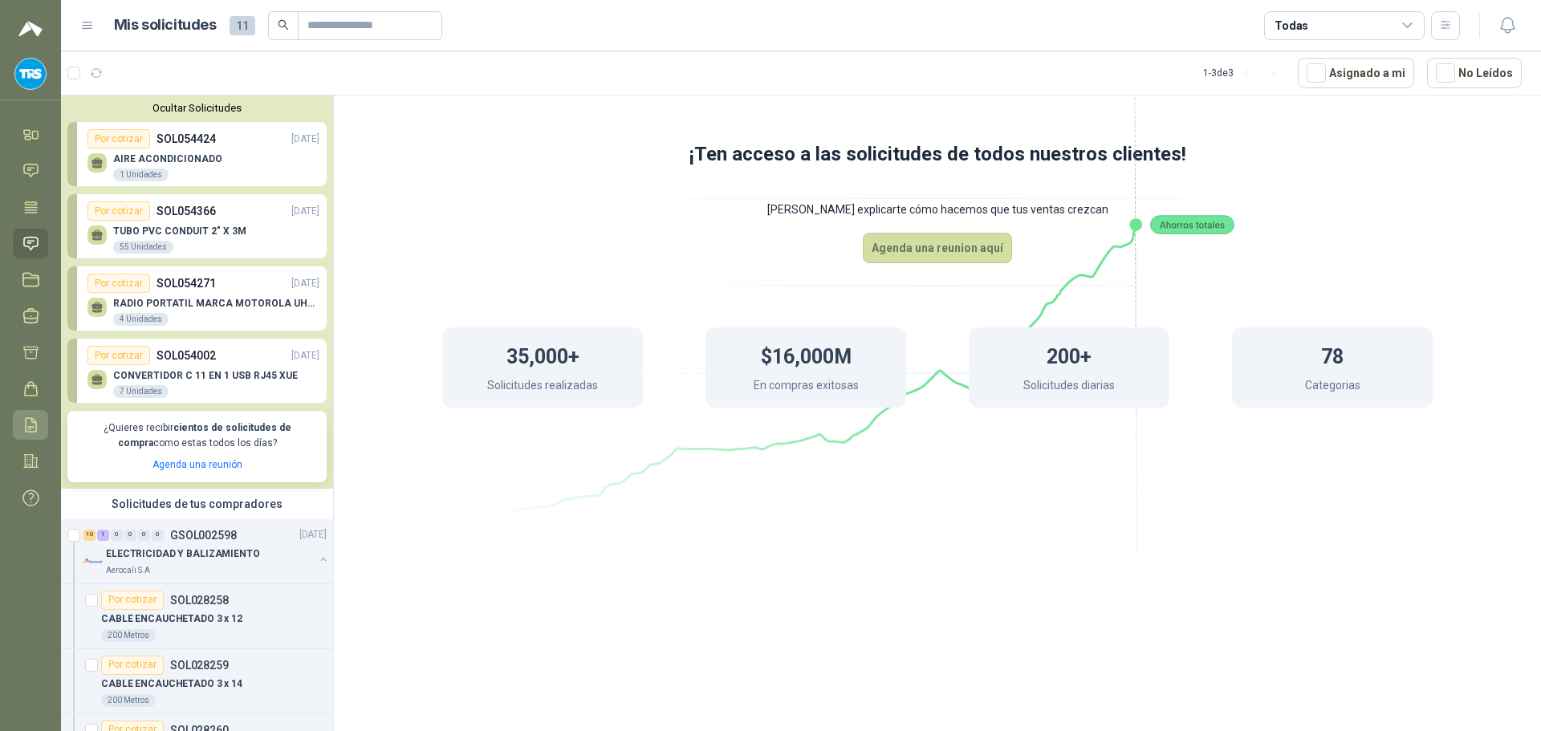
click at [38, 428] on icon at bounding box center [30, 425] width 17 height 17
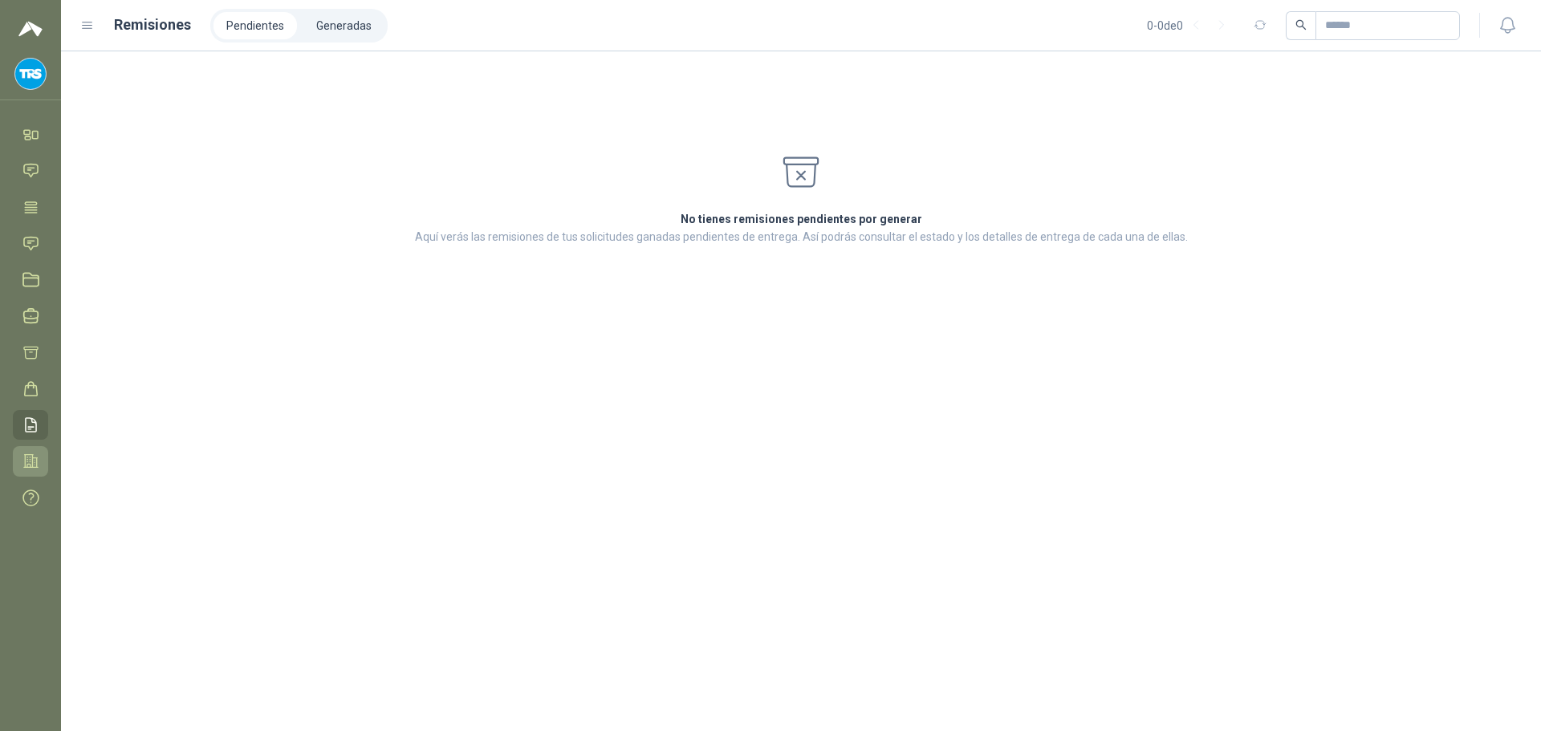
click at [31, 457] on icon at bounding box center [30, 461] width 17 height 17
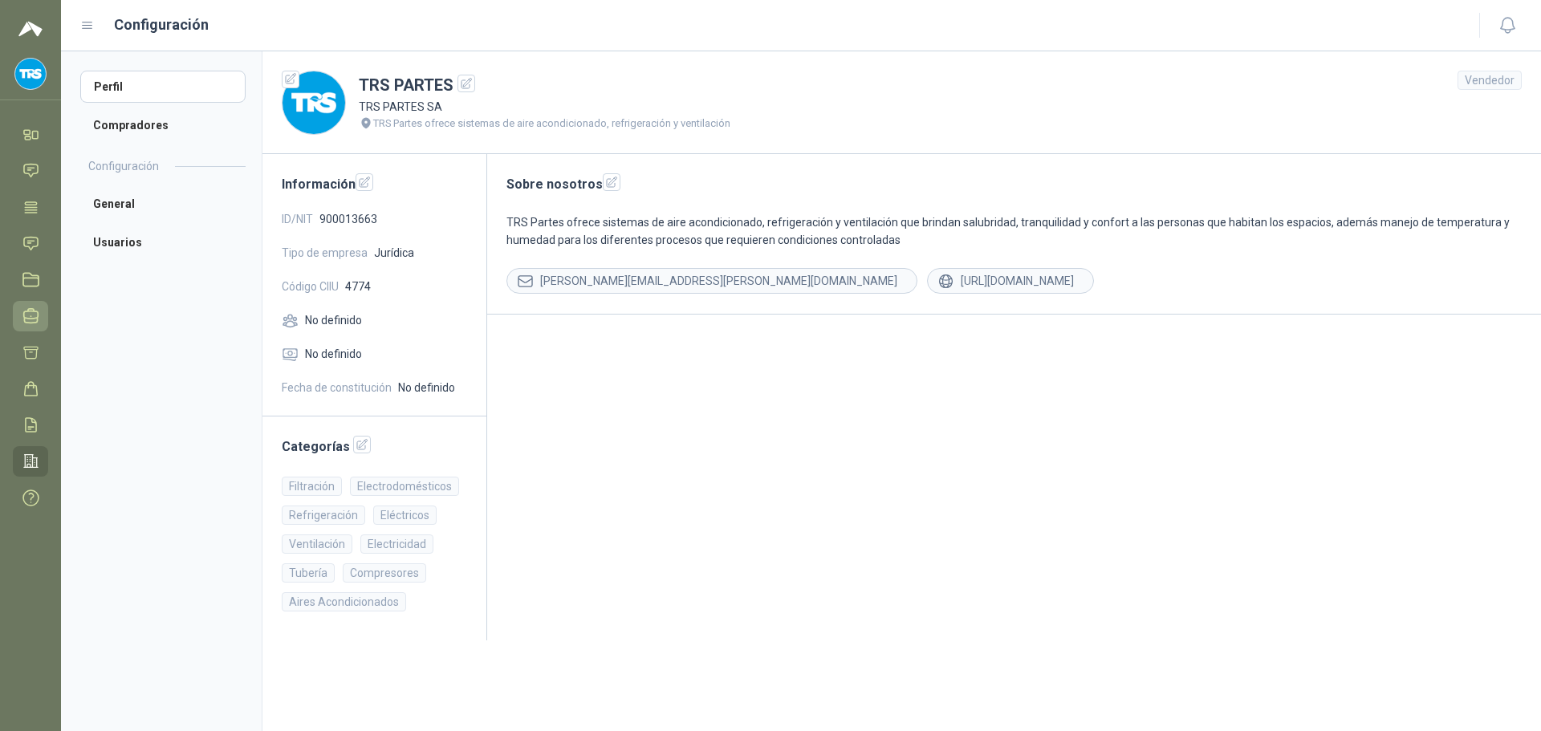
click at [24, 317] on icon at bounding box center [31, 316] width 14 height 14
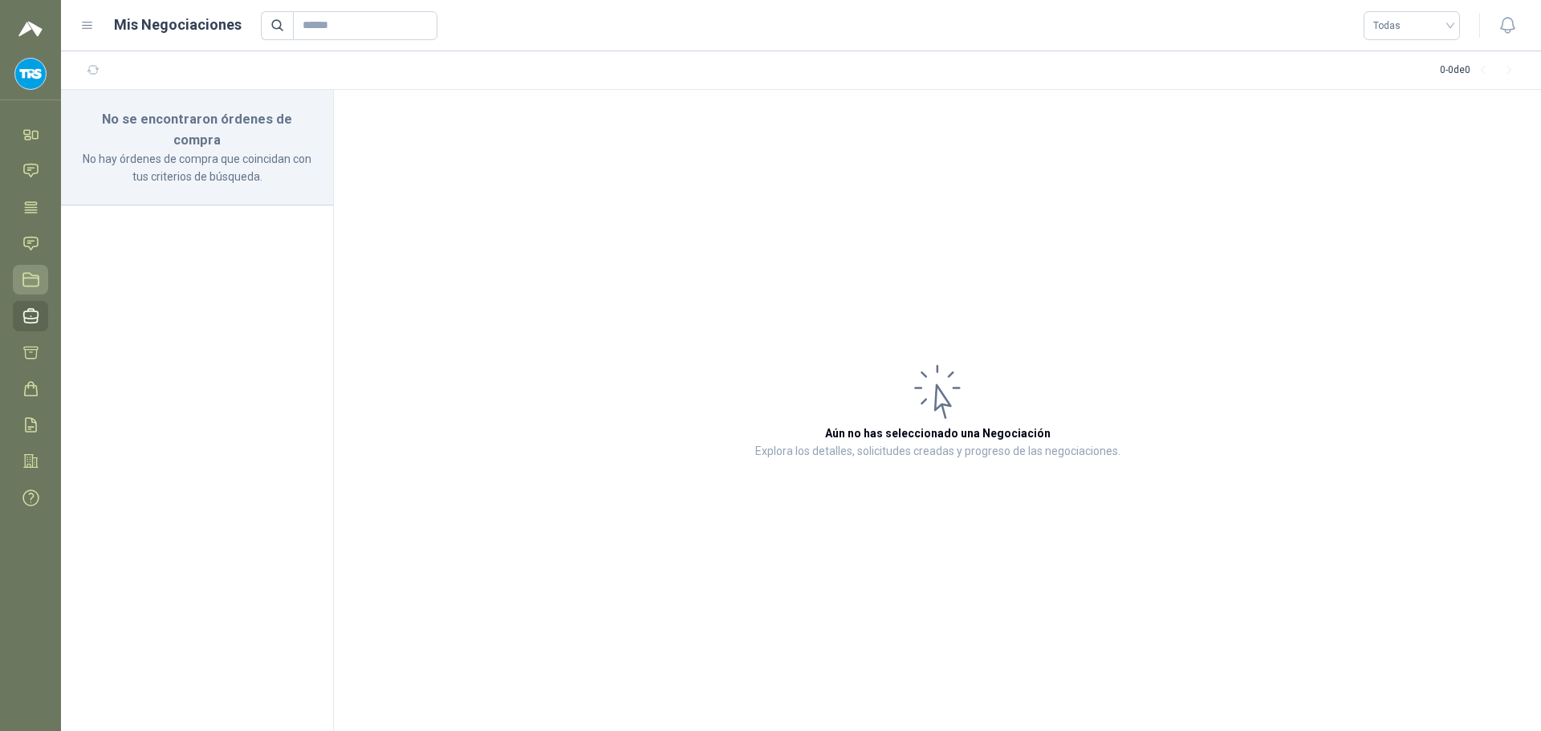
click at [31, 280] on icon at bounding box center [30, 279] width 17 height 17
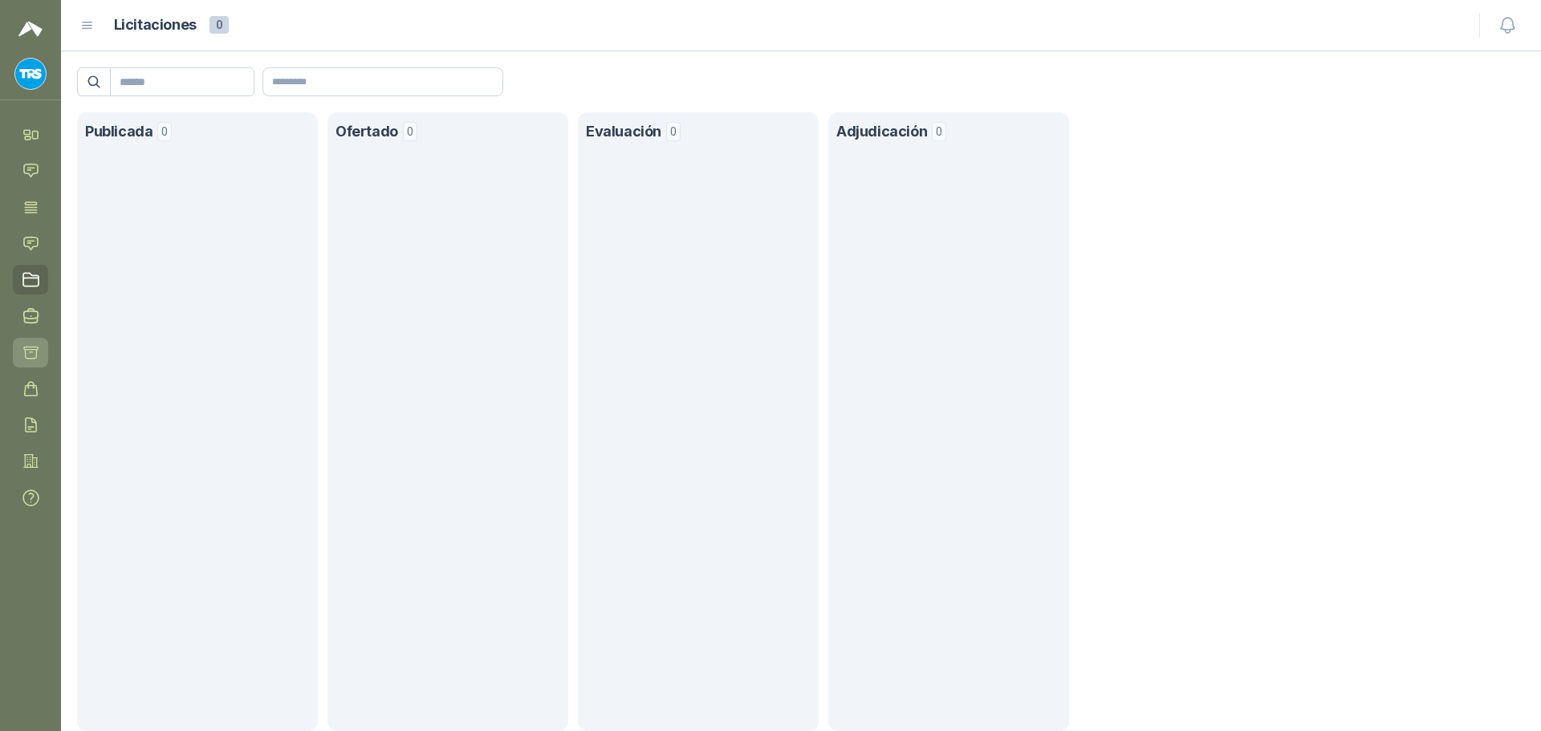
click at [31, 350] on icon at bounding box center [30, 352] width 17 height 17
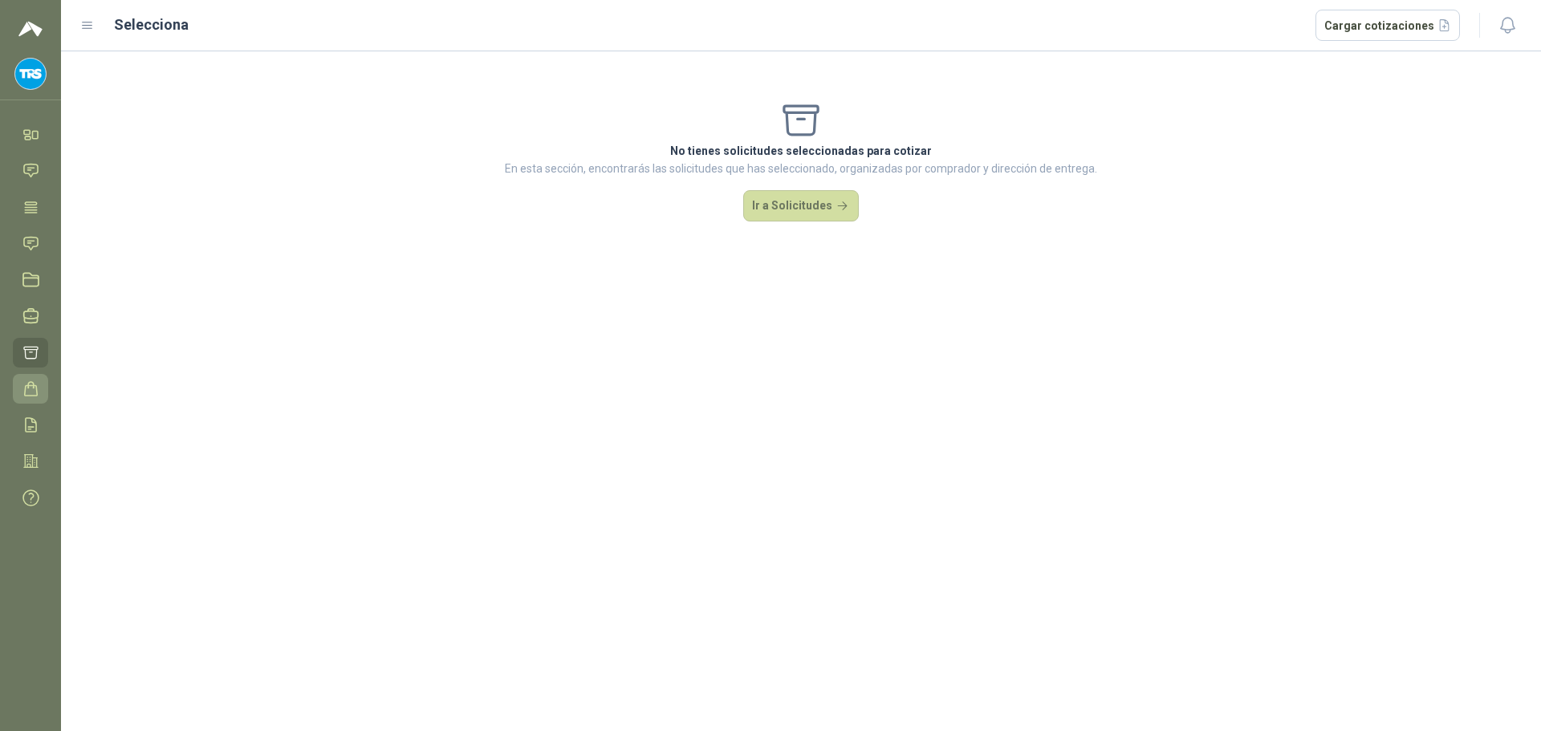
click at [35, 383] on icon at bounding box center [30, 389] width 17 height 17
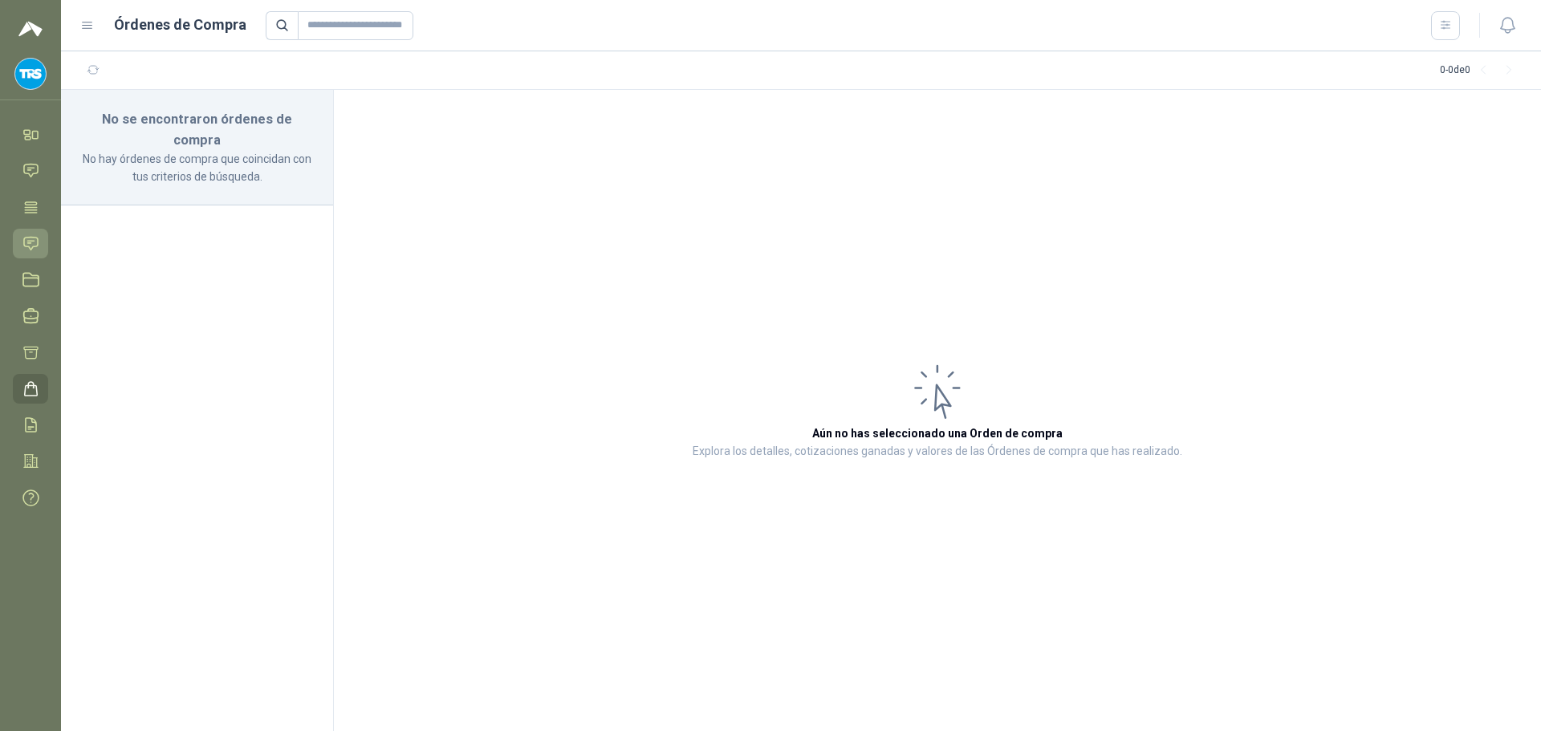
click at [33, 245] on icon at bounding box center [30, 243] width 17 height 17
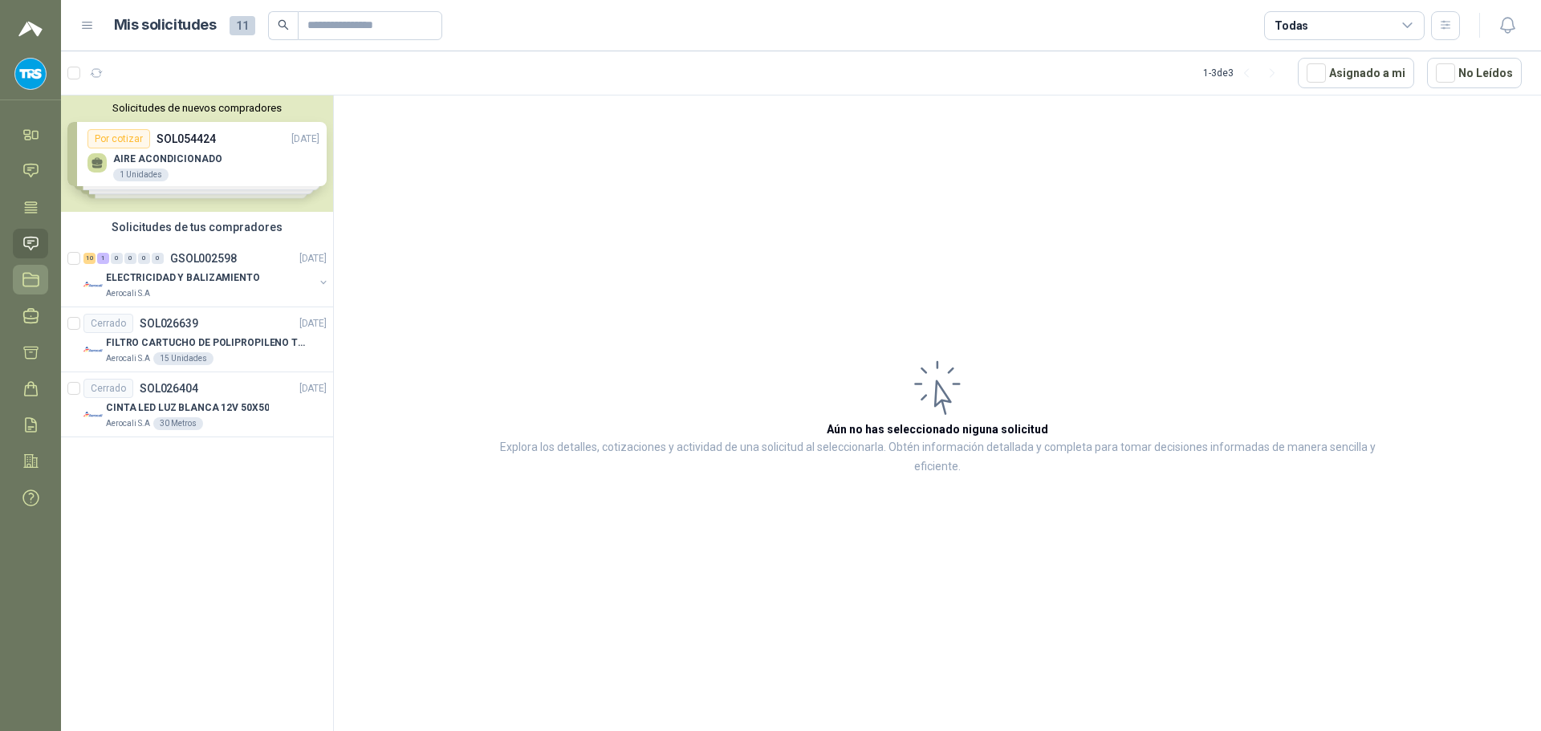
click at [30, 267] on link "Licitaciones" at bounding box center [30, 280] width 35 height 30
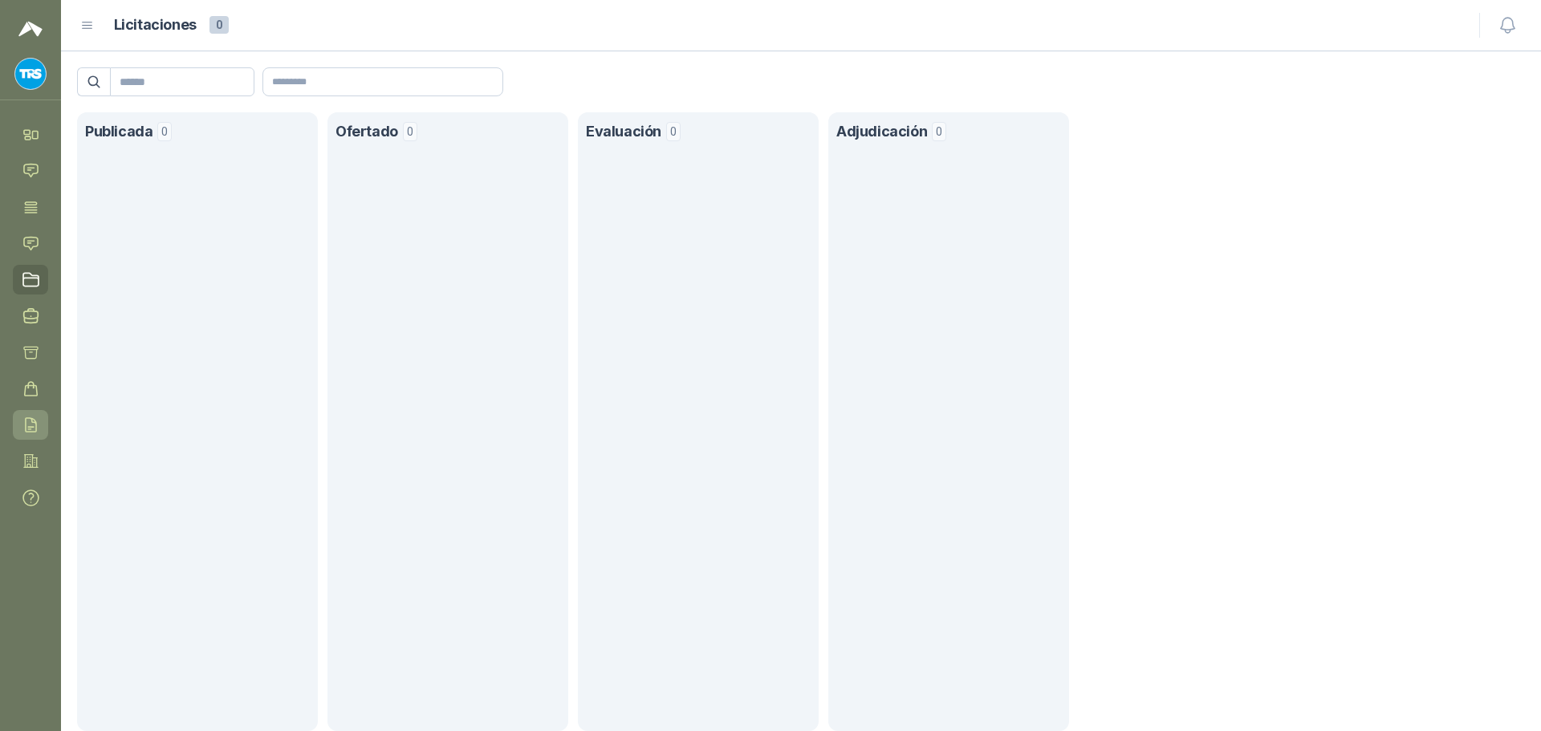
click at [31, 429] on icon at bounding box center [30, 425] width 17 height 17
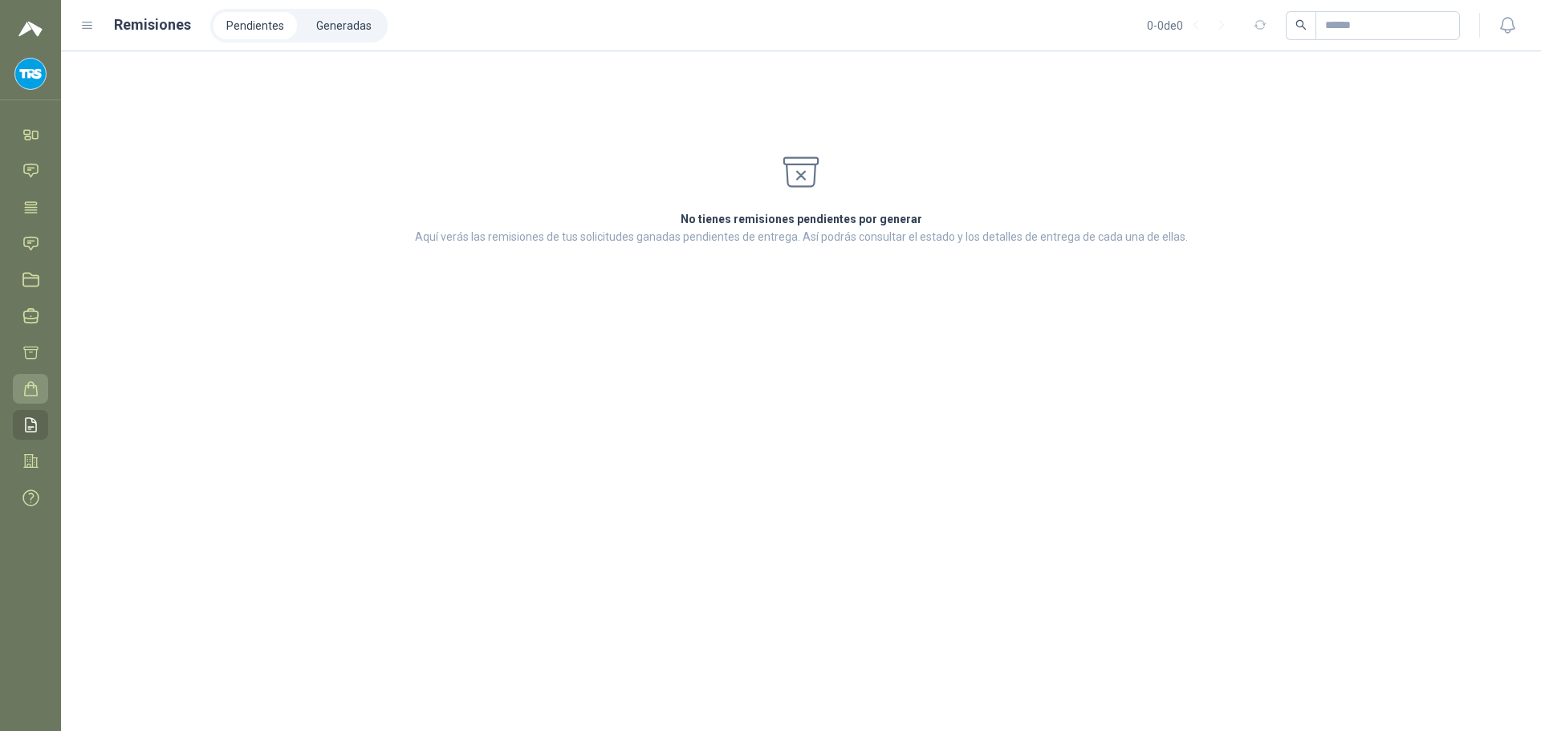
click at [42, 388] on link "Órdenes de Compra" at bounding box center [30, 389] width 35 height 30
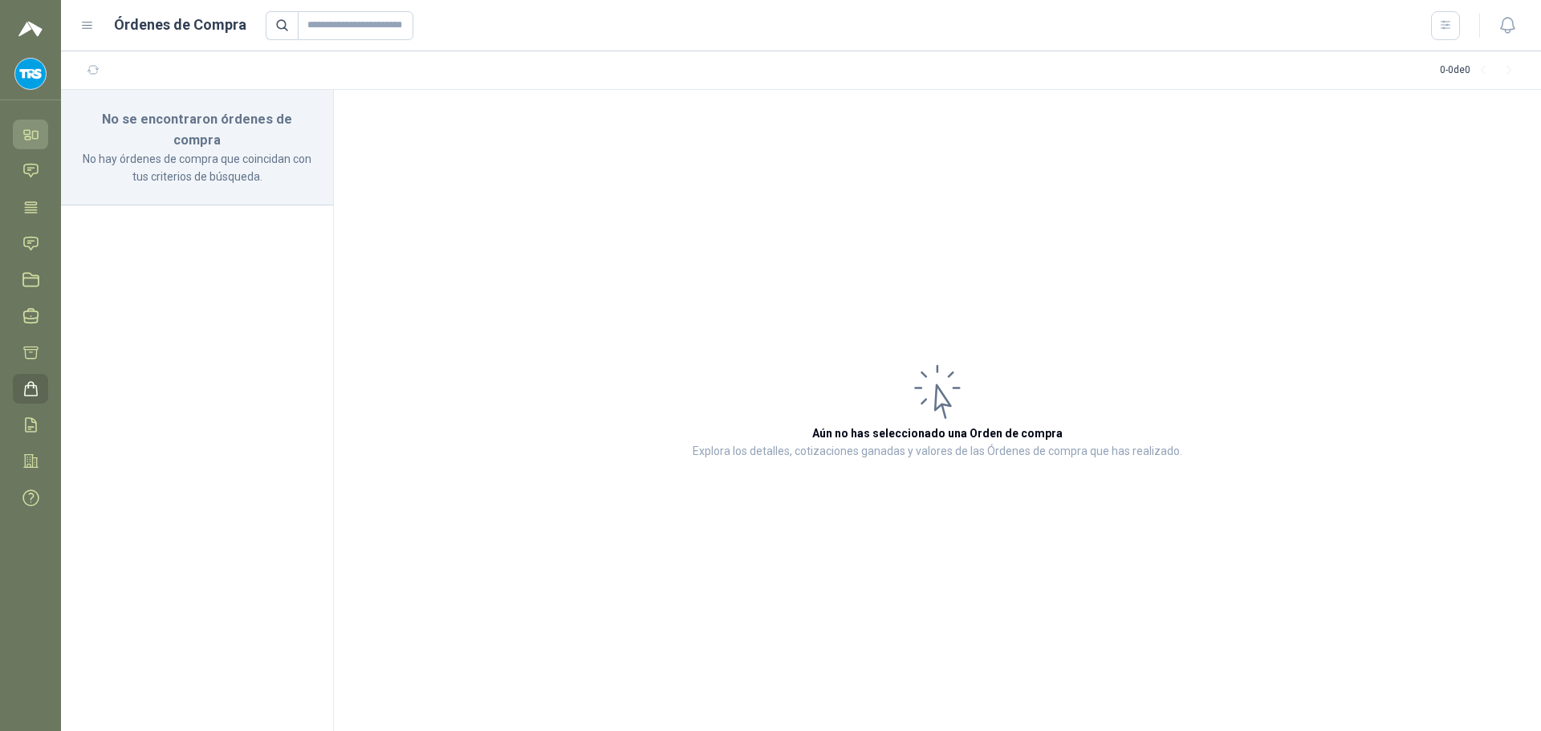
click at [42, 140] on link "Inicio" at bounding box center [30, 135] width 35 height 30
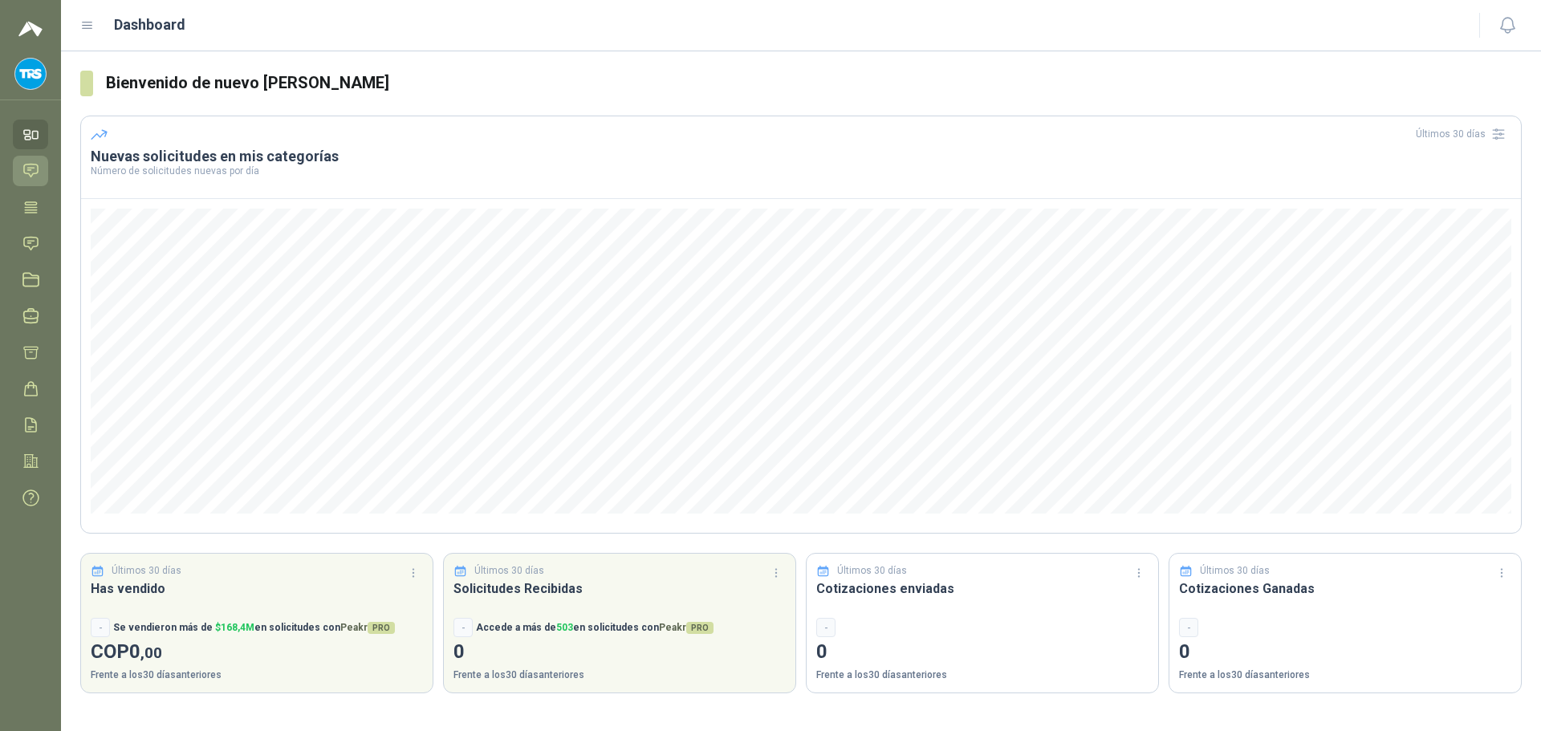
click at [34, 161] on link "Chat" at bounding box center [30, 171] width 35 height 30
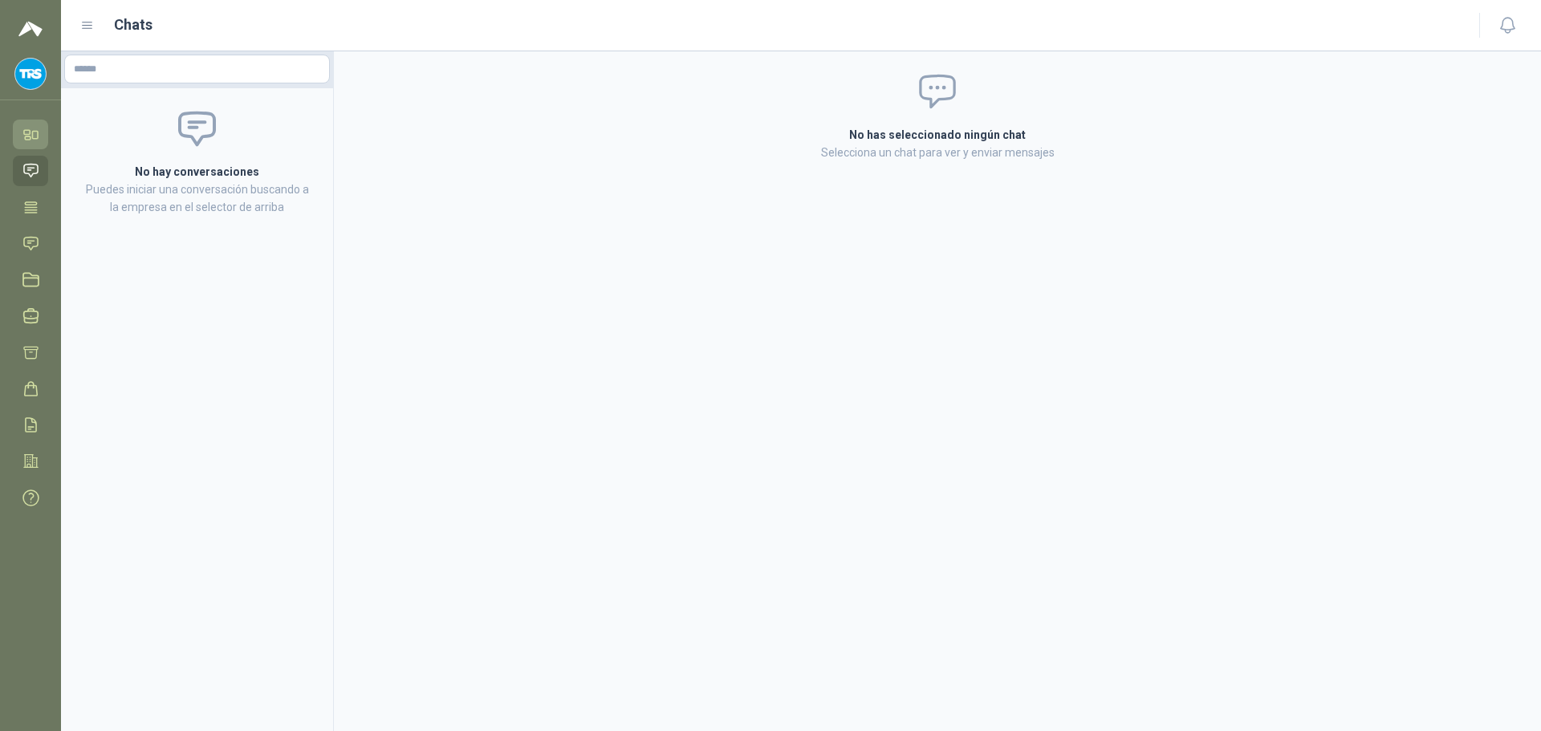
click at [35, 144] on link "Inicio" at bounding box center [30, 135] width 35 height 30
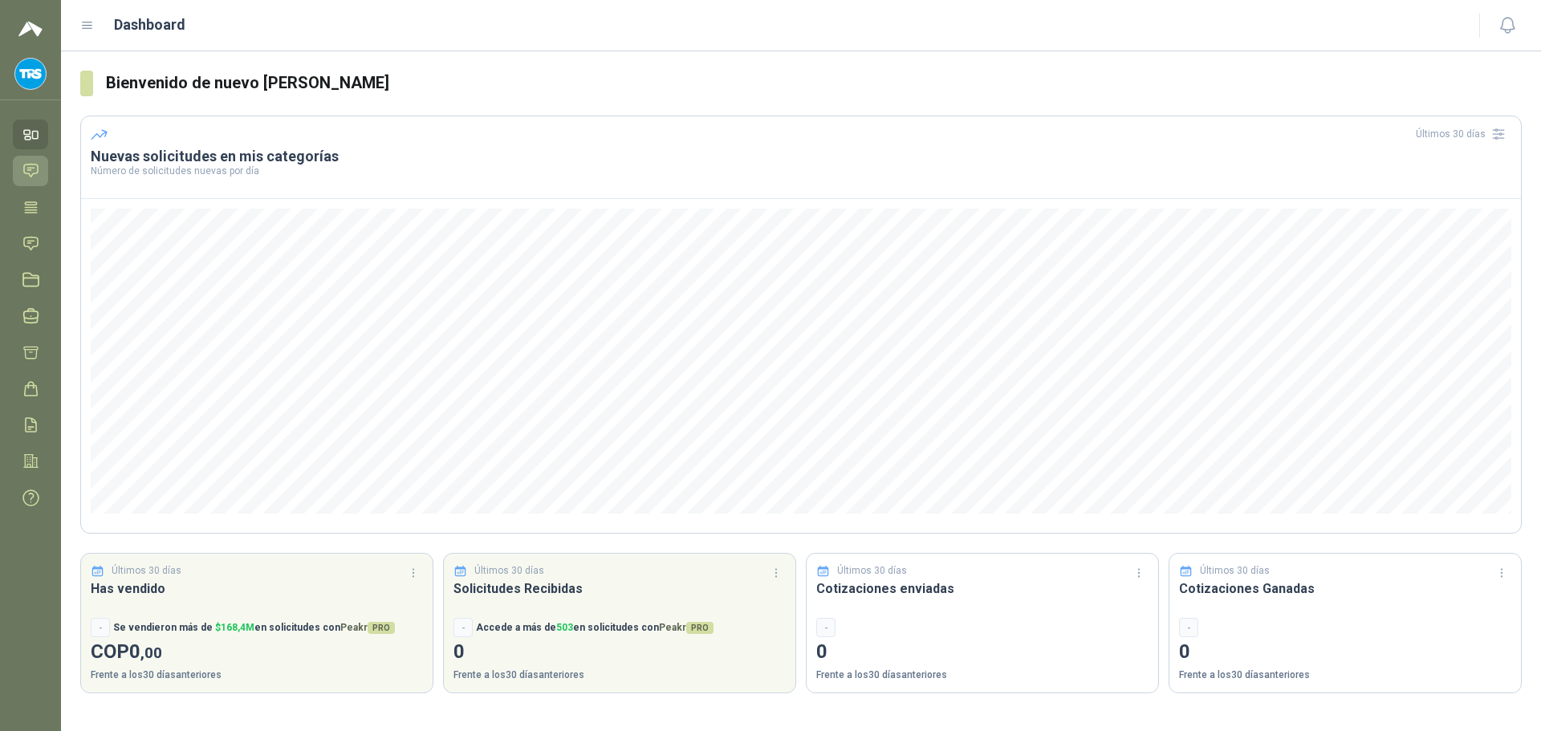
click at [28, 161] on link "Chat" at bounding box center [30, 171] width 35 height 30
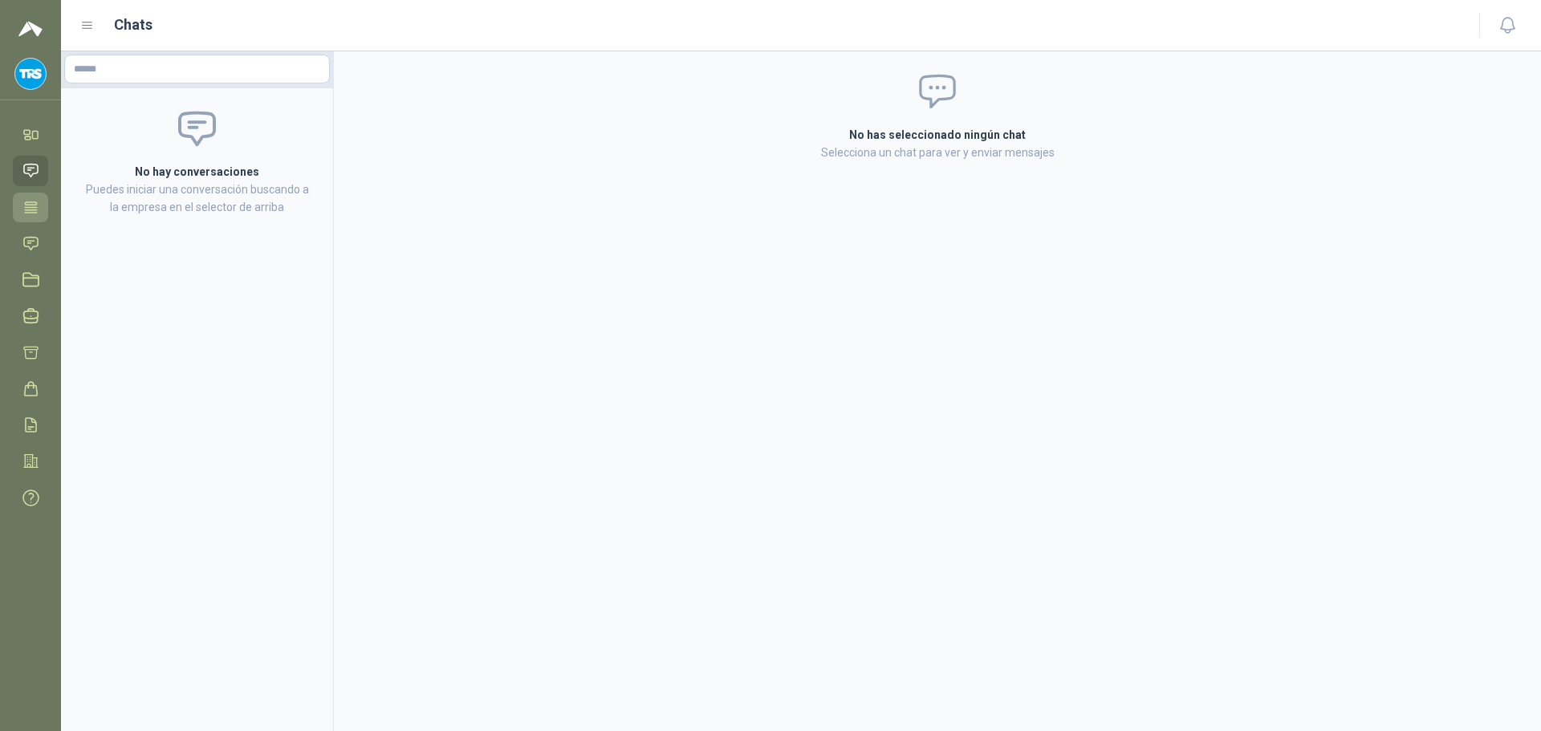
click at [39, 203] on icon at bounding box center [30, 207] width 17 height 17
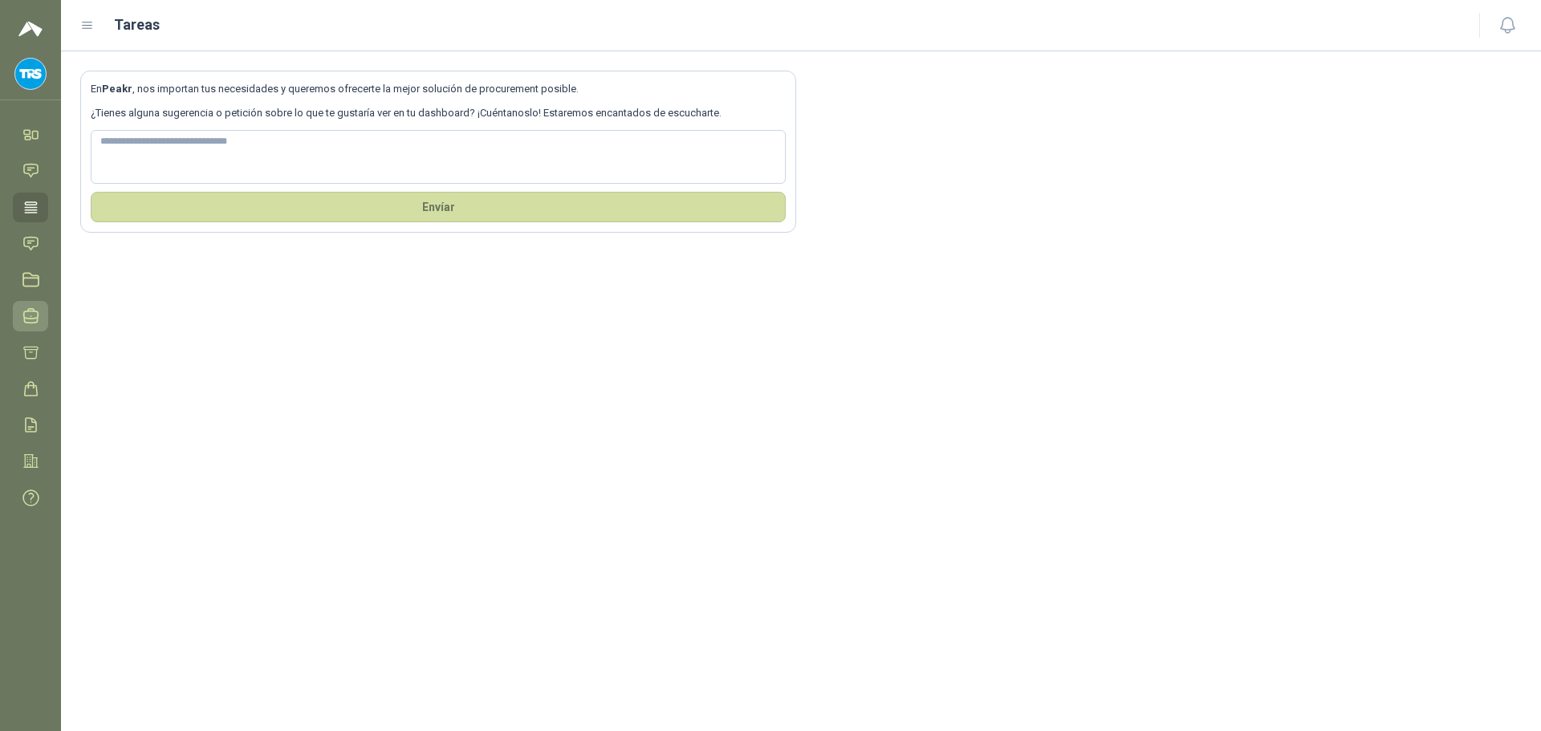
click at [30, 311] on icon at bounding box center [31, 316] width 14 height 14
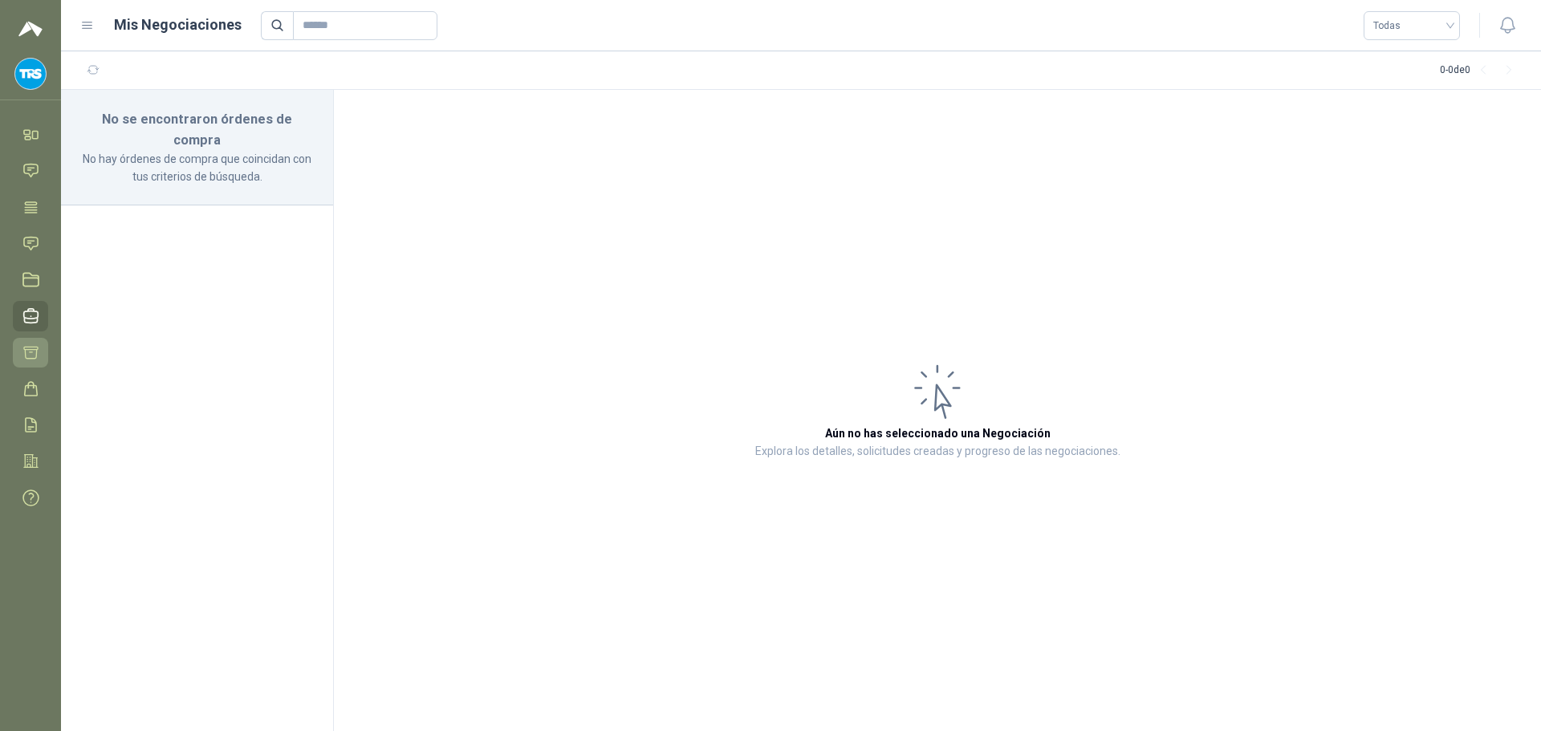
click at [39, 344] on icon at bounding box center [30, 352] width 17 height 17
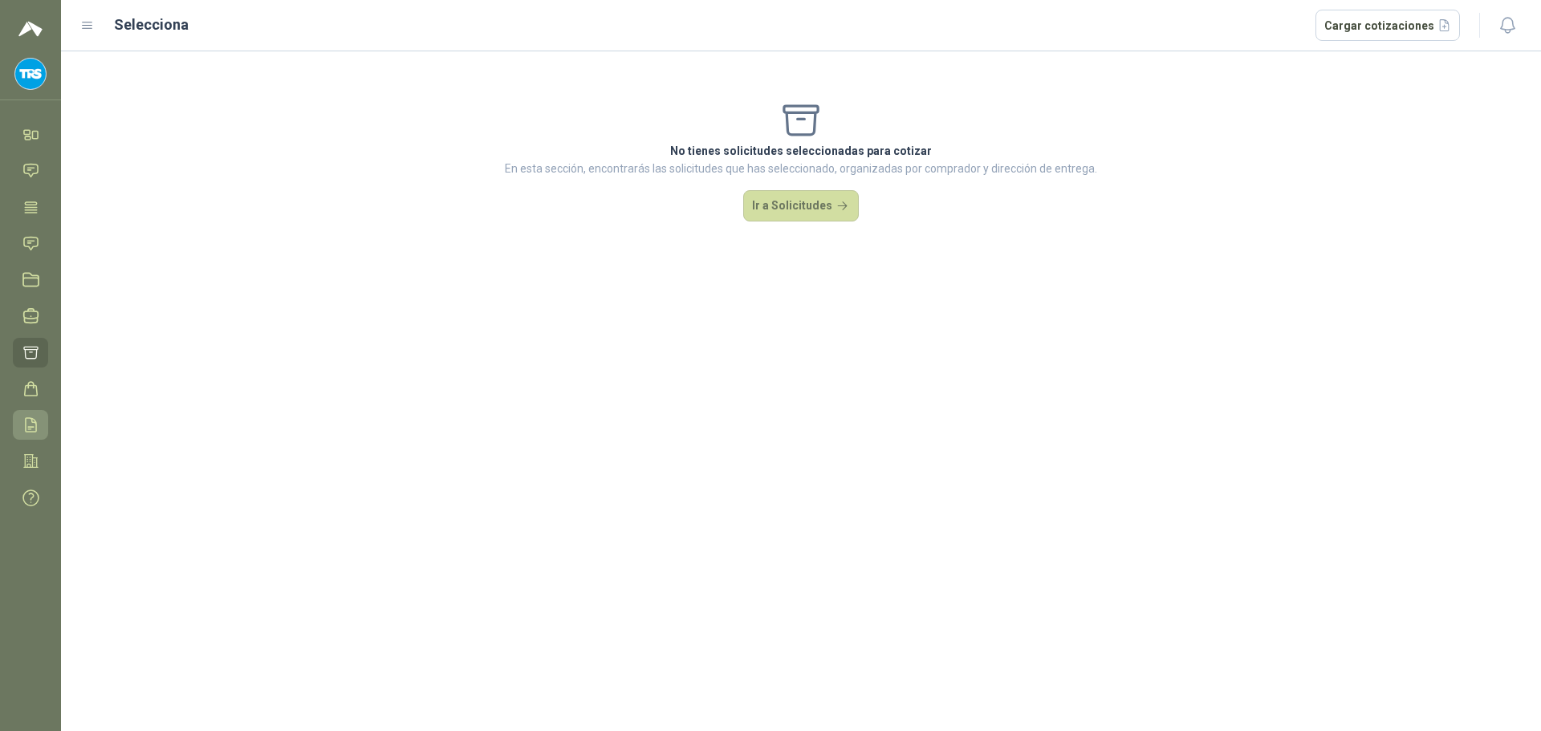
click at [37, 432] on icon at bounding box center [30, 425] width 17 height 17
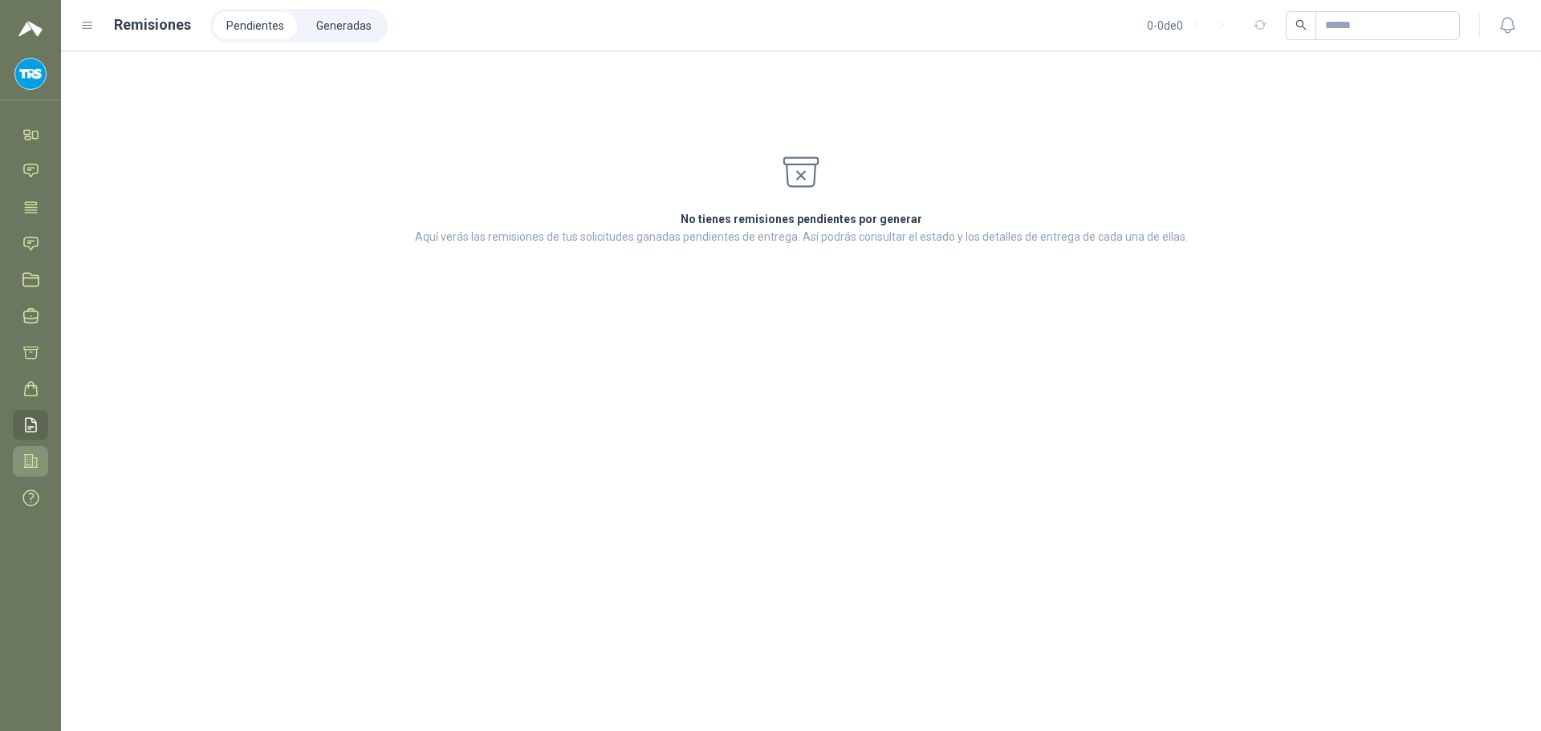
click at [34, 456] on icon at bounding box center [30, 461] width 17 height 17
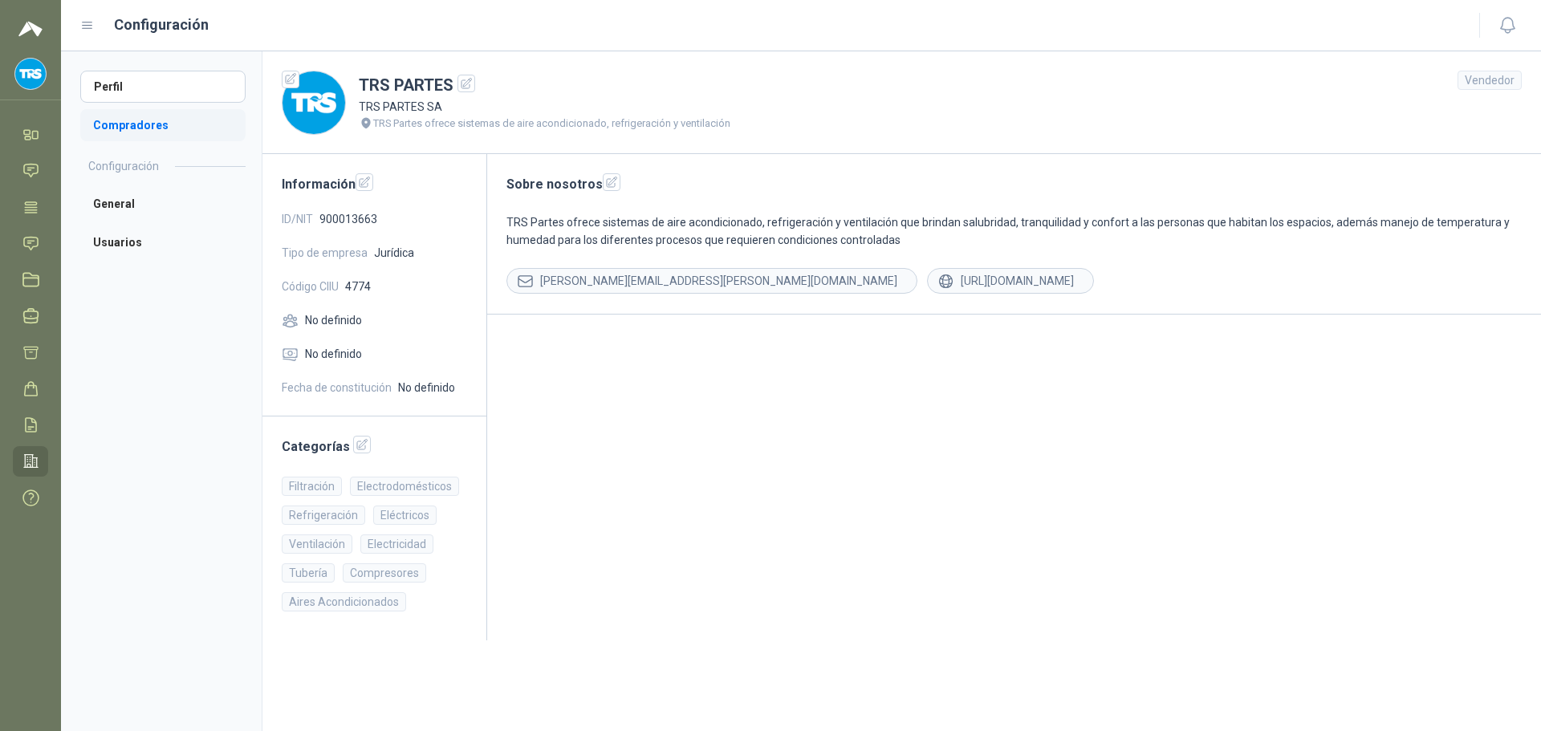
click at [117, 127] on li "Compradores" at bounding box center [162, 125] width 165 height 32
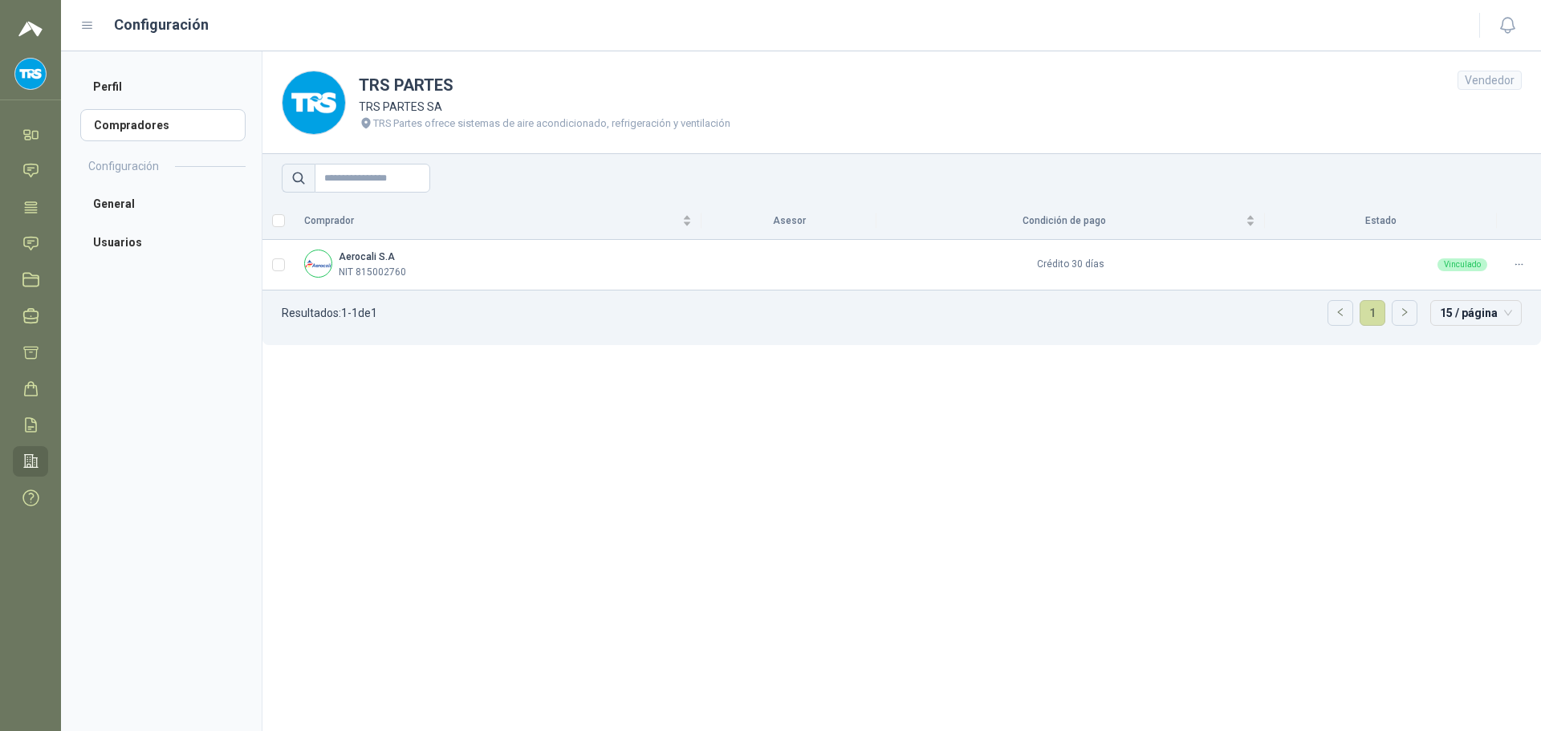
click at [31, 71] on img at bounding box center [30, 74] width 31 height 31
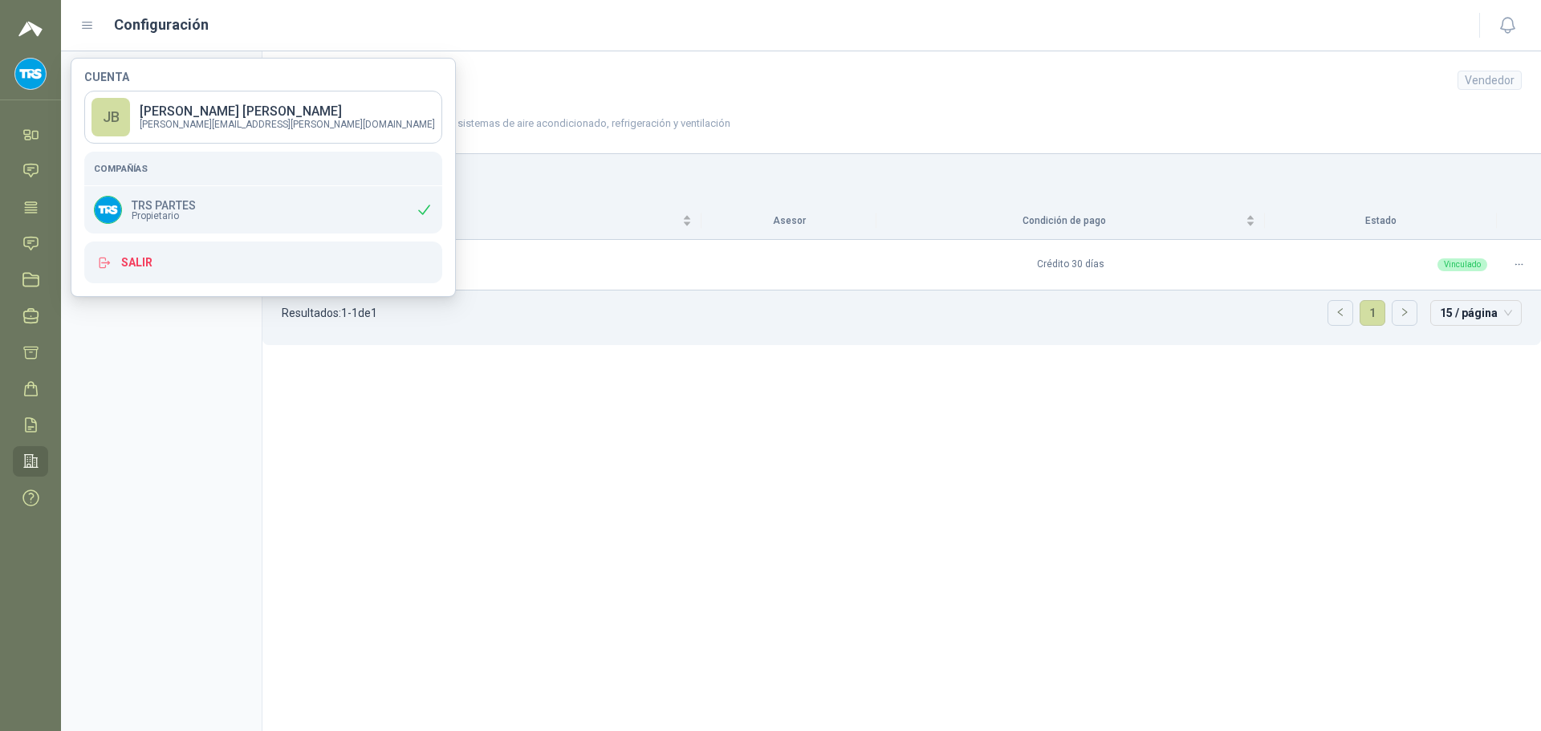
click at [35, 63] on img at bounding box center [30, 74] width 31 height 31
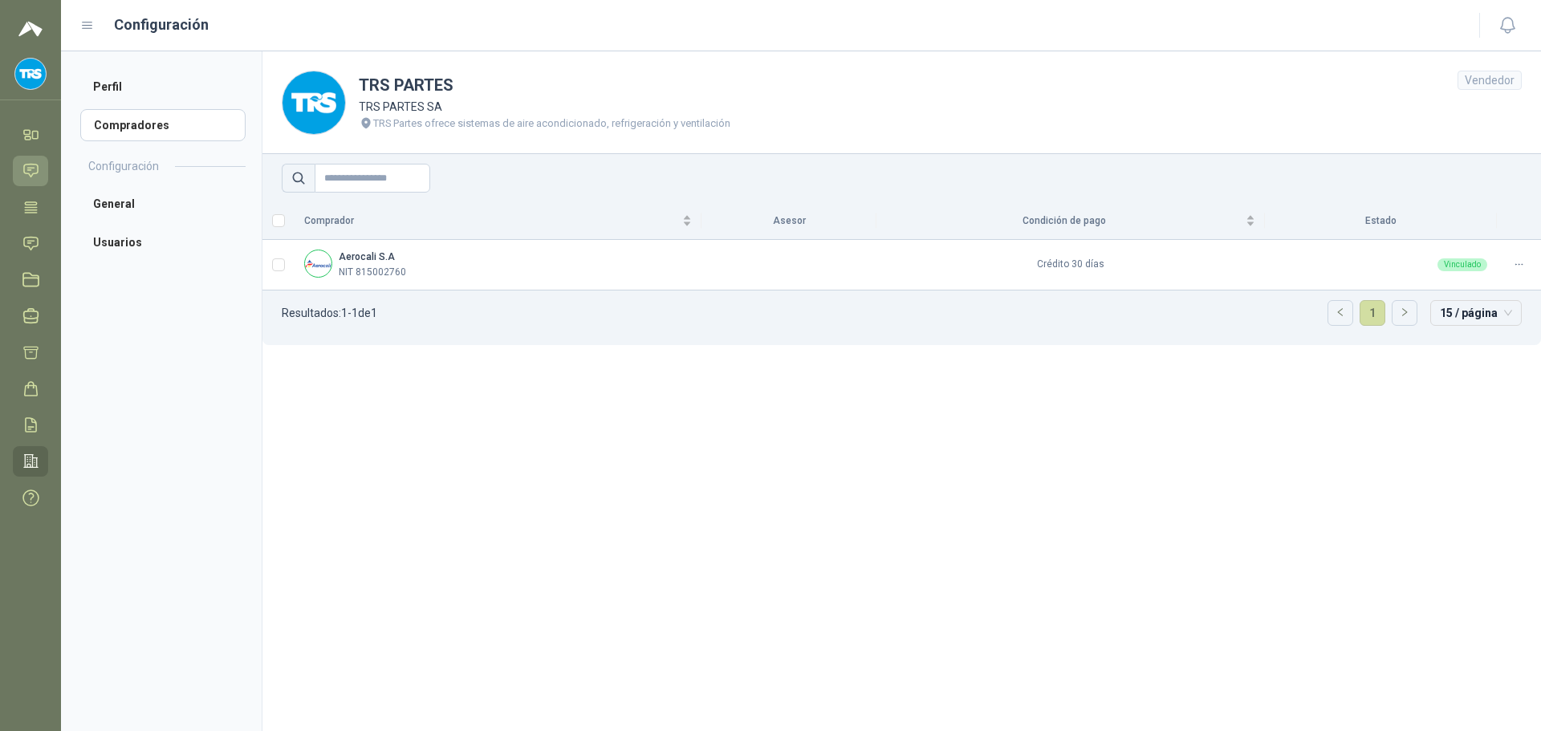
click at [31, 176] on icon at bounding box center [31, 171] width 14 height 13
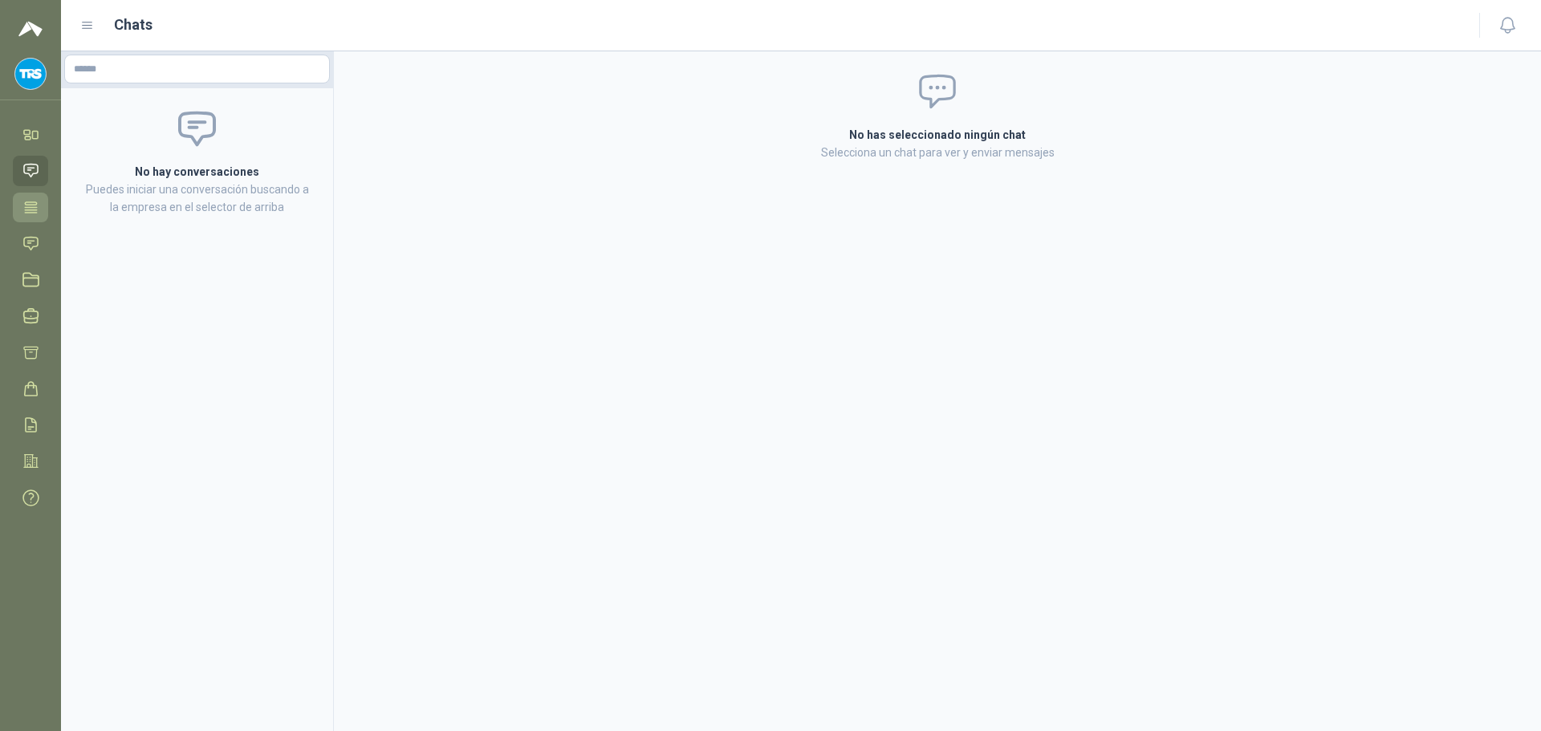
click at [29, 218] on link "Tareas" at bounding box center [30, 208] width 35 height 30
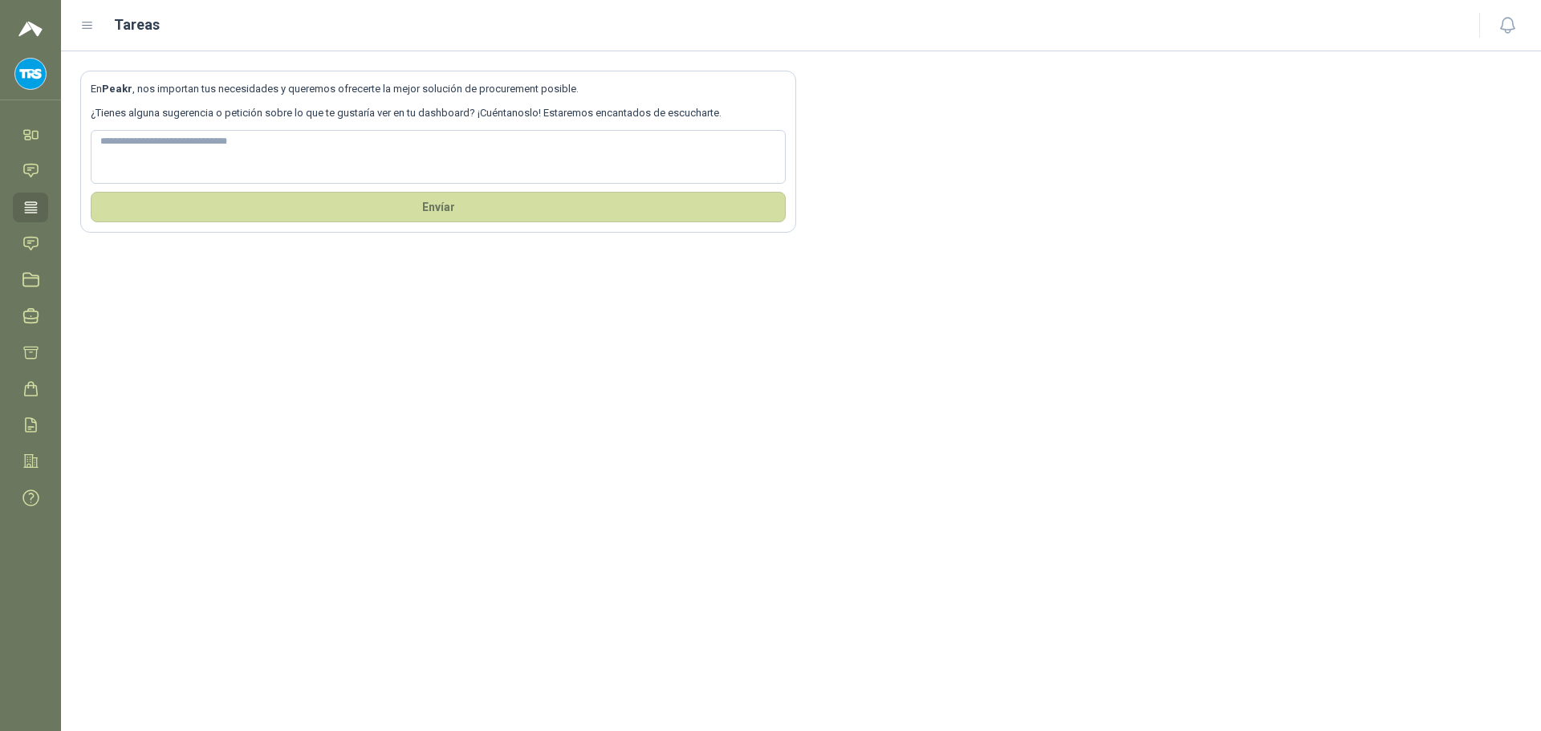
click at [50, 133] on ul "Inicio Chat Tareas Solicitudes Licitaciones Negociaciones Cotizar Órdenes de Co…" at bounding box center [30, 320] width 61 height 400
click at [23, 125] on link "Inicio" at bounding box center [30, 135] width 35 height 30
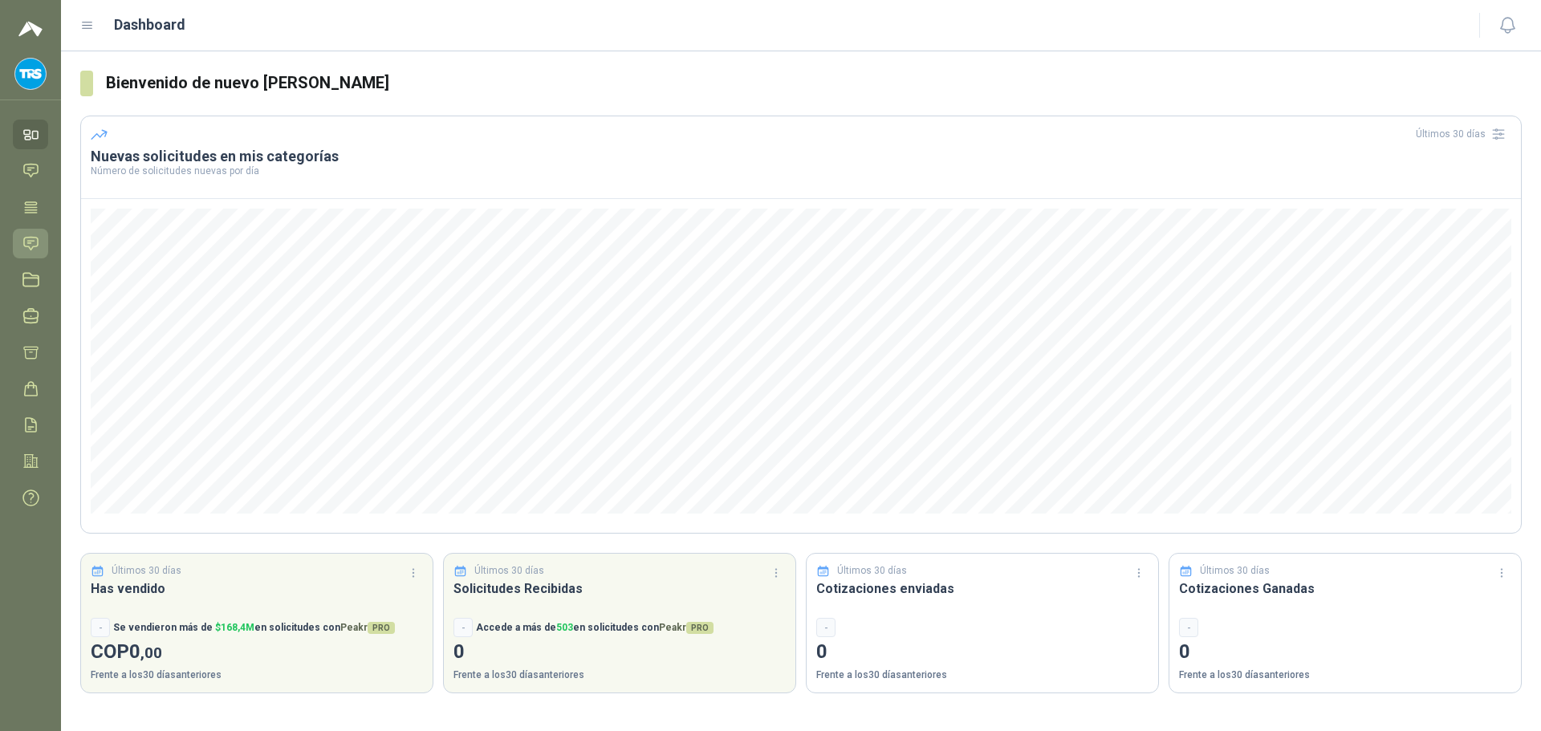
click at [30, 238] on icon at bounding box center [30, 243] width 17 height 17
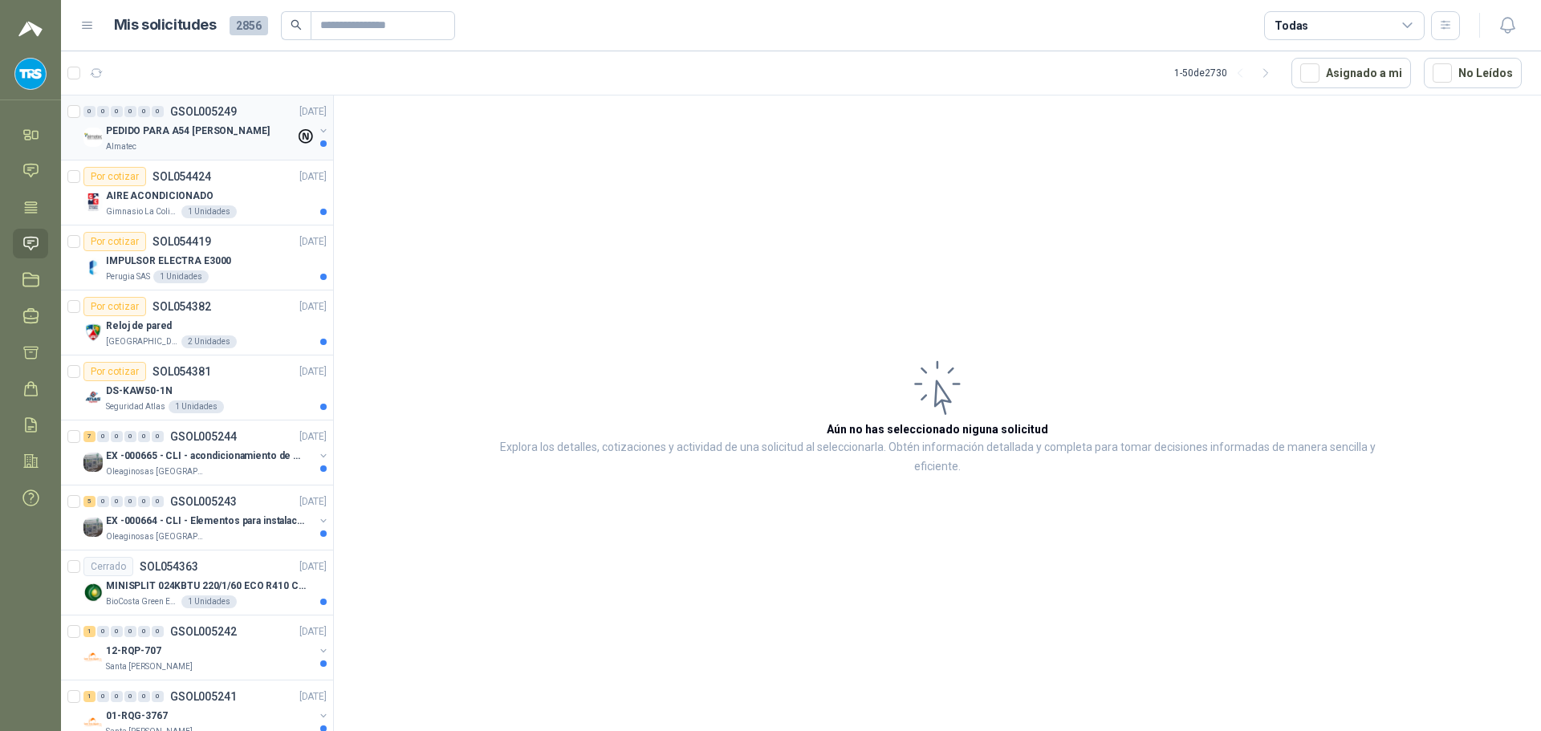
click at [230, 128] on p "PEDIDO PARA A54 ARA GIRARDOTA" at bounding box center [188, 131] width 164 height 15
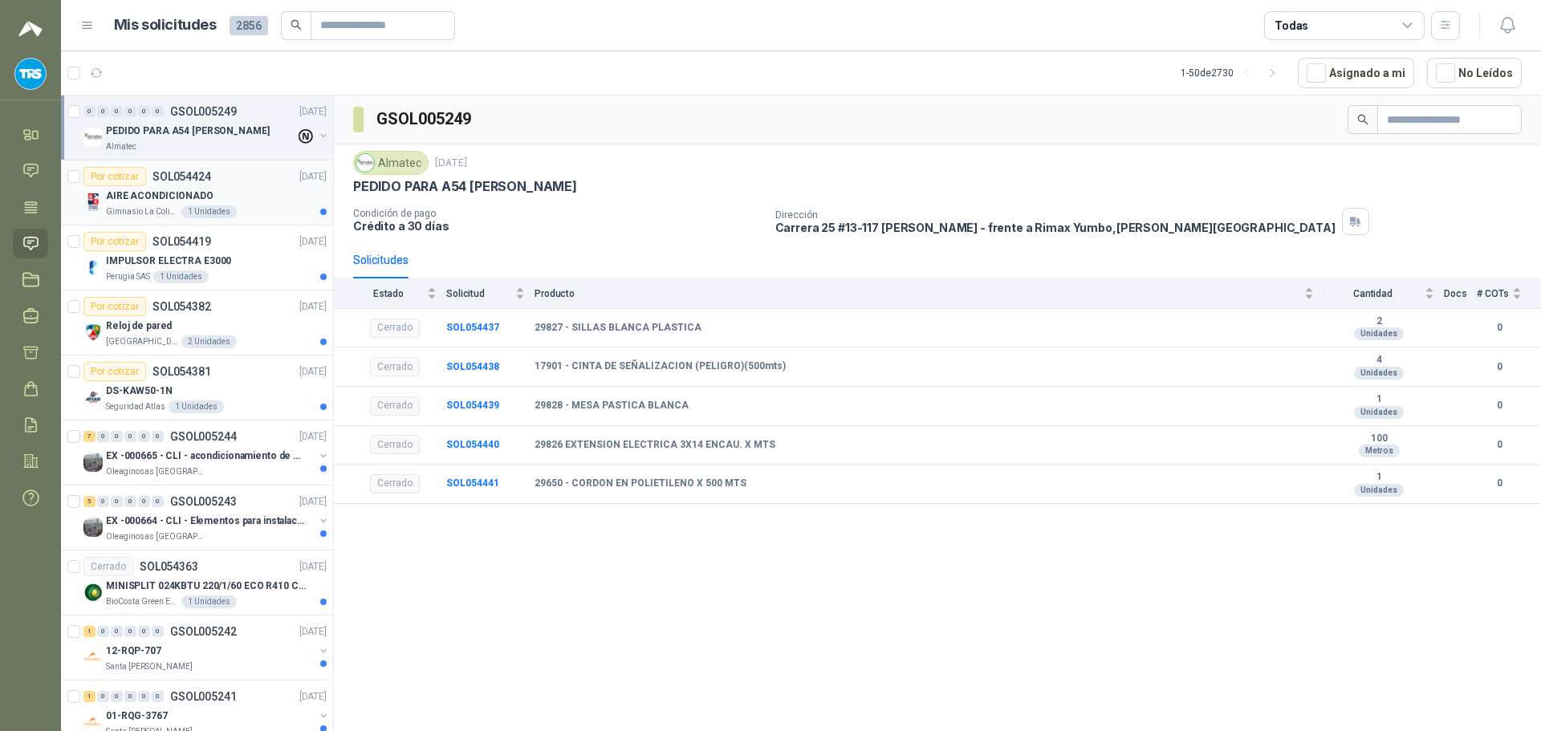
click at [191, 172] on p "SOL054424" at bounding box center [182, 176] width 59 height 11
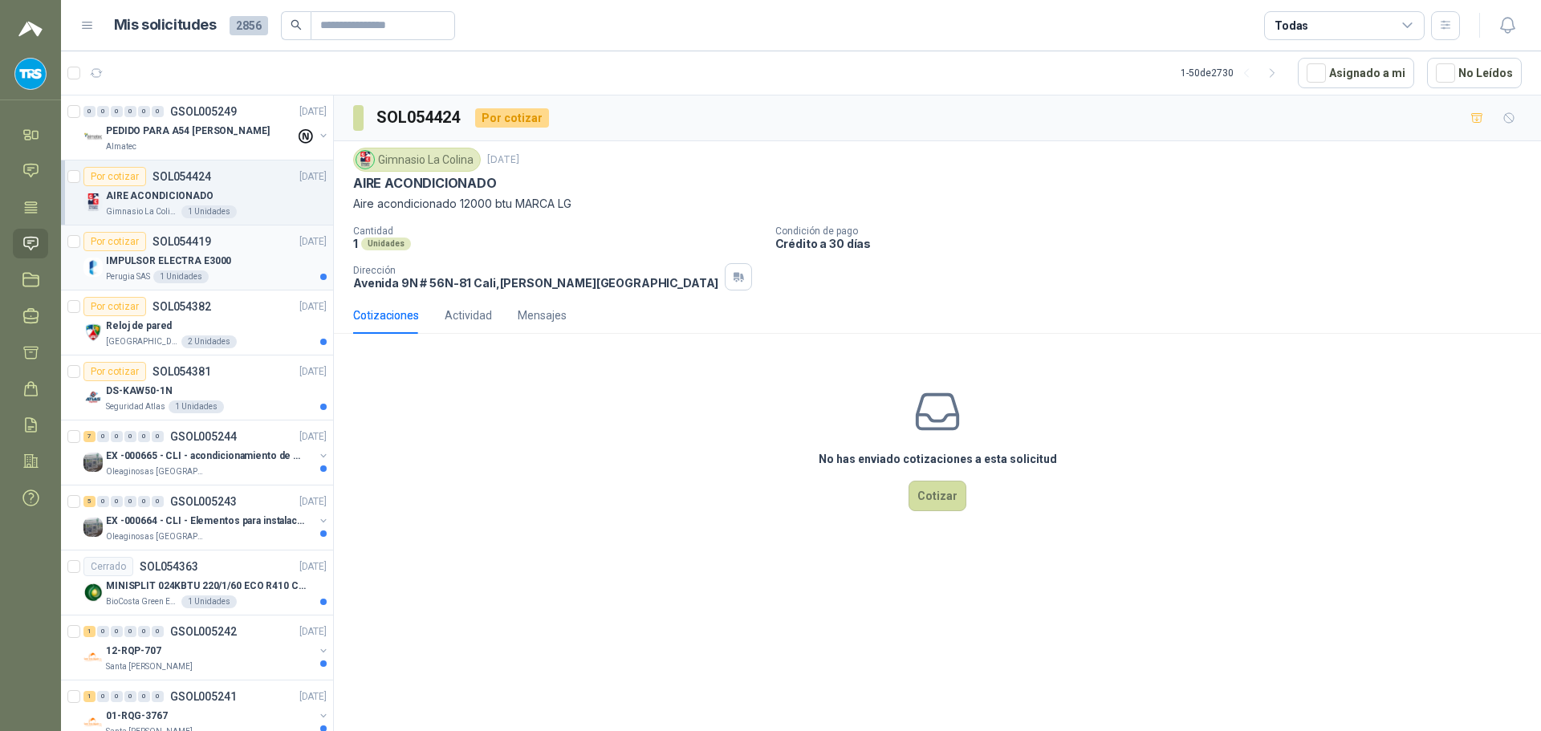
click at [238, 258] on div "IMPULSOR ELECTRA E3000" at bounding box center [216, 260] width 221 height 19
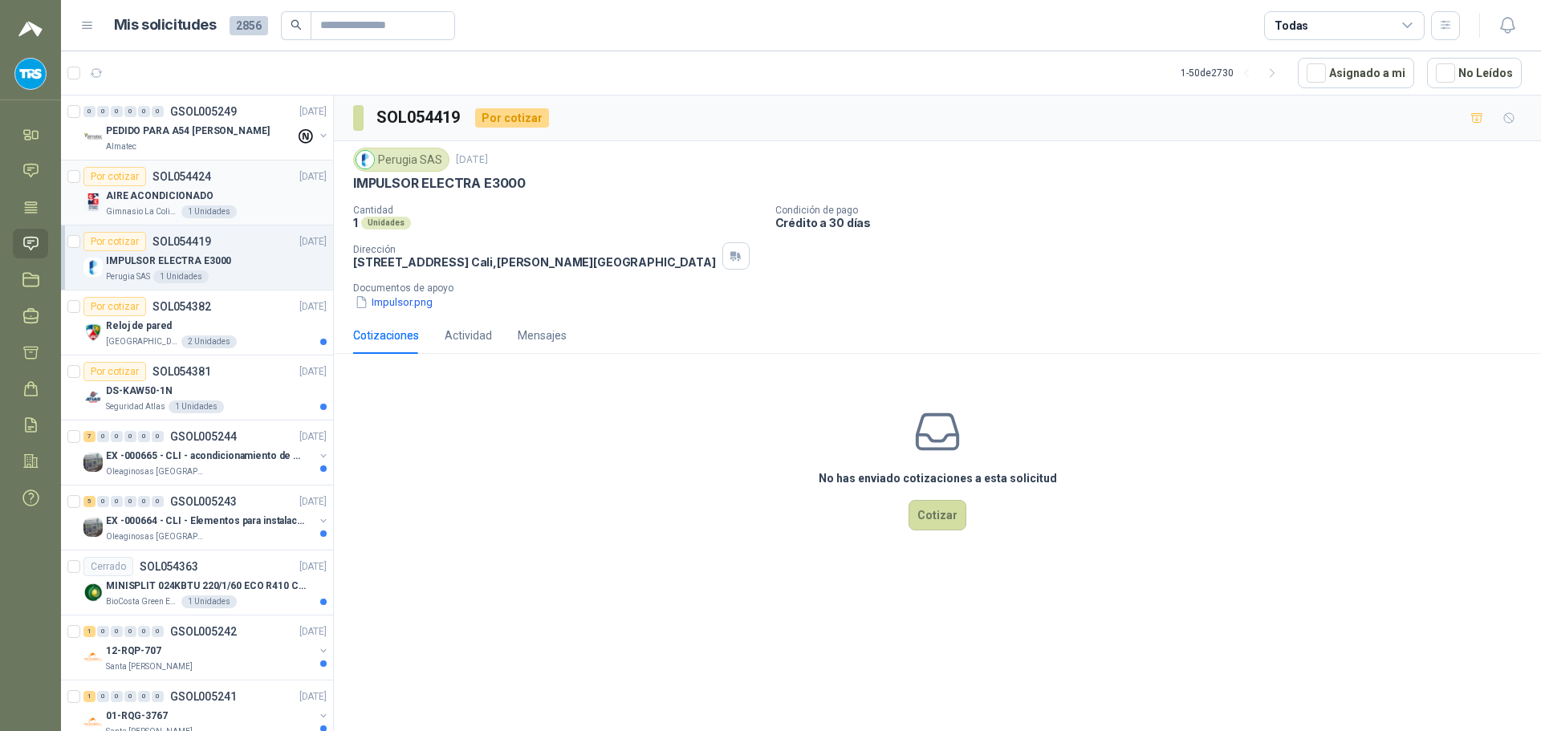
click at [246, 194] on div "AIRE ACONDICIONADO" at bounding box center [216, 195] width 221 height 19
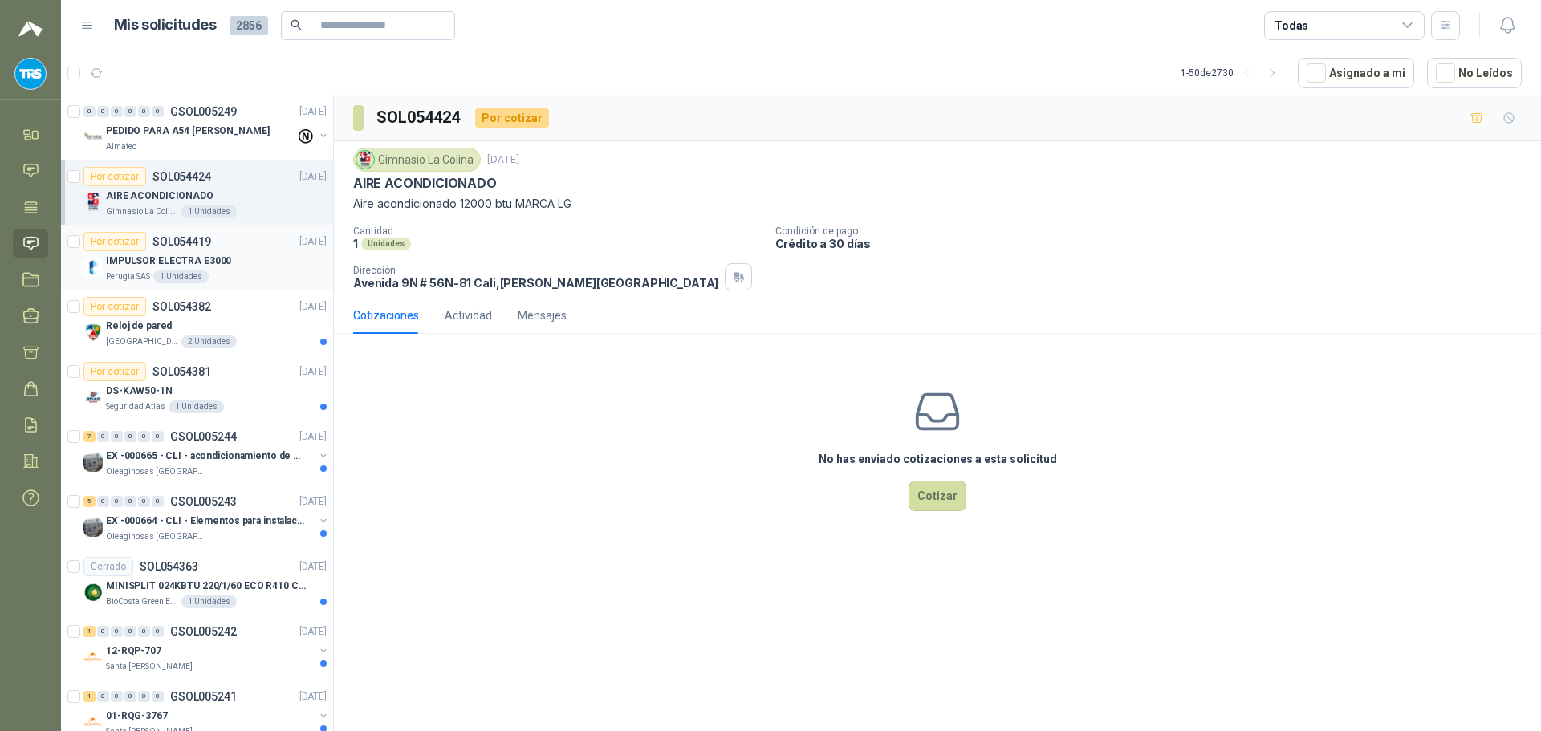
click at [226, 259] on div "IMPULSOR ELECTRA E3000" at bounding box center [216, 260] width 221 height 19
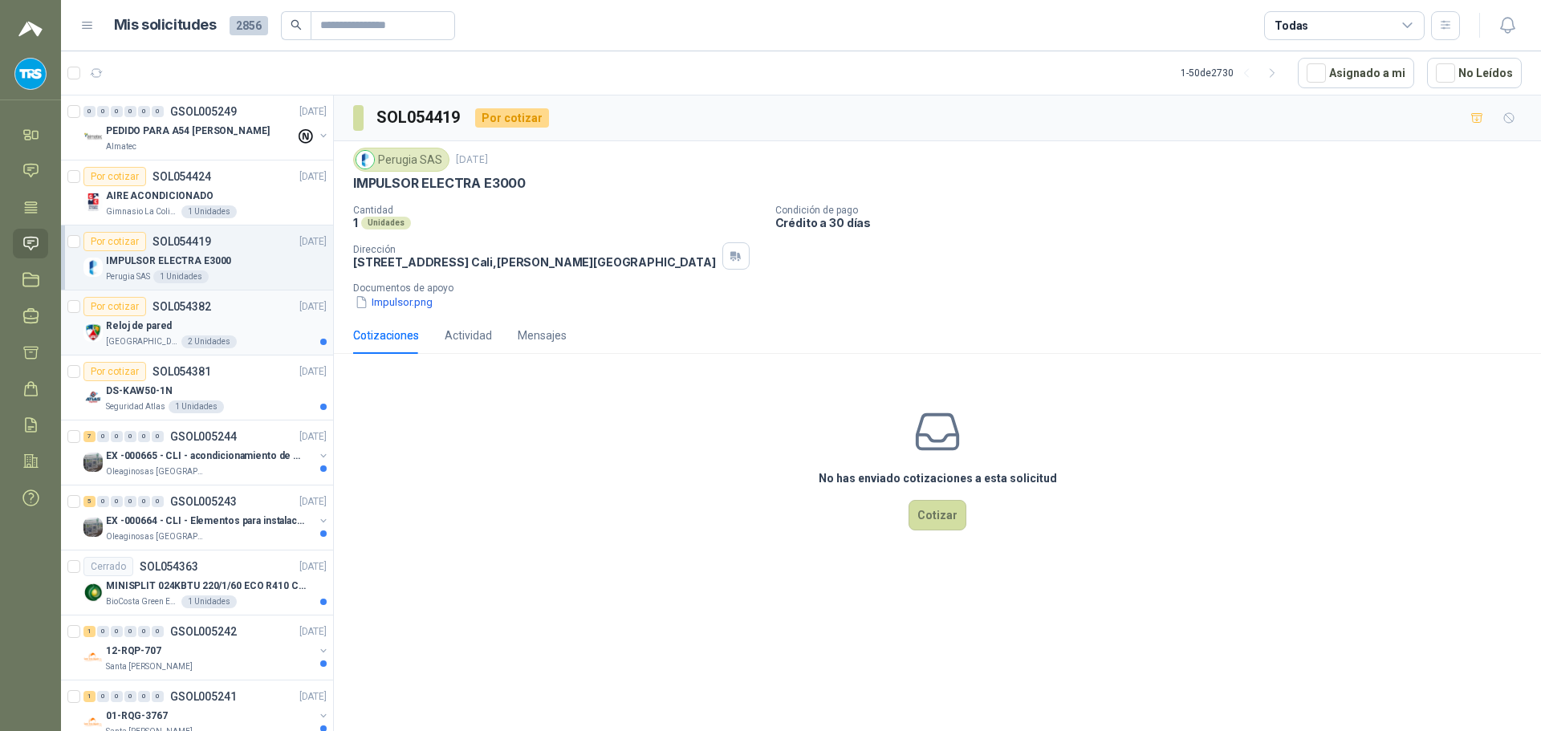
click at [239, 322] on div "Reloj de pared" at bounding box center [216, 325] width 221 height 19
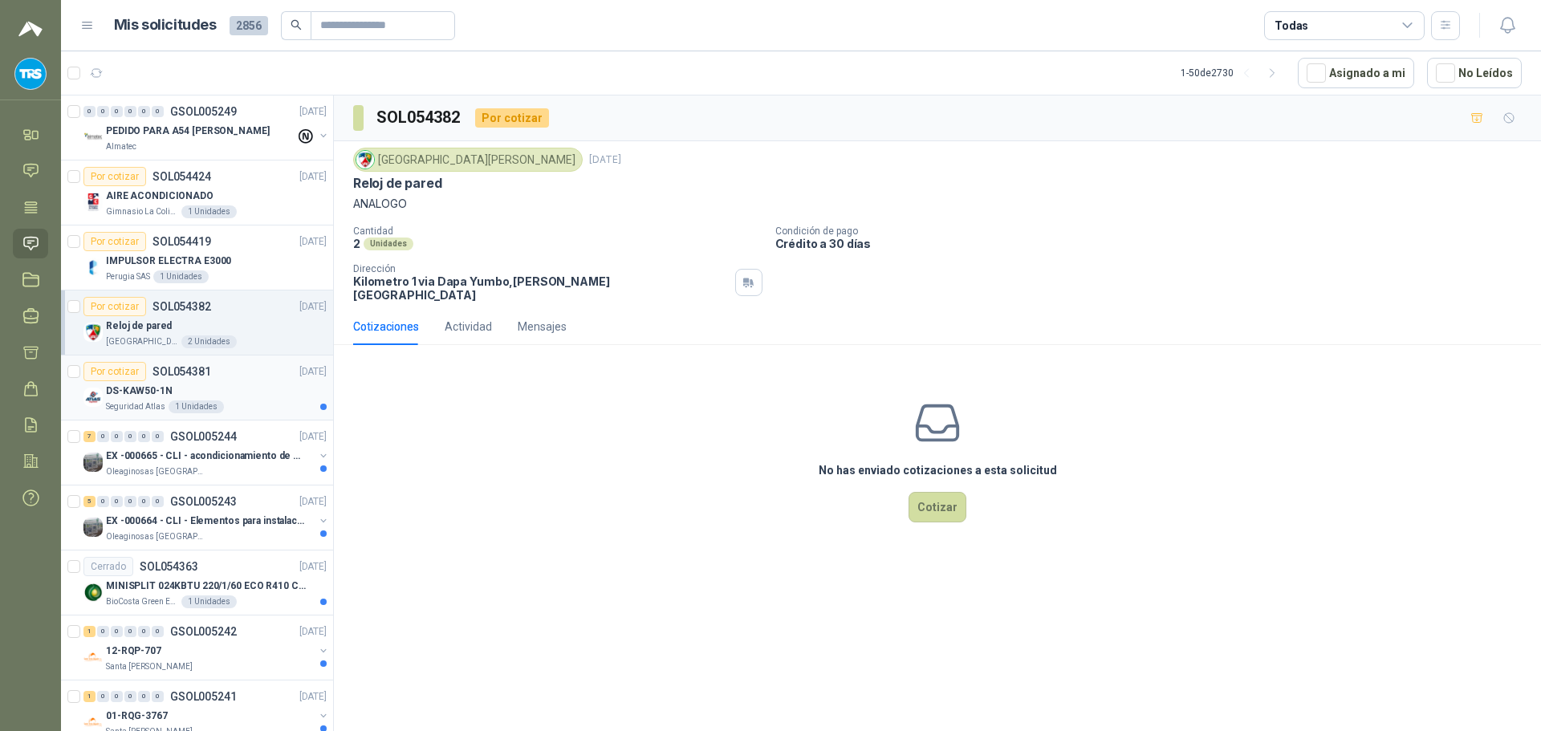
click at [234, 379] on div "Por cotizar SOL054381 01/09/25" at bounding box center [204, 371] width 243 height 19
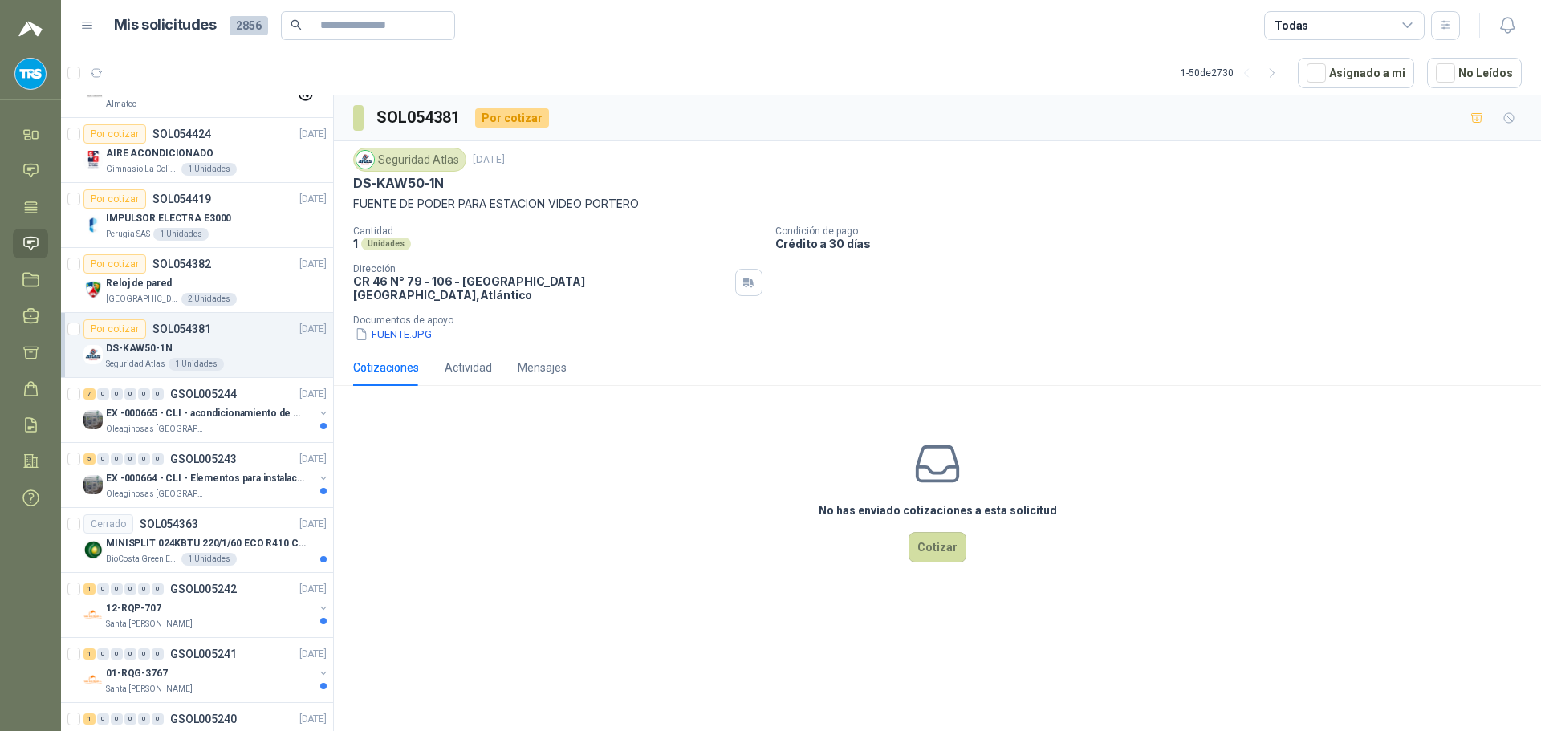
scroll to position [80, 0]
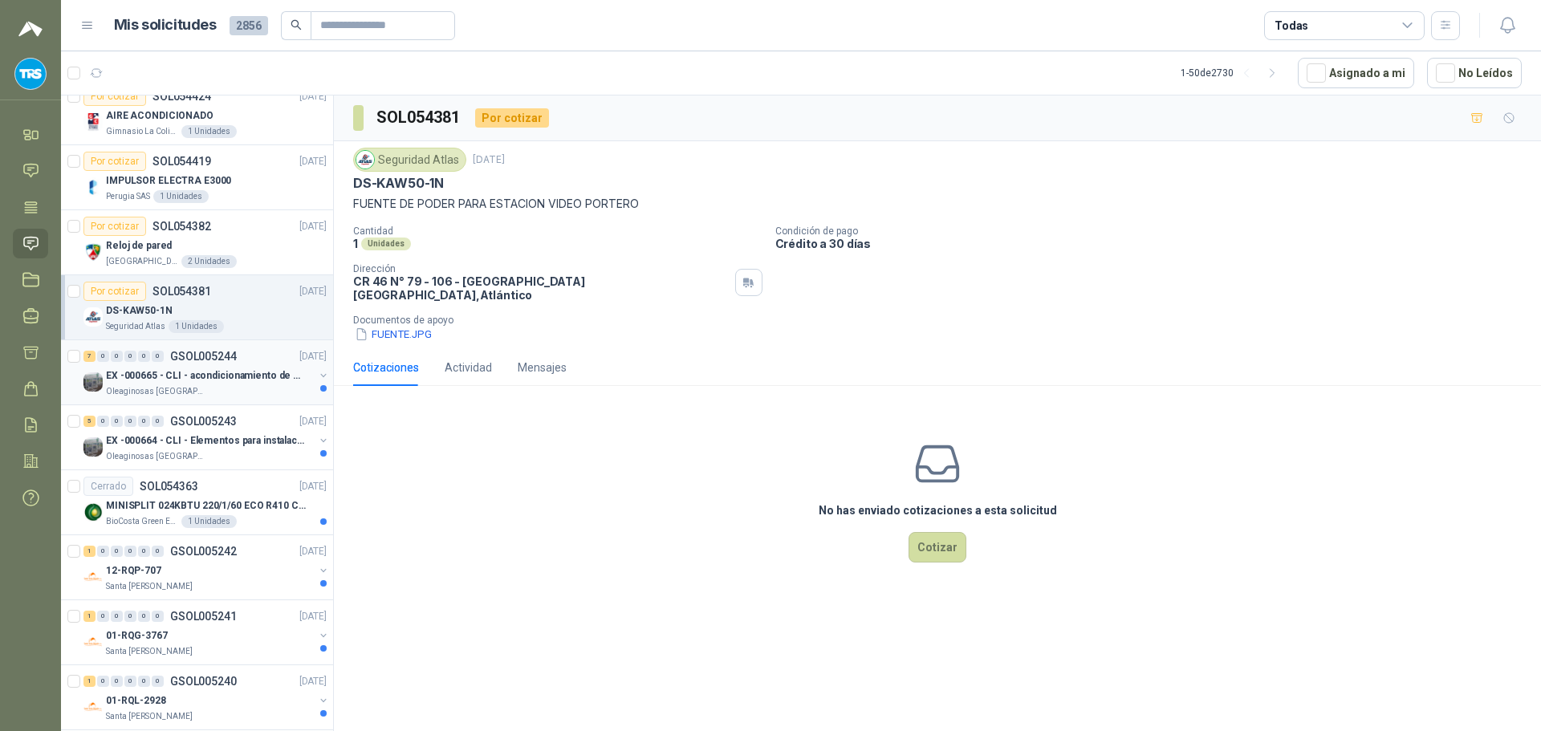
click at [242, 381] on p "EX -000665 - CLI - acondicionamiento de caja para" at bounding box center [206, 375] width 200 height 15
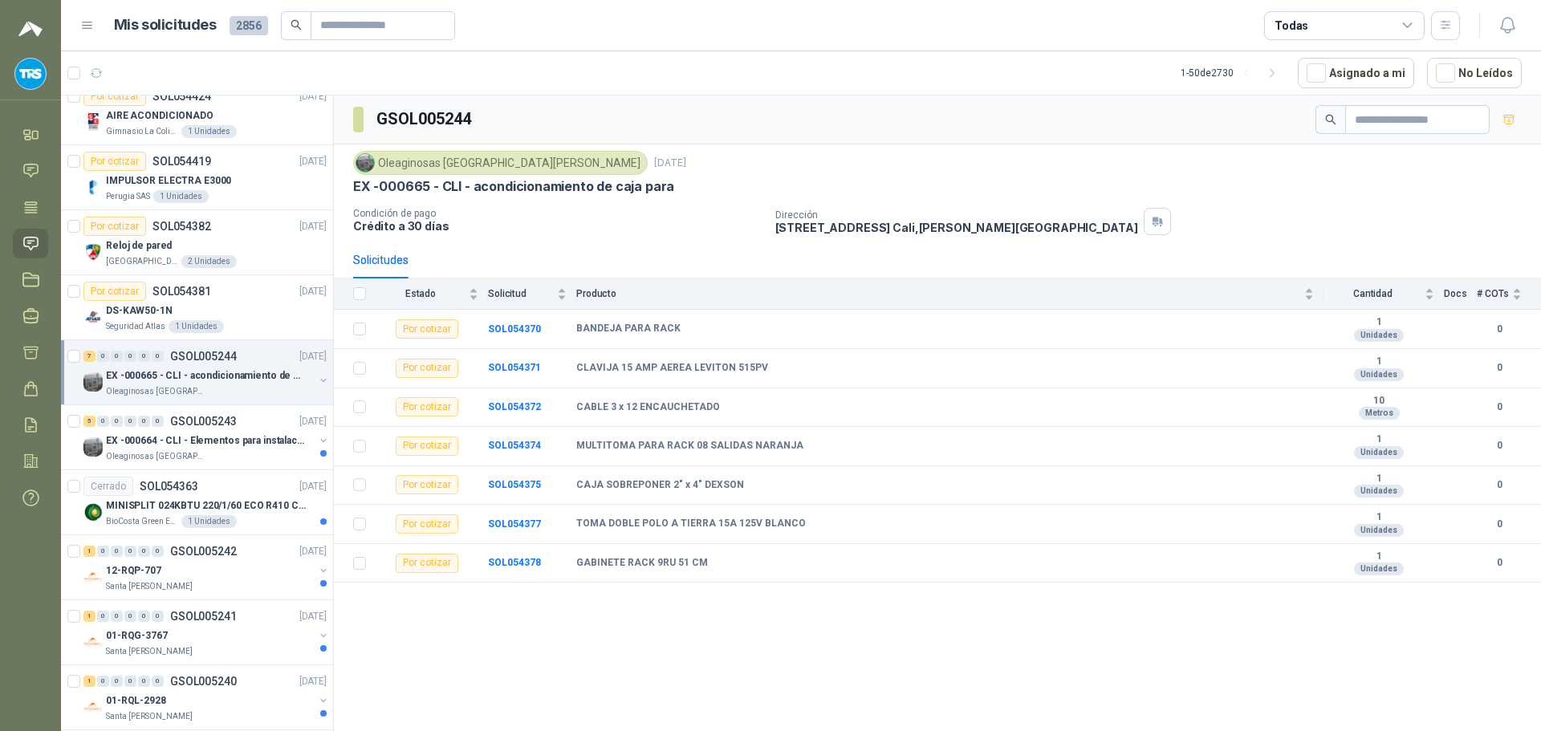
scroll to position [161, 0]
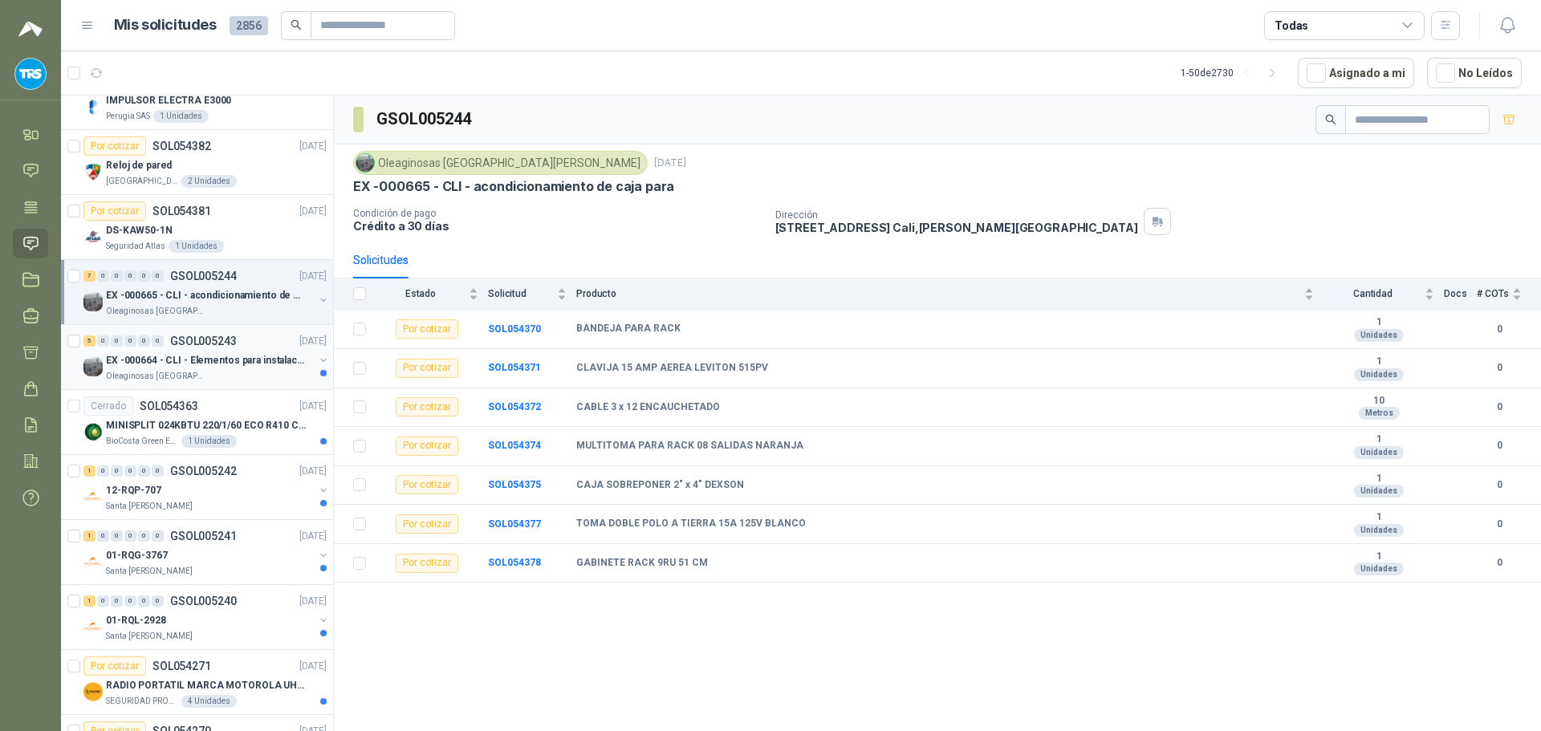
click at [254, 363] on p "EX -000664 - CLI - Elementos para instalacion de c" at bounding box center [206, 360] width 200 height 15
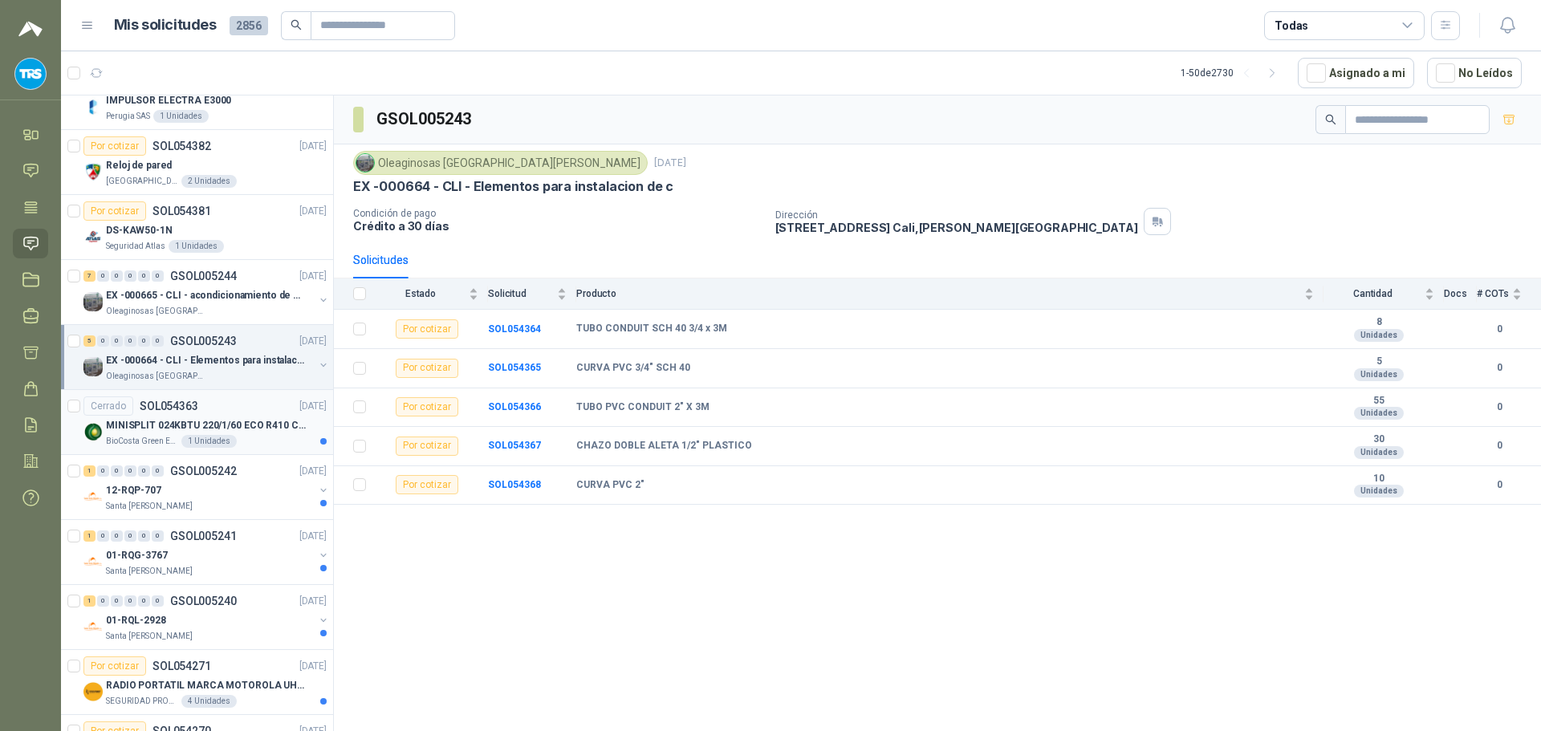
click at [252, 418] on p "MINISPLIT 024KBTU 220/1/60 ECO R410 C/FR" at bounding box center [206, 425] width 200 height 15
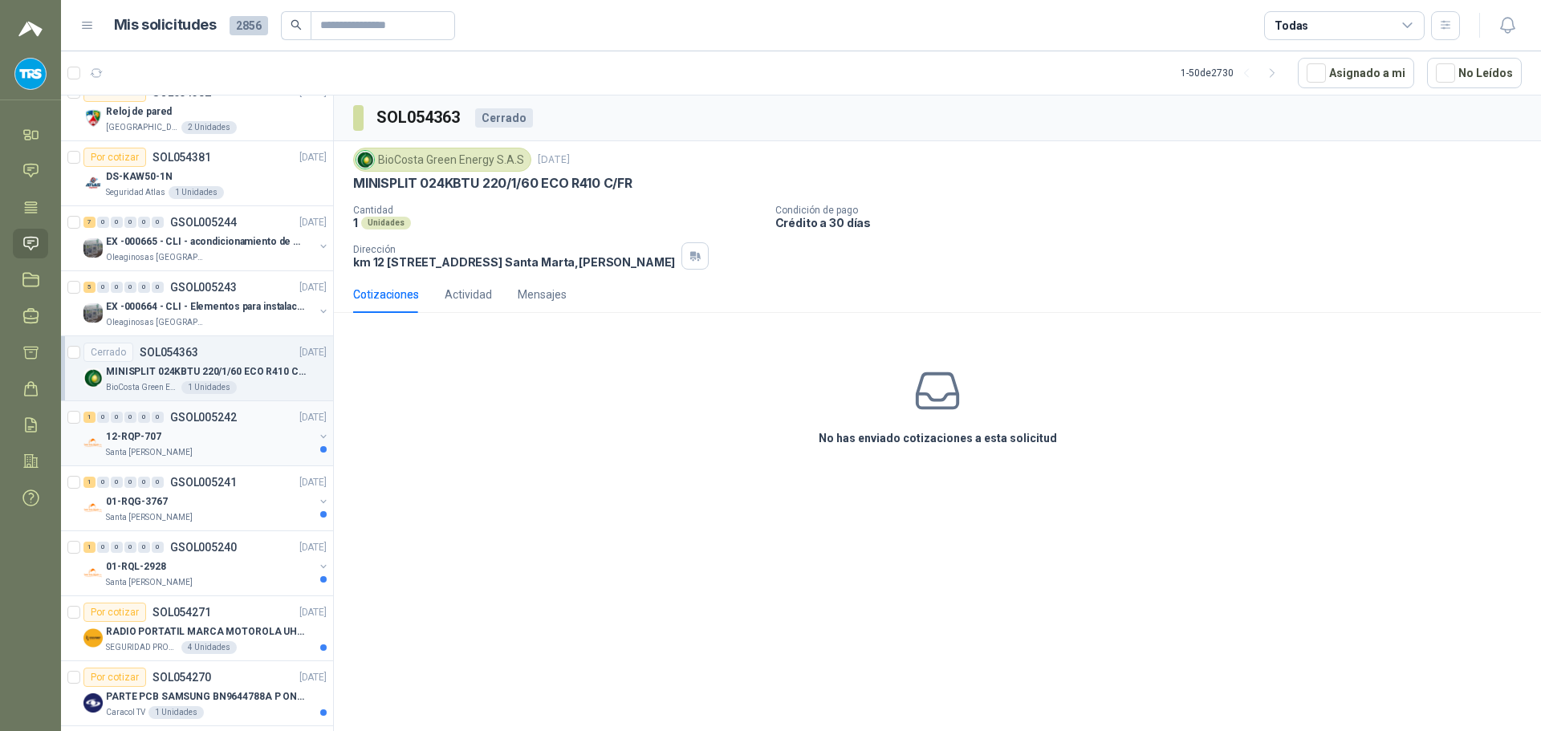
scroll to position [241, 0]
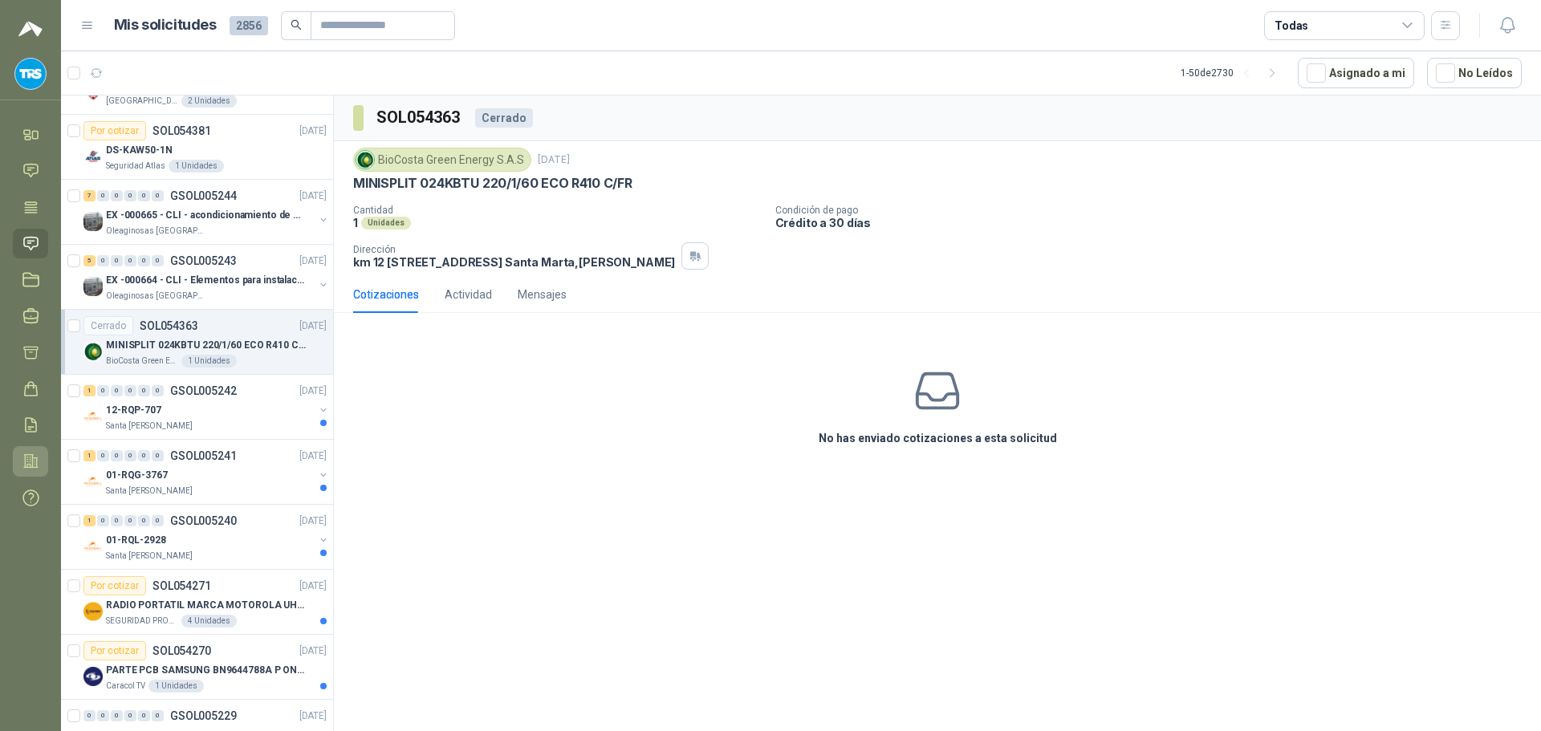
click at [35, 458] on icon at bounding box center [30, 461] width 17 height 17
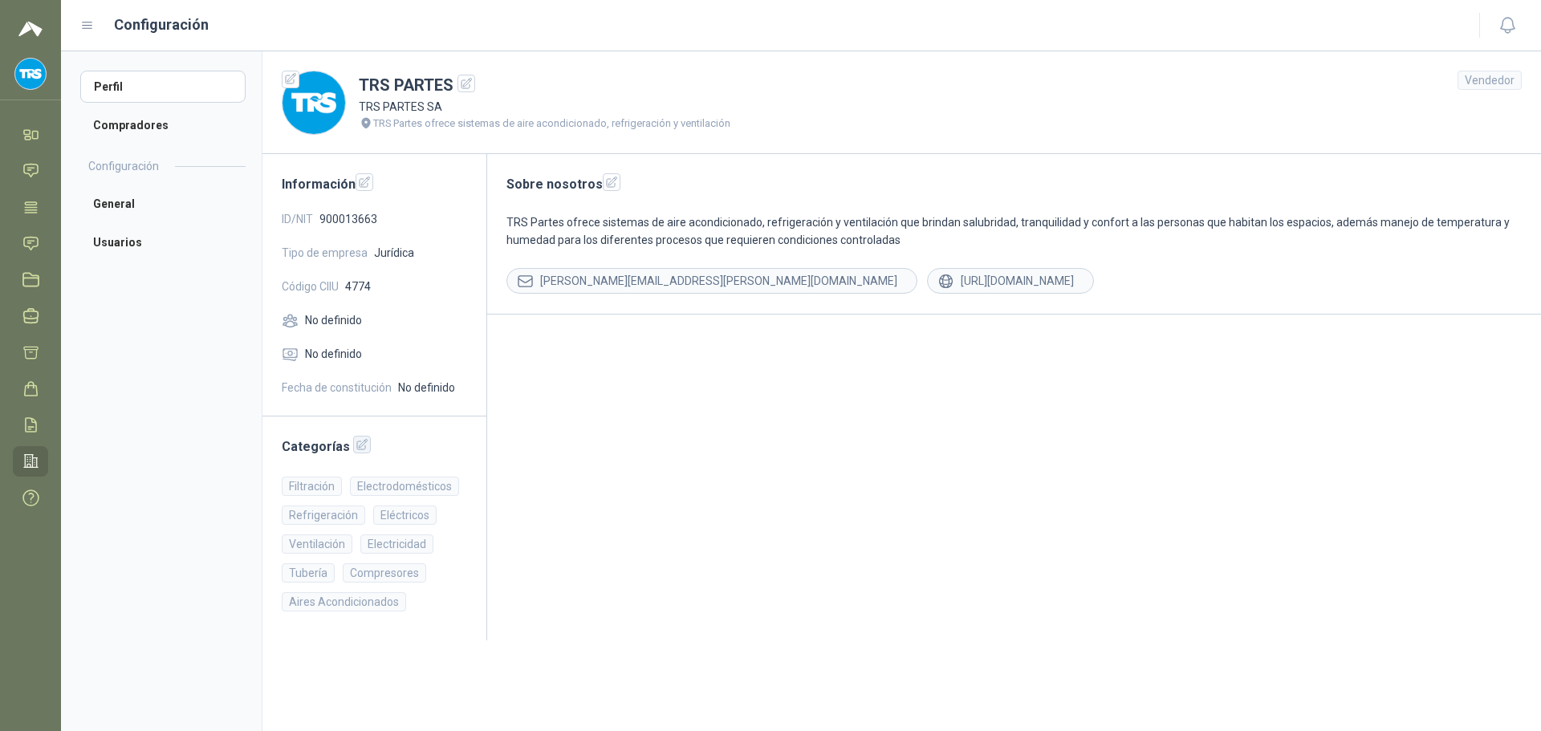
click at [356, 443] on icon "button" at bounding box center [363, 445] width 14 height 14
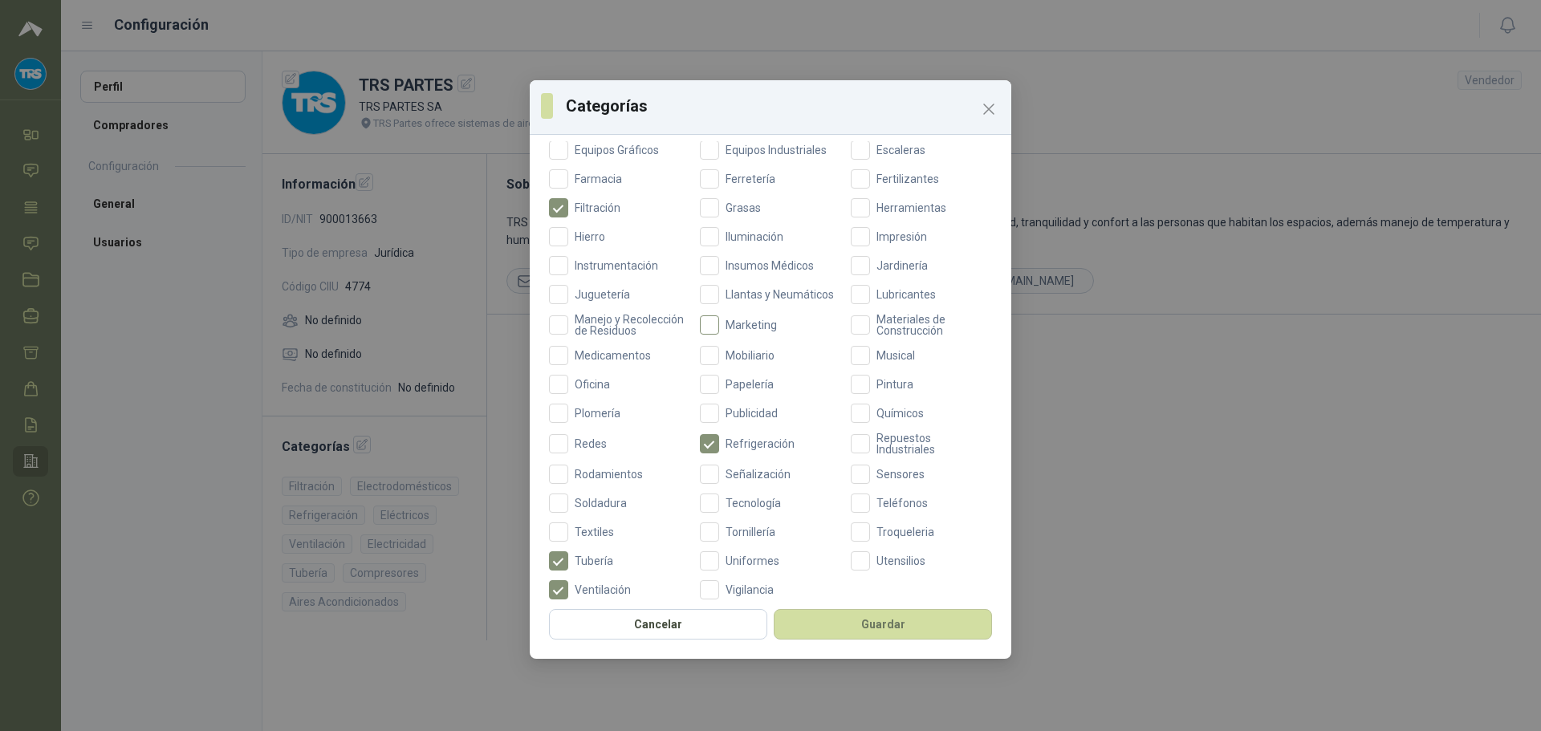
scroll to position [461, 0]
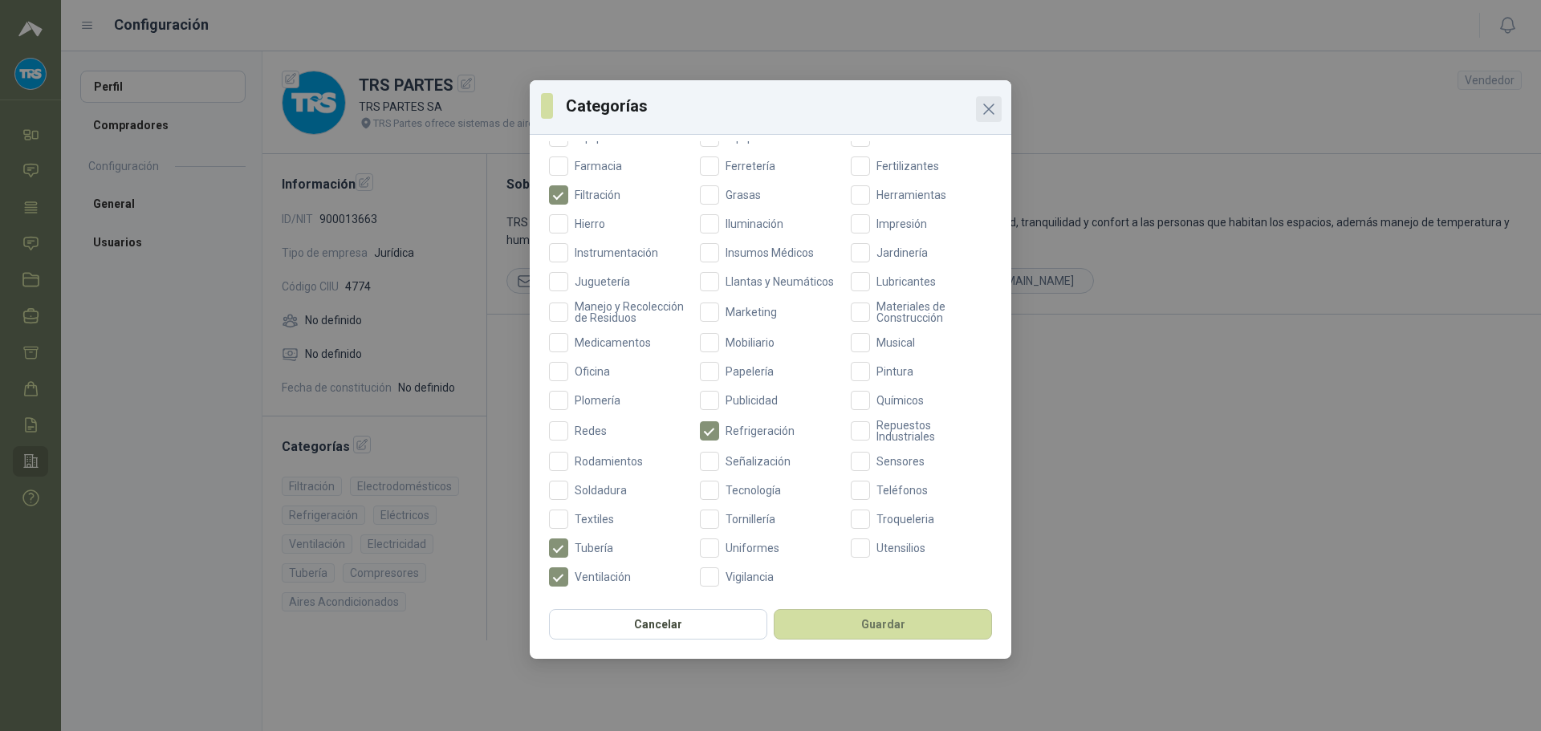
click at [768, 110] on icon "Close" at bounding box center [989, 109] width 10 height 10
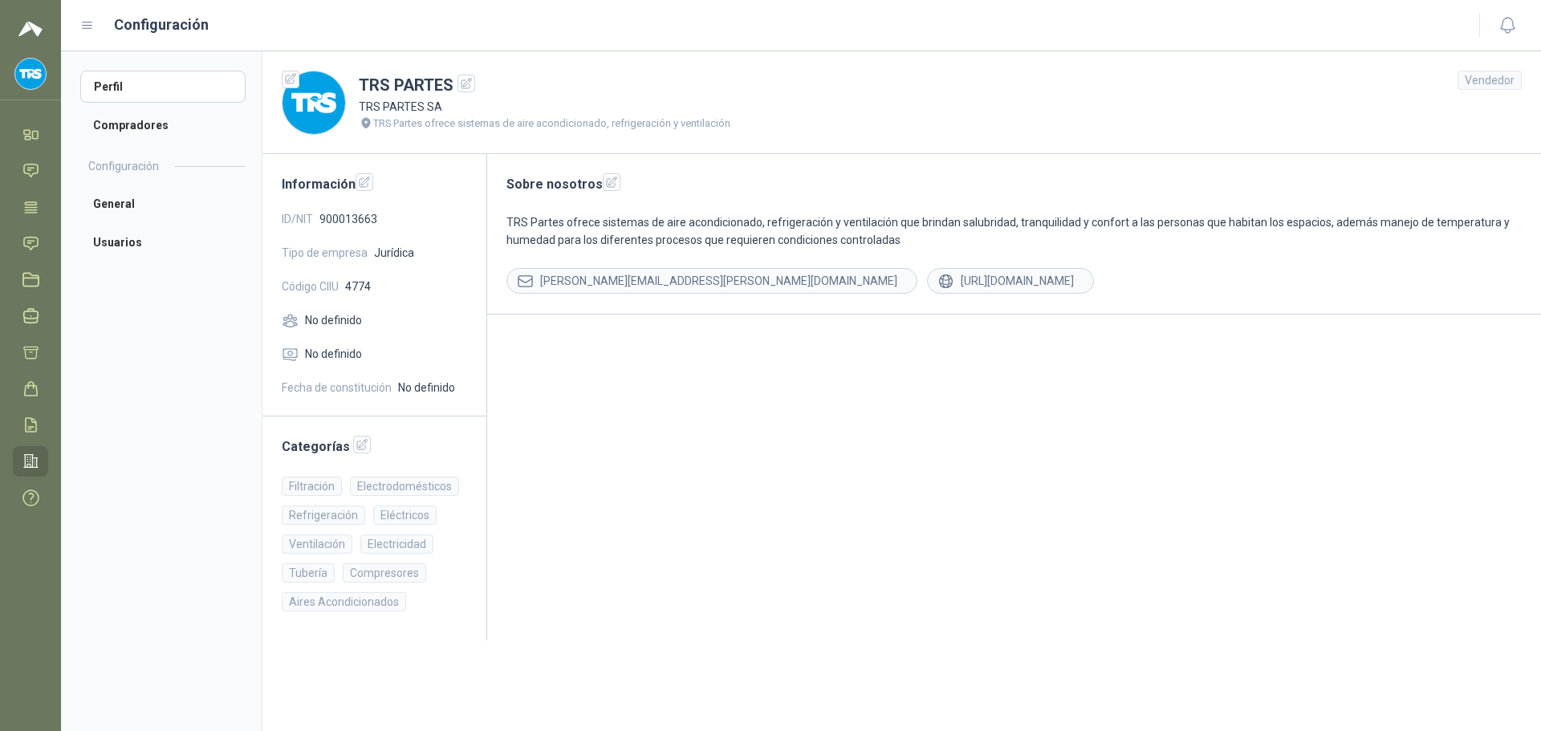
click at [768, 357] on main "Sobre nosotros TRS Partes ofrece sistemas de aire acondicionado, refrigeración …" at bounding box center [1014, 397] width 1054 height 486
